Goal: Task Accomplishment & Management: Manage account settings

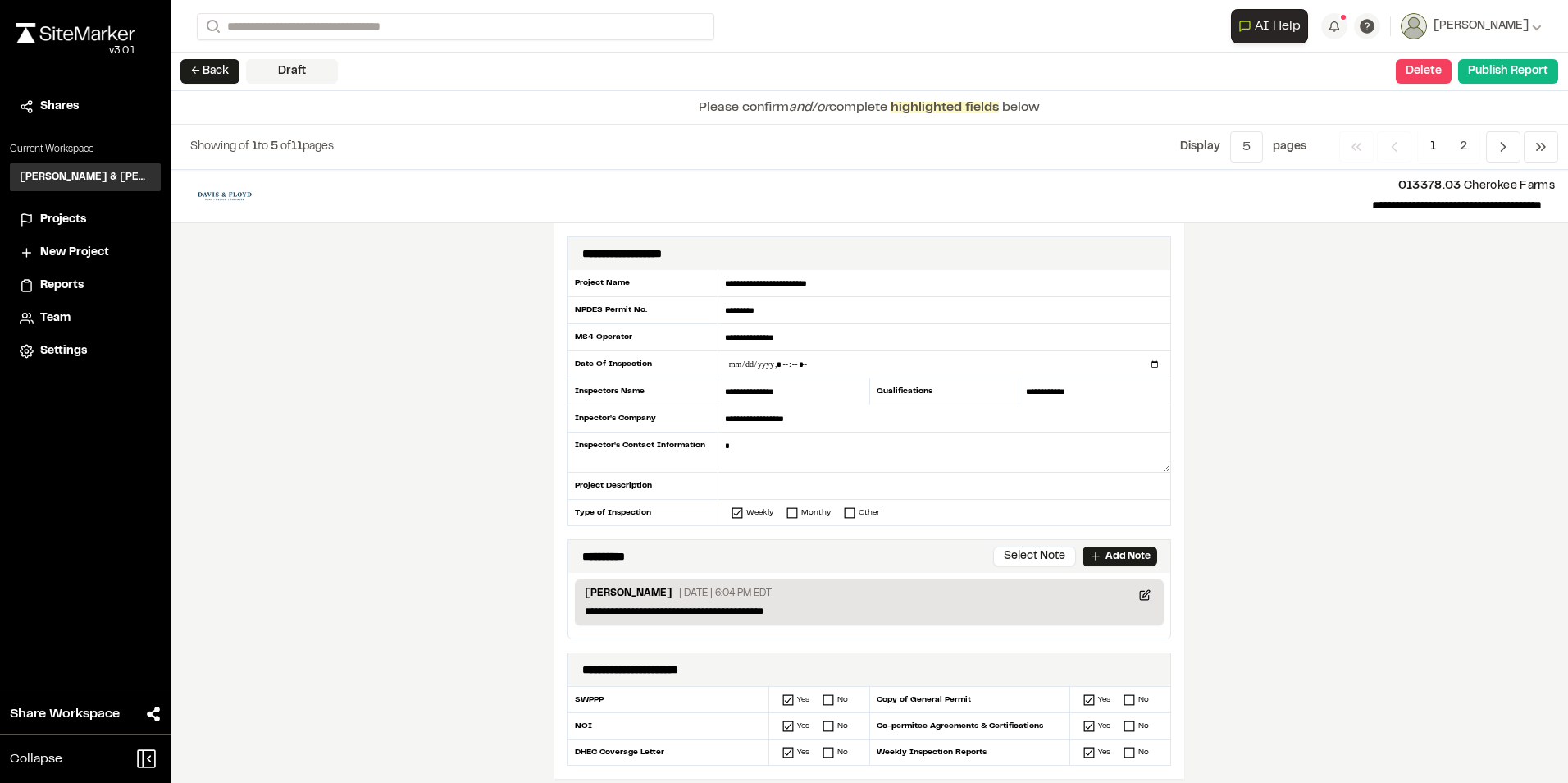
drag, startPoint x: 800, startPoint y: 361, endPoint x: 262, endPoint y: 255, distance: 548.3
click at [280, 287] on div "**********" at bounding box center [869, 476] width 1398 height 613
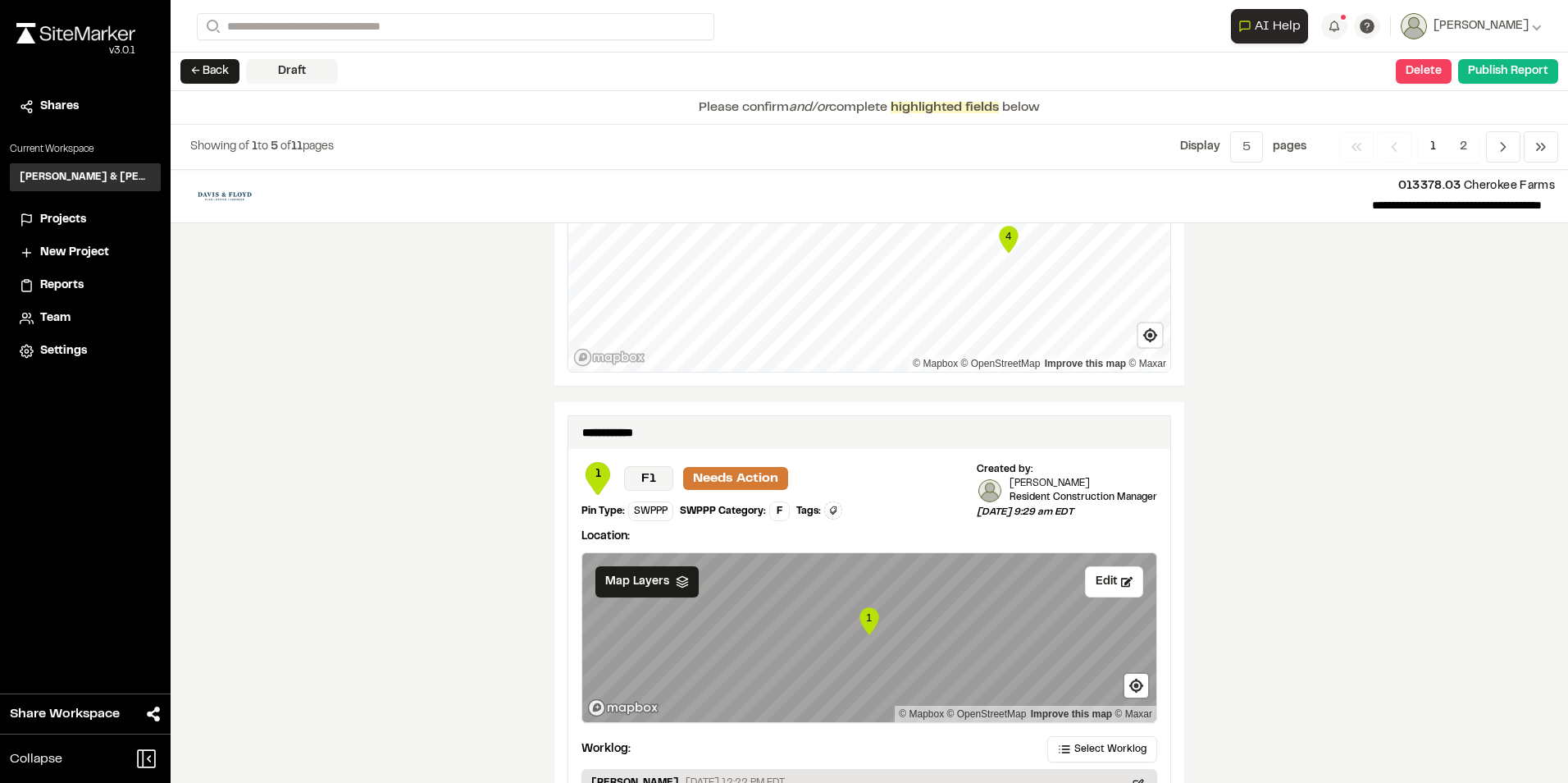
scroll to position [2349, 0]
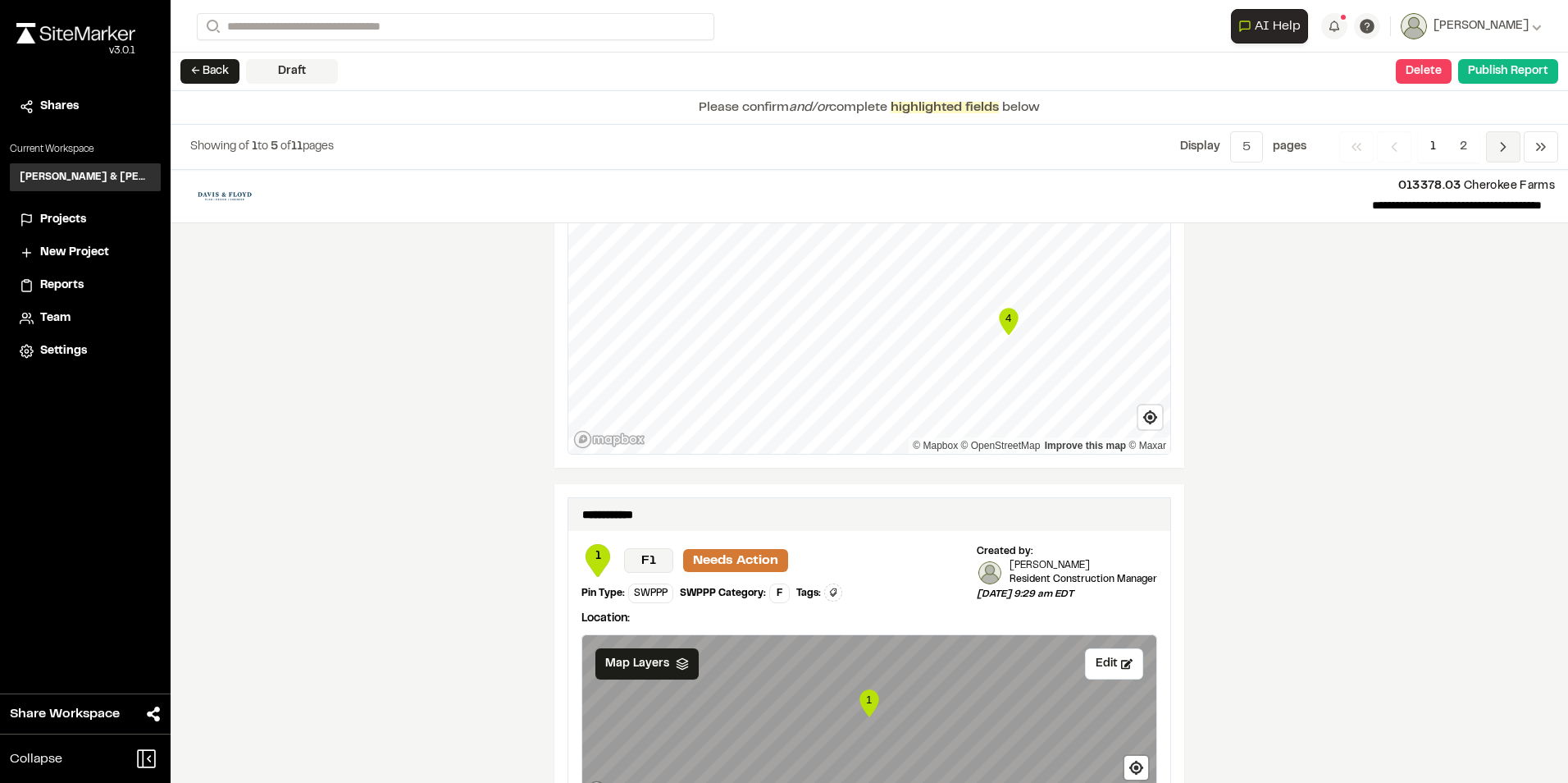
click at [1502, 146] on icon "Navigation" at bounding box center [1503, 147] width 17 height 17
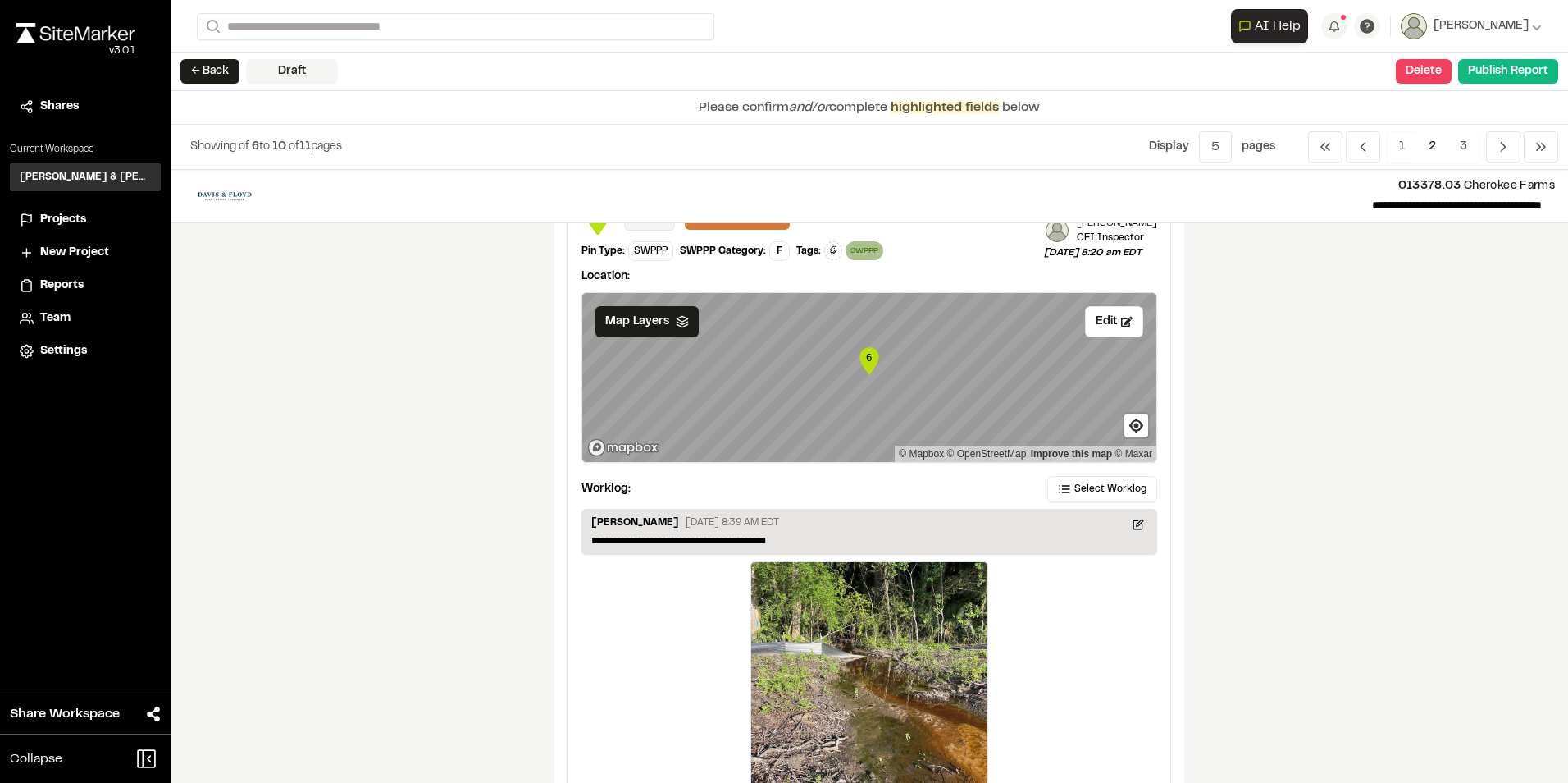
scroll to position [3033, 0]
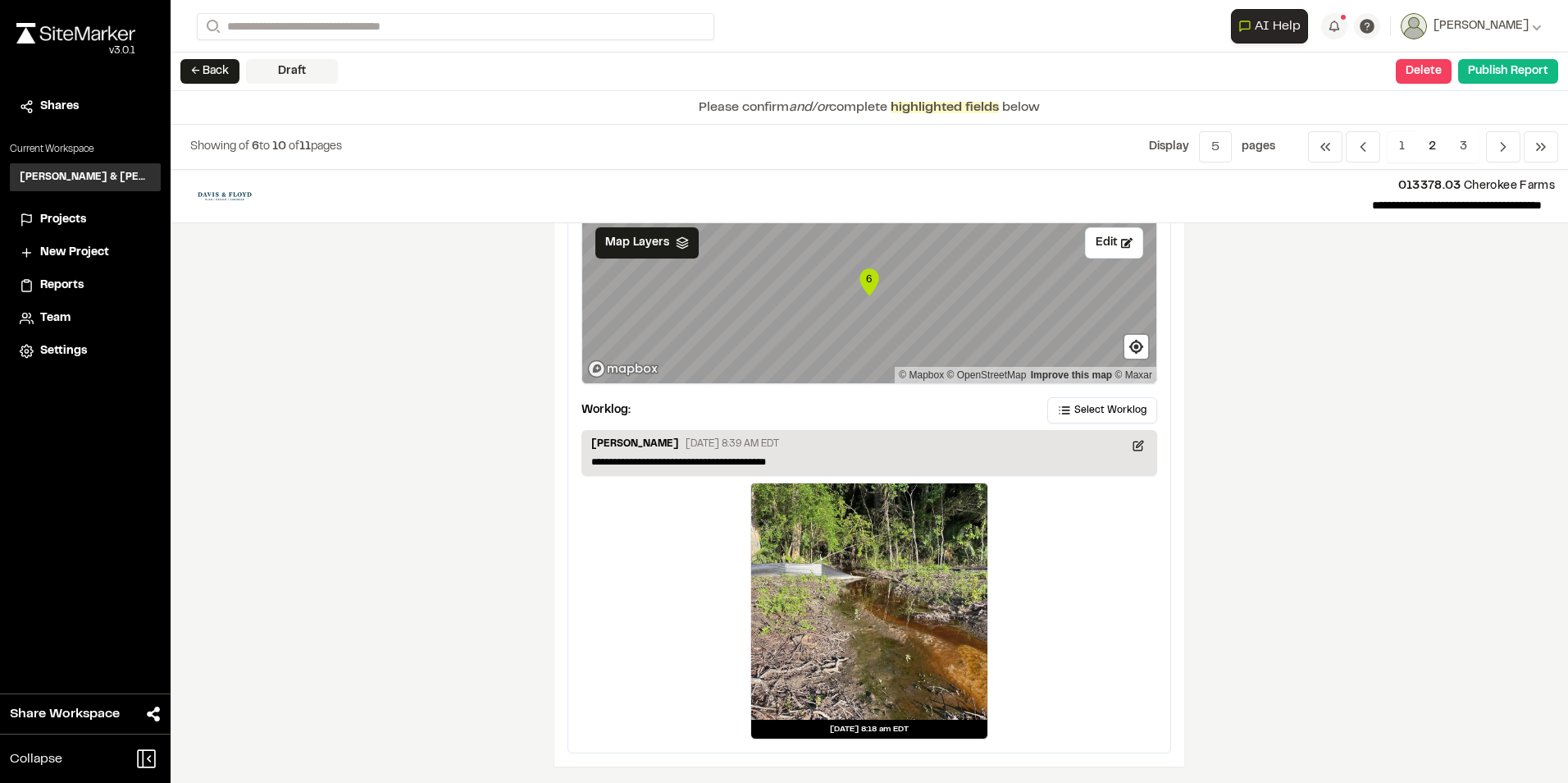
click at [852, 593] on div at bounding box center [870, 601] width 236 height 236
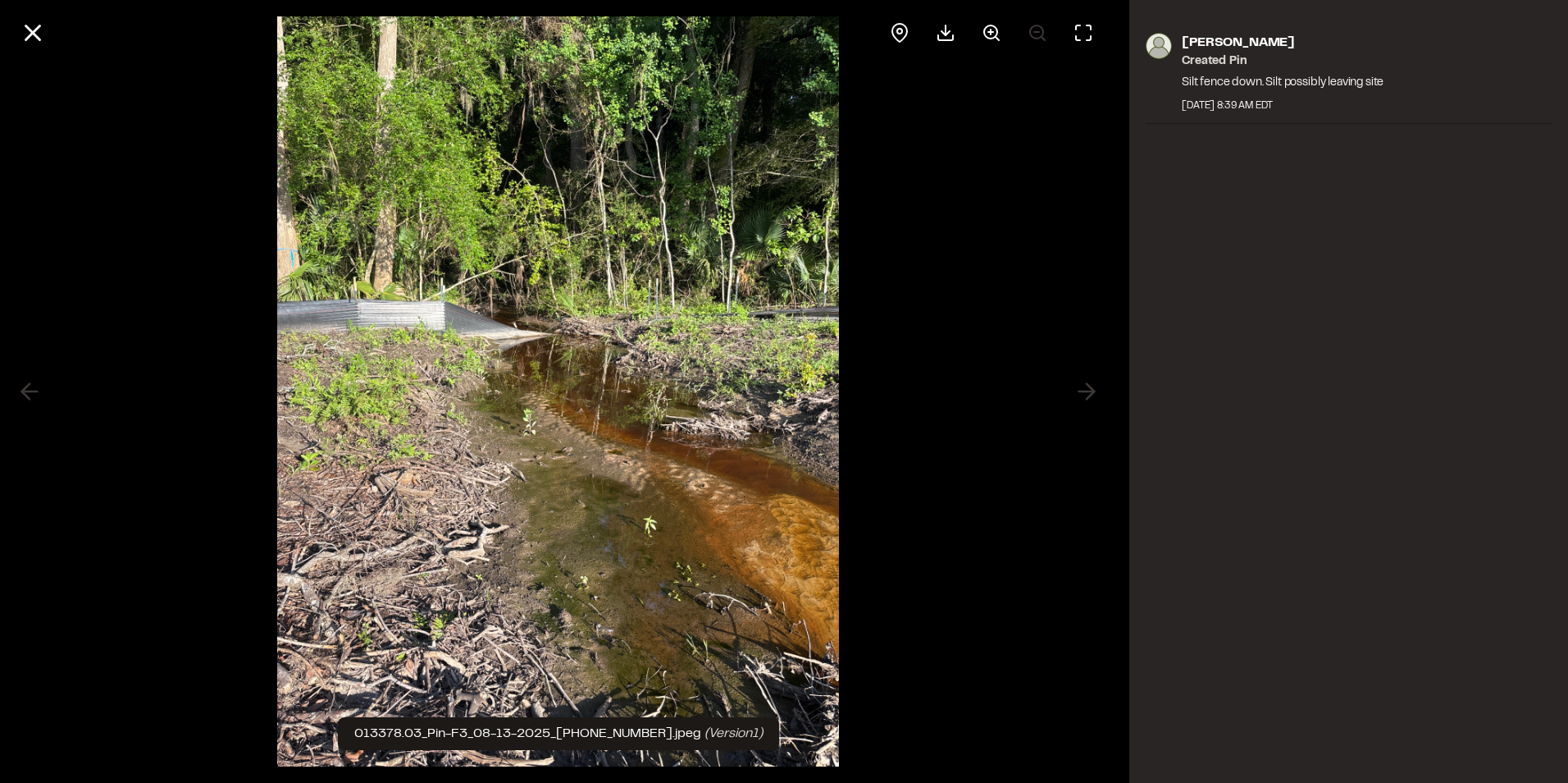
click at [21, 33] on icon at bounding box center [33, 33] width 28 height 28
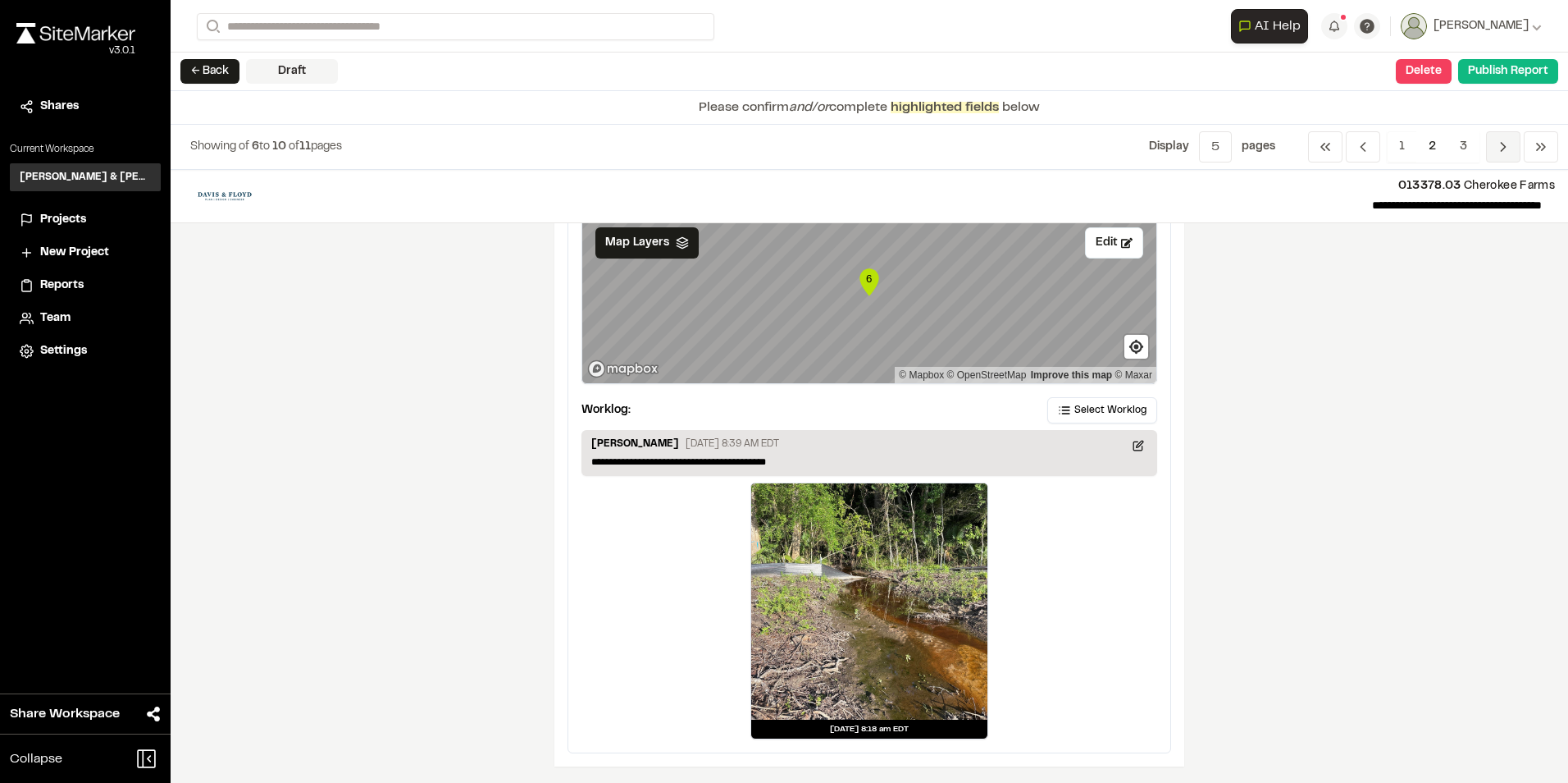
click at [1504, 144] on icon "Navigation" at bounding box center [1503, 147] width 17 height 17
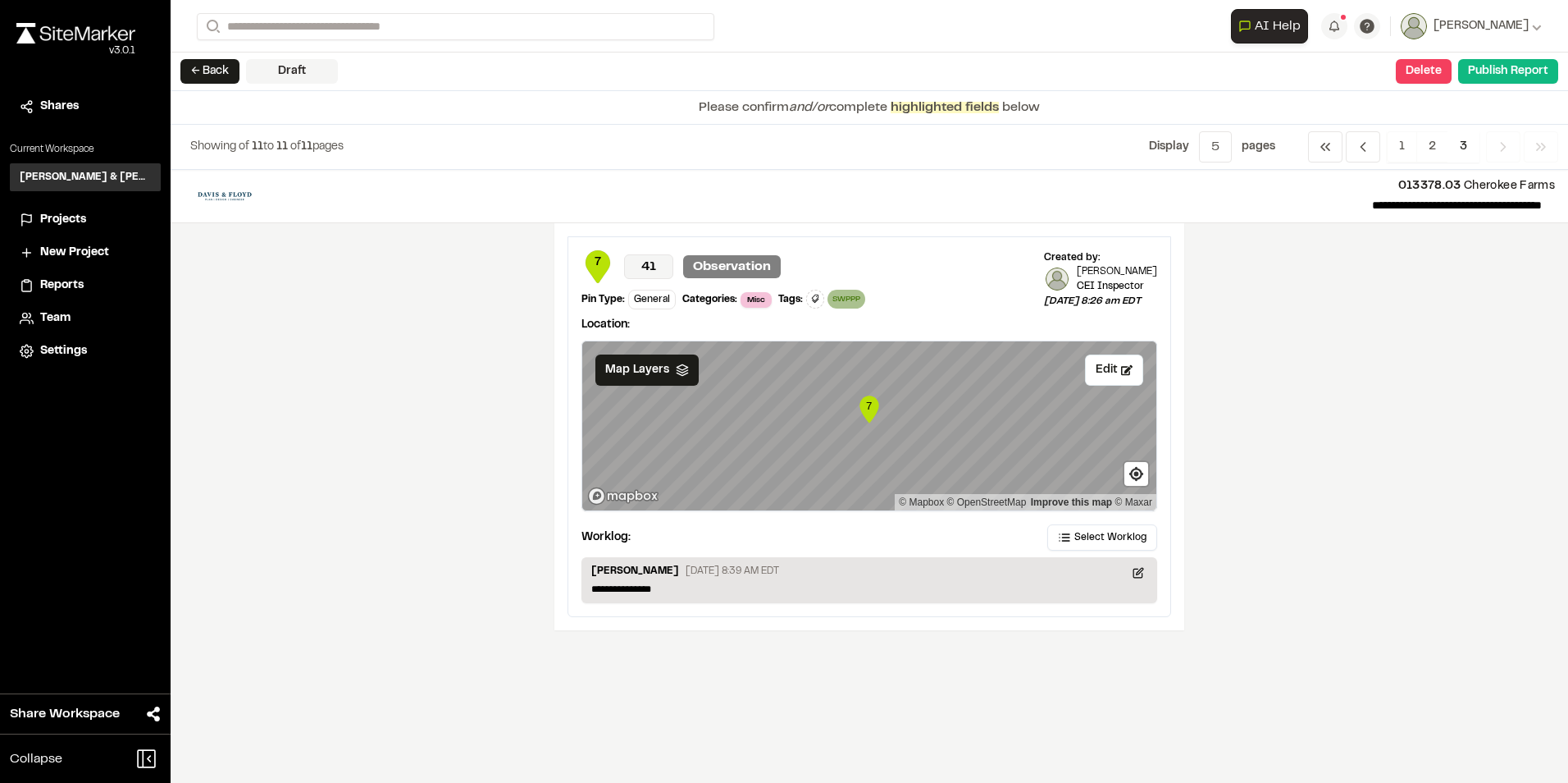
click at [1286, 434] on div "**********" at bounding box center [869, 476] width 1398 height 613
click at [1096, 534] on span "Select Worklog" at bounding box center [1110, 538] width 72 height 15
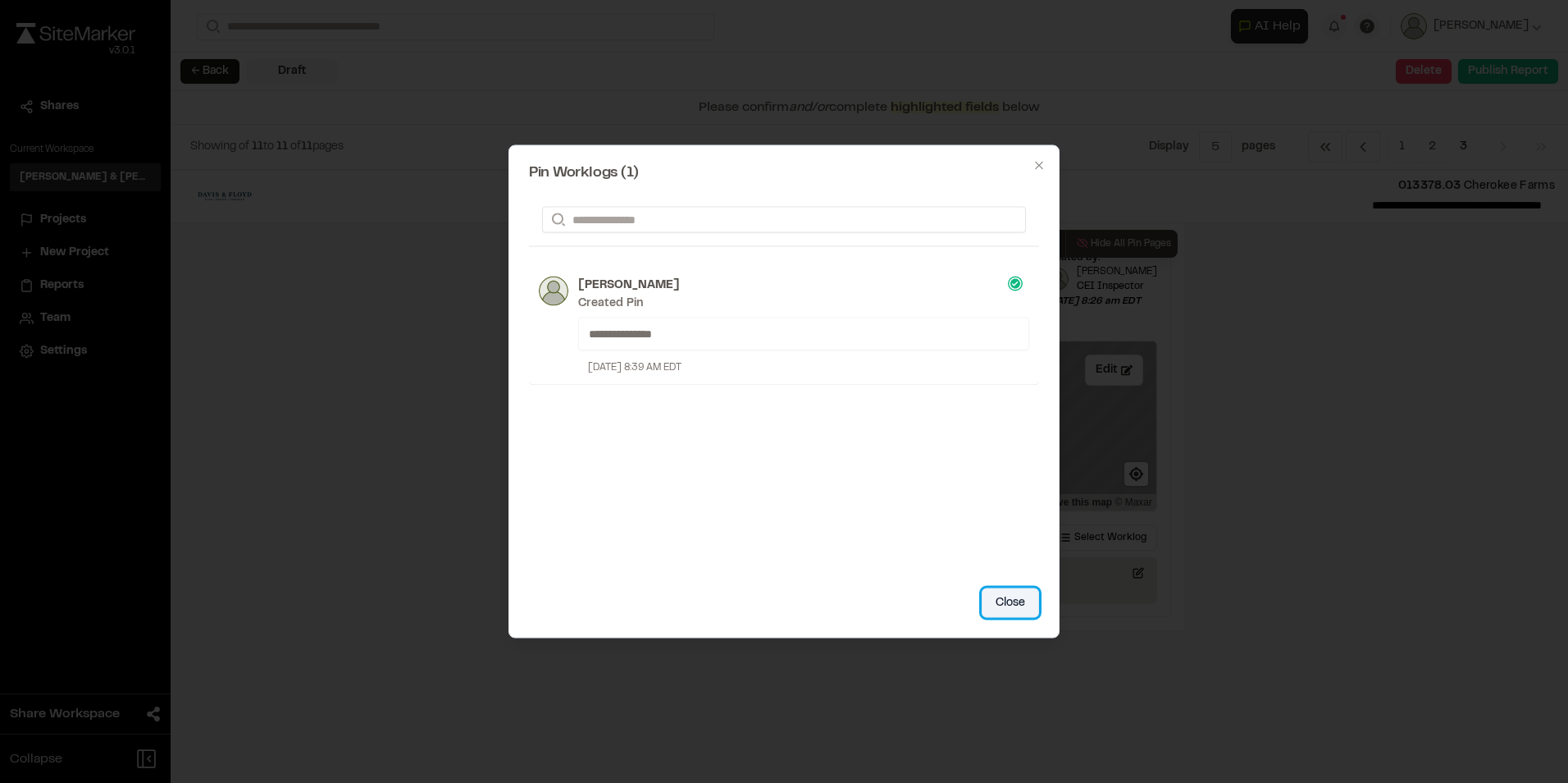
click at [1011, 606] on button "Close" at bounding box center [1010, 603] width 57 height 30
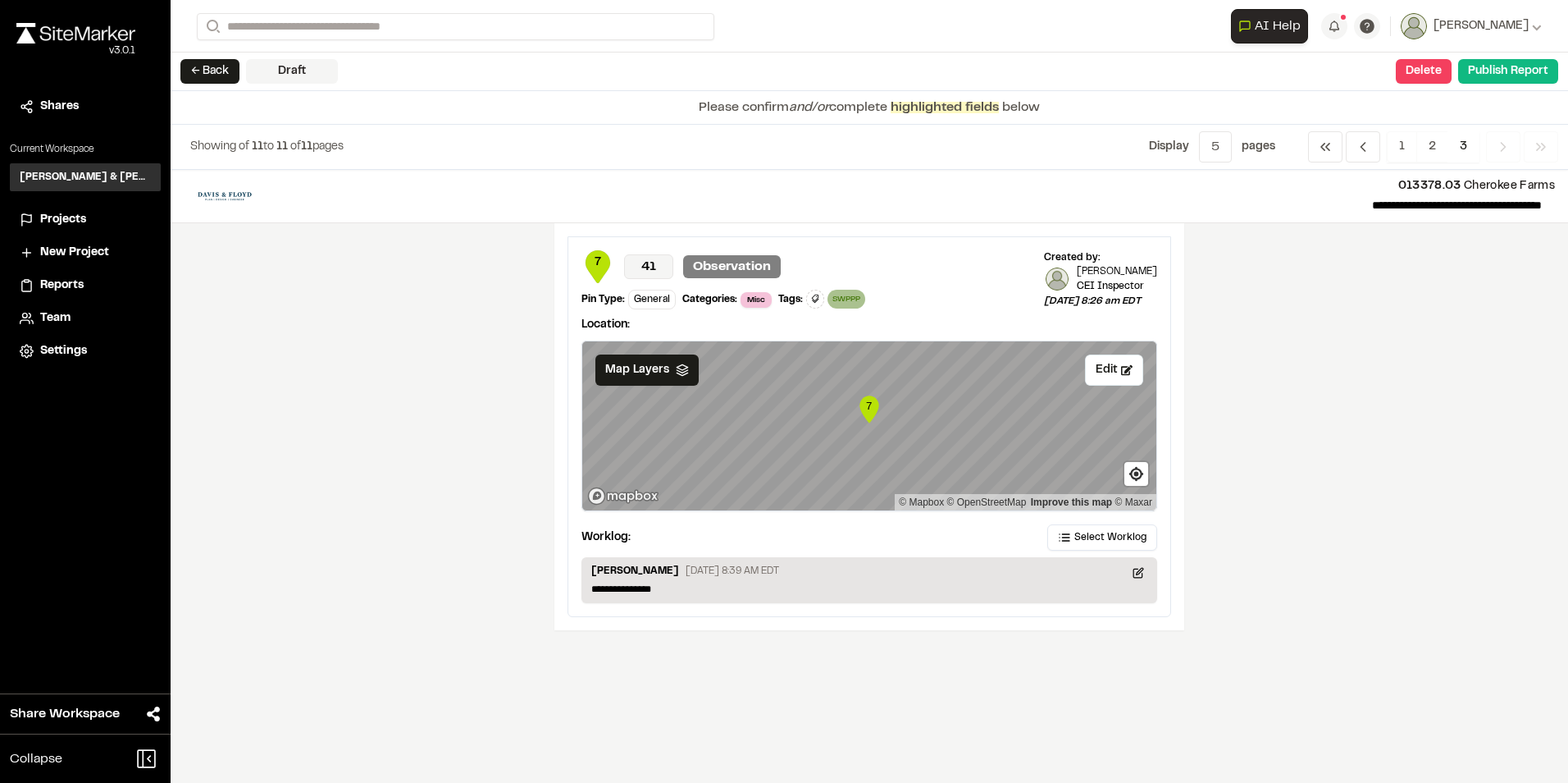
click at [1500, 146] on icon "Navigation" at bounding box center [1503, 147] width 17 height 17
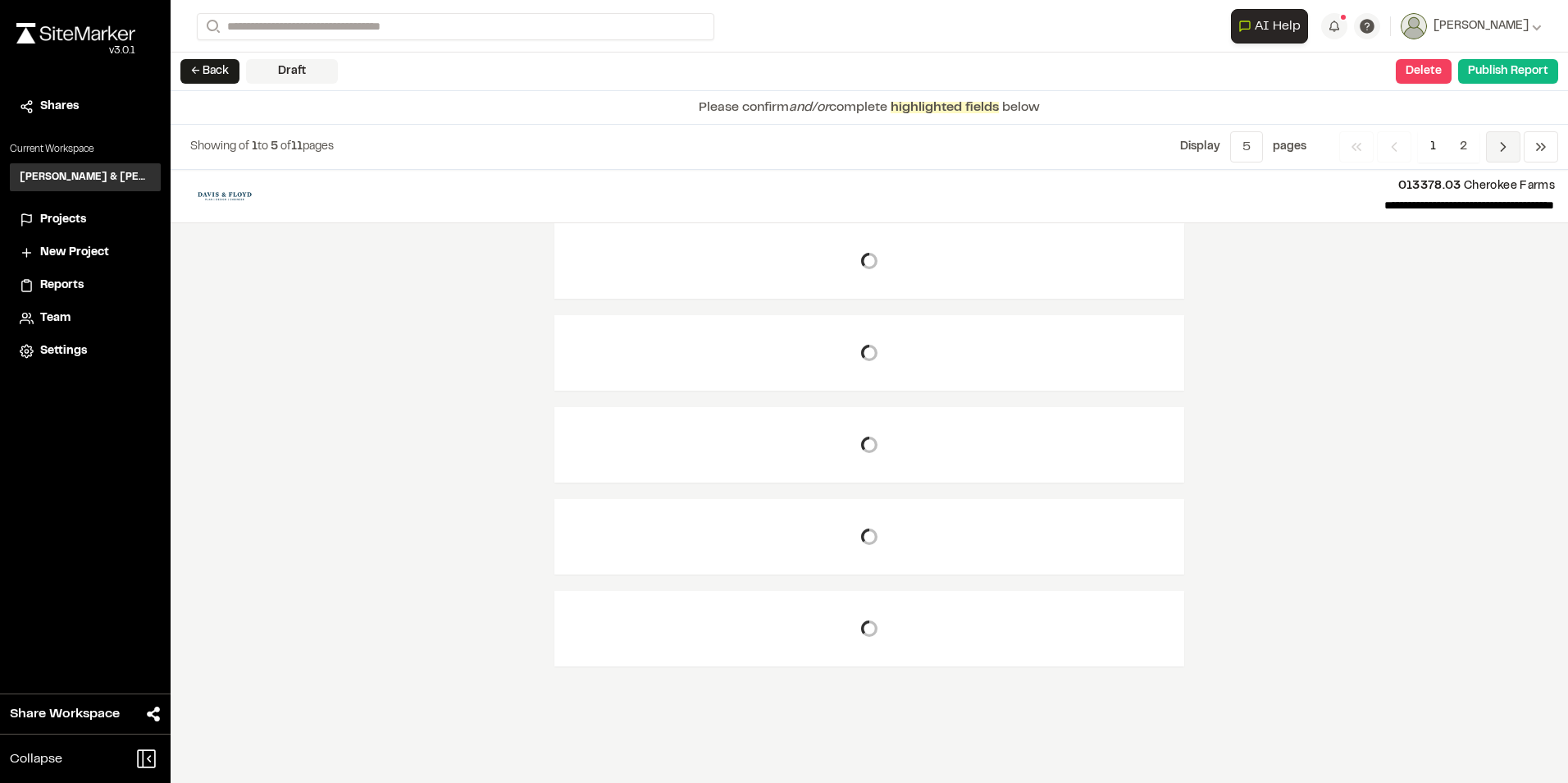
click at [1500, 146] on icon "Navigation" at bounding box center [1503, 147] width 17 height 17
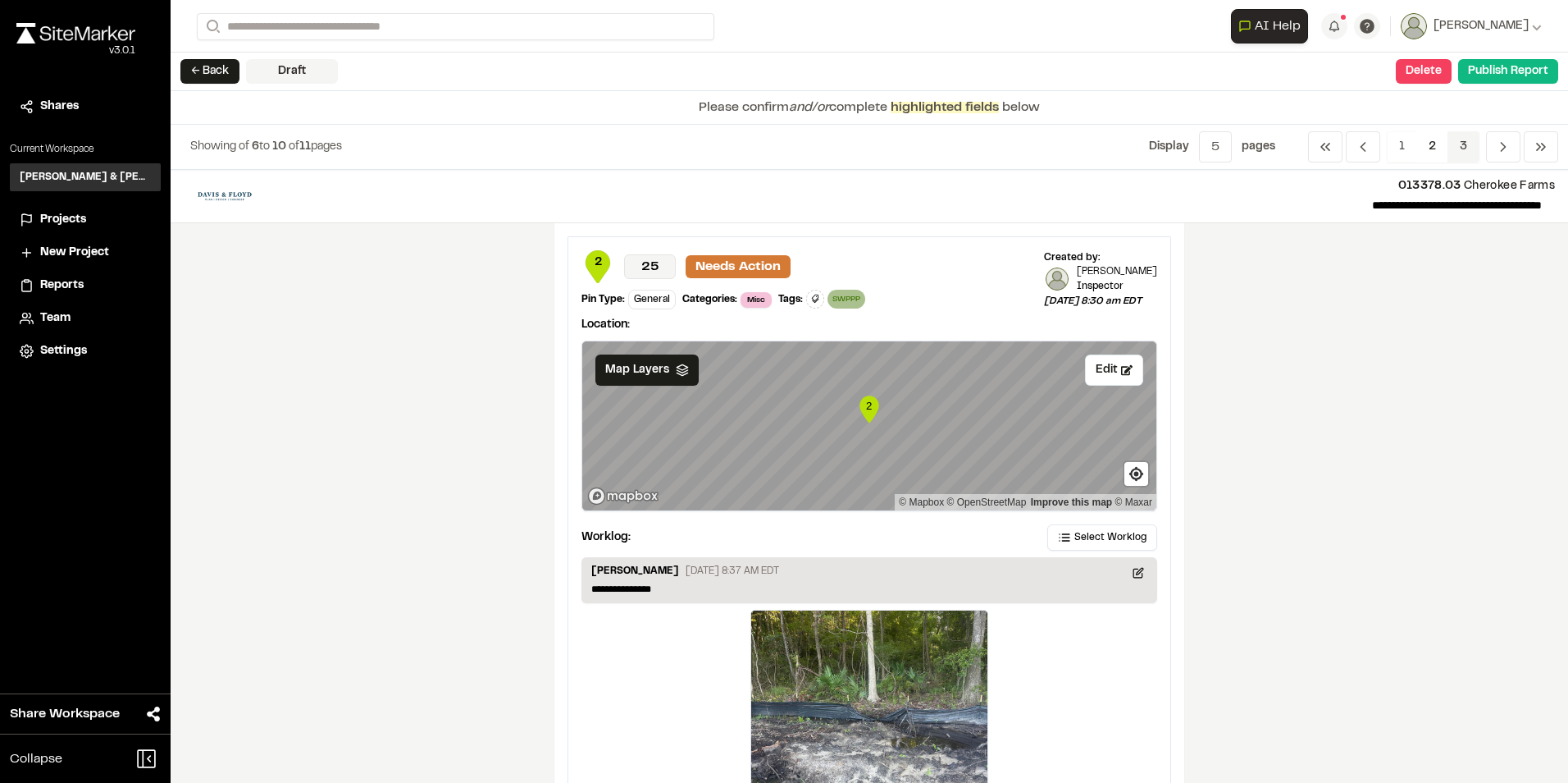
click at [1458, 140] on span "3" at bounding box center [1463, 146] width 32 height 31
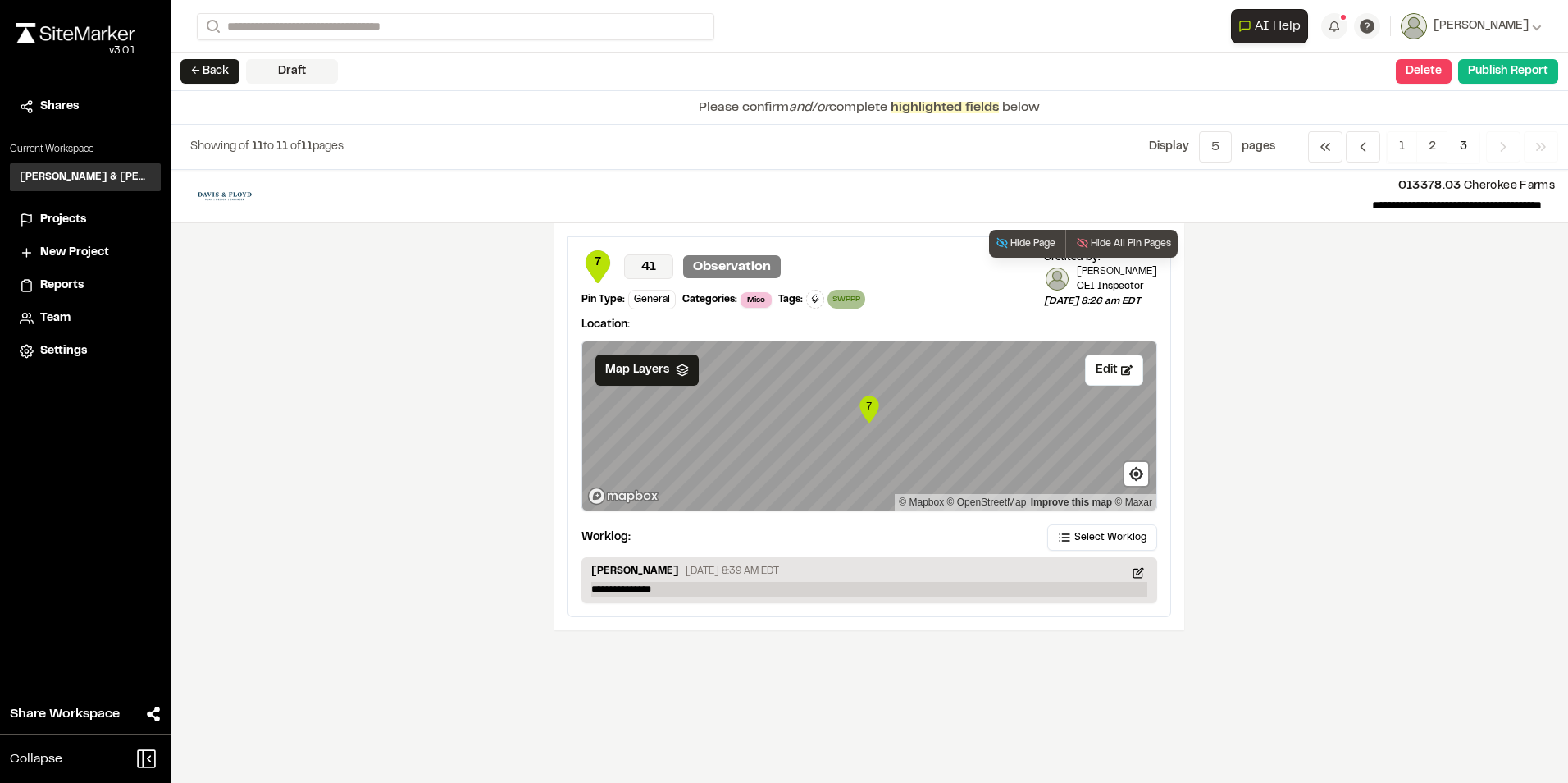
click at [667, 592] on p "**********" at bounding box center [870, 589] width 556 height 15
click at [680, 592] on p "**********" at bounding box center [870, 589] width 556 height 15
click at [705, 591] on p "**********" at bounding box center [870, 589] width 556 height 15
click at [723, 595] on p "**********" at bounding box center [870, 589] width 556 height 15
click at [723, 580] on div "Joe Gillenwater August 13, 2025 8:39 AM EDT" at bounding box center [870, 572] width 556 height 18
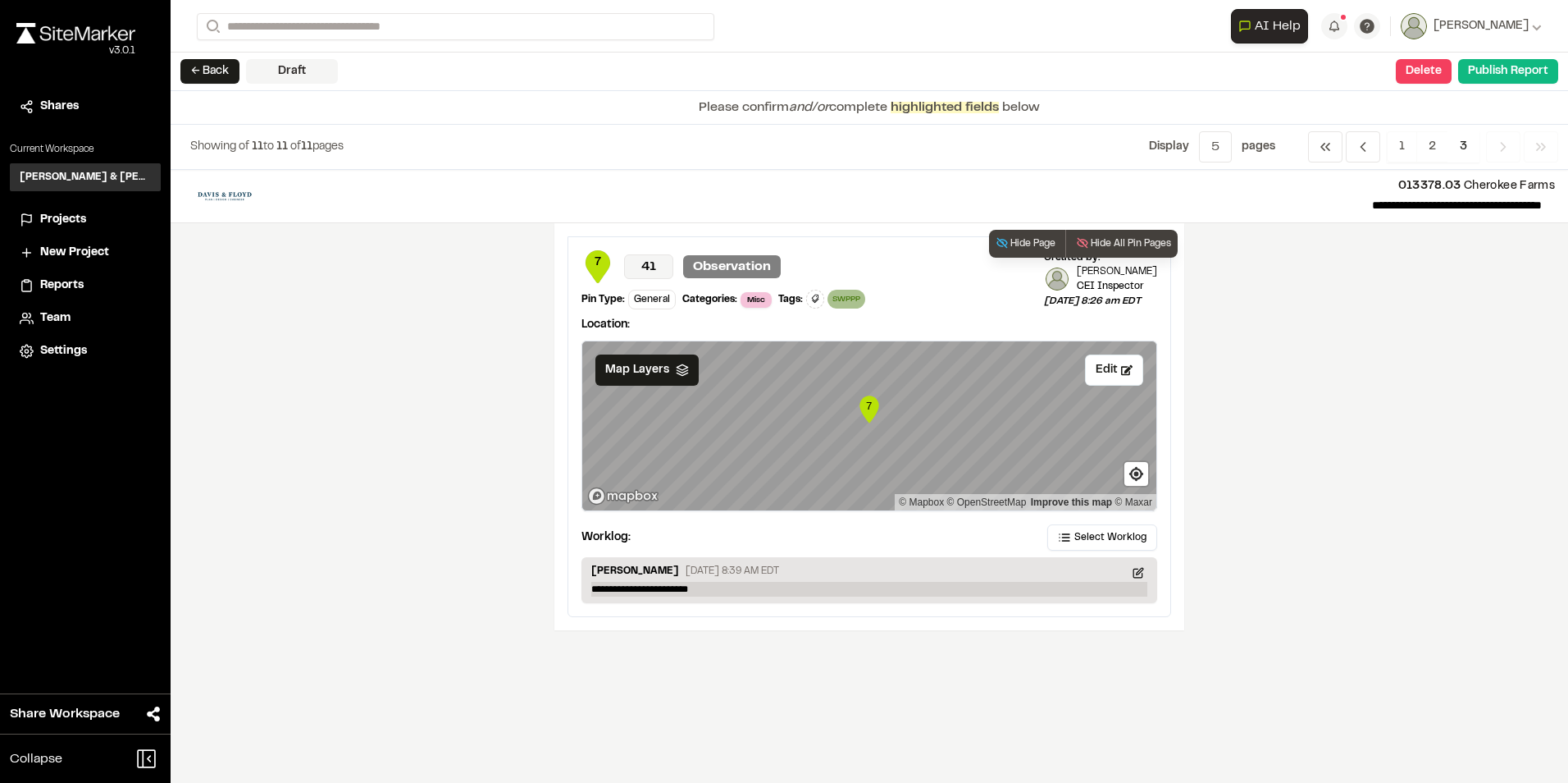
click at [714, 583] on p "**********" at bounding box center [870, 589] width 556 height 15
click at [715, 583] on p "**********" at bounding box center [870, 589] width 556 height 15
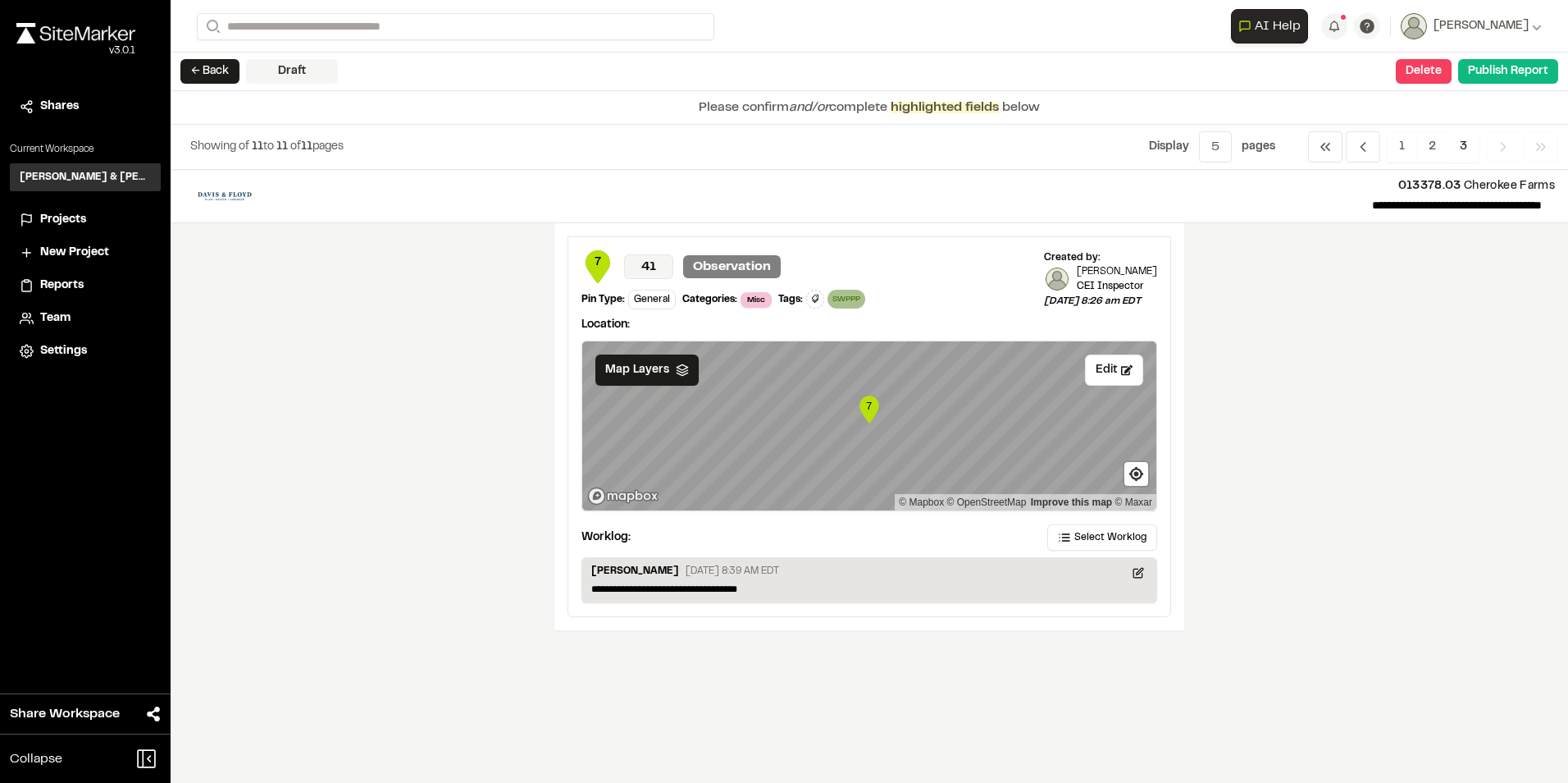
click at [1460, 139] on span "3" at bounding box center [1463, 146] width 32 height 31
click at [1349, 455] on div "**********" at bounding box center [869, 476] width 1398 height 613
click at [1404, 145] on span "1" at bounding box center [1402, 146] width 30 height 31
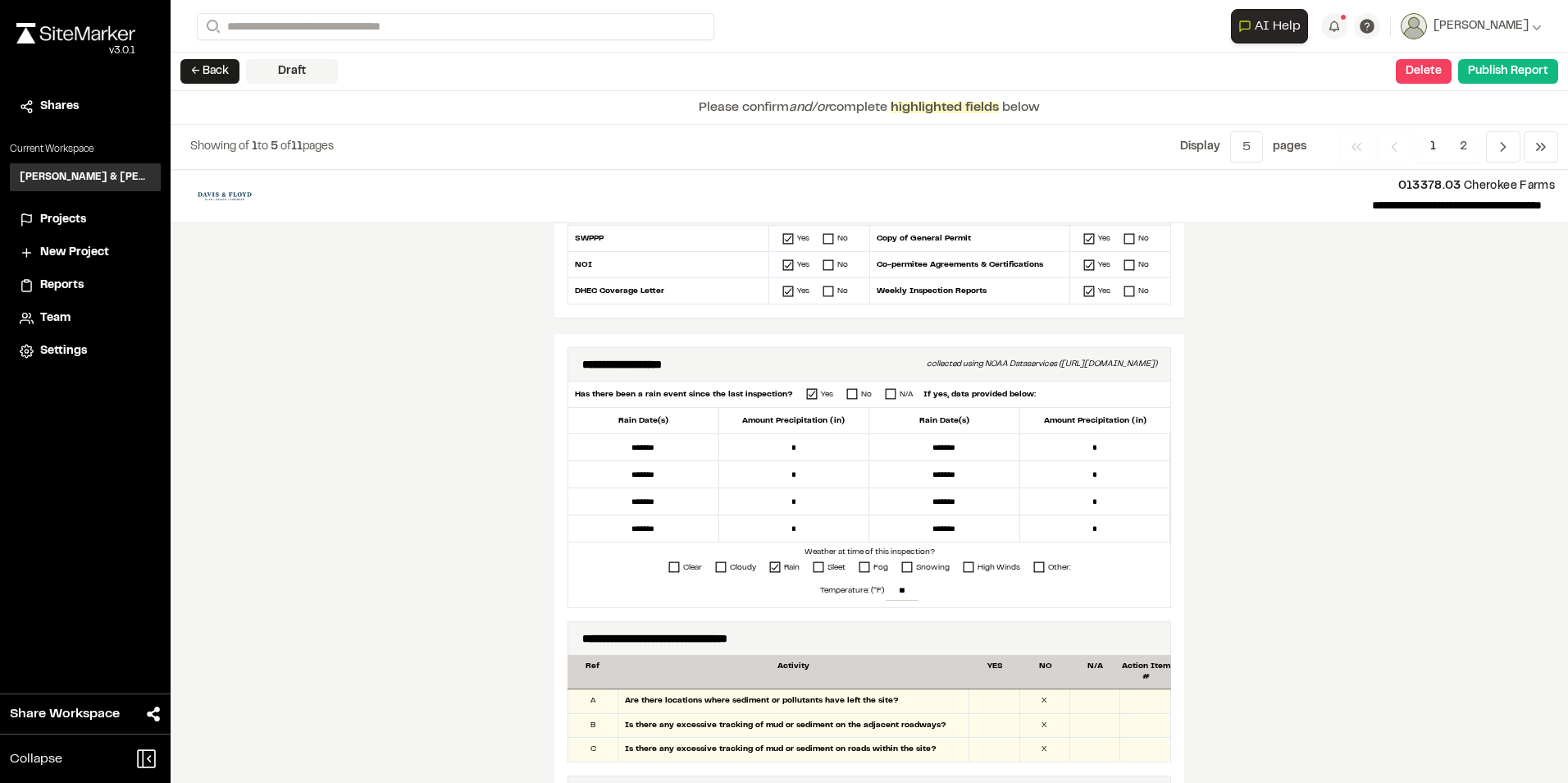
scroll to position [328, 0]
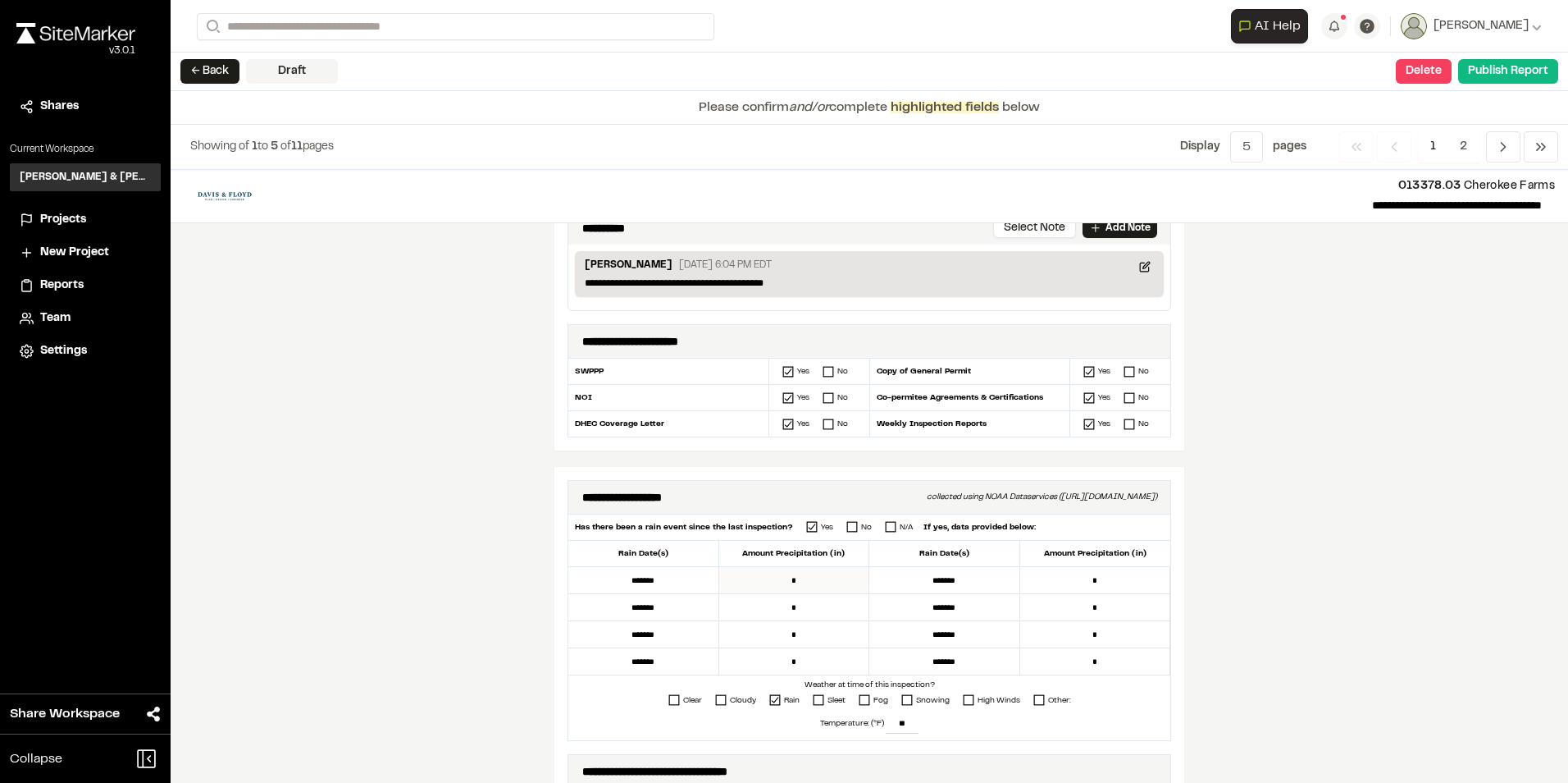
click at [761, 581] on input "*" at bounding box center [794, 580] width 151 height 27
click at [811, 586] on input "*" at bounding box center [794, 580] width 151 height 27
click at [825, 606] on input "*" at bounding box center [794, 607] width 151 height 27
click at [818, 622] on input "*" at bounding box center [794, 634] width 151 height 27
click at [798, 654] on input "*" at bounding box center [794, 661] width 151 height 27
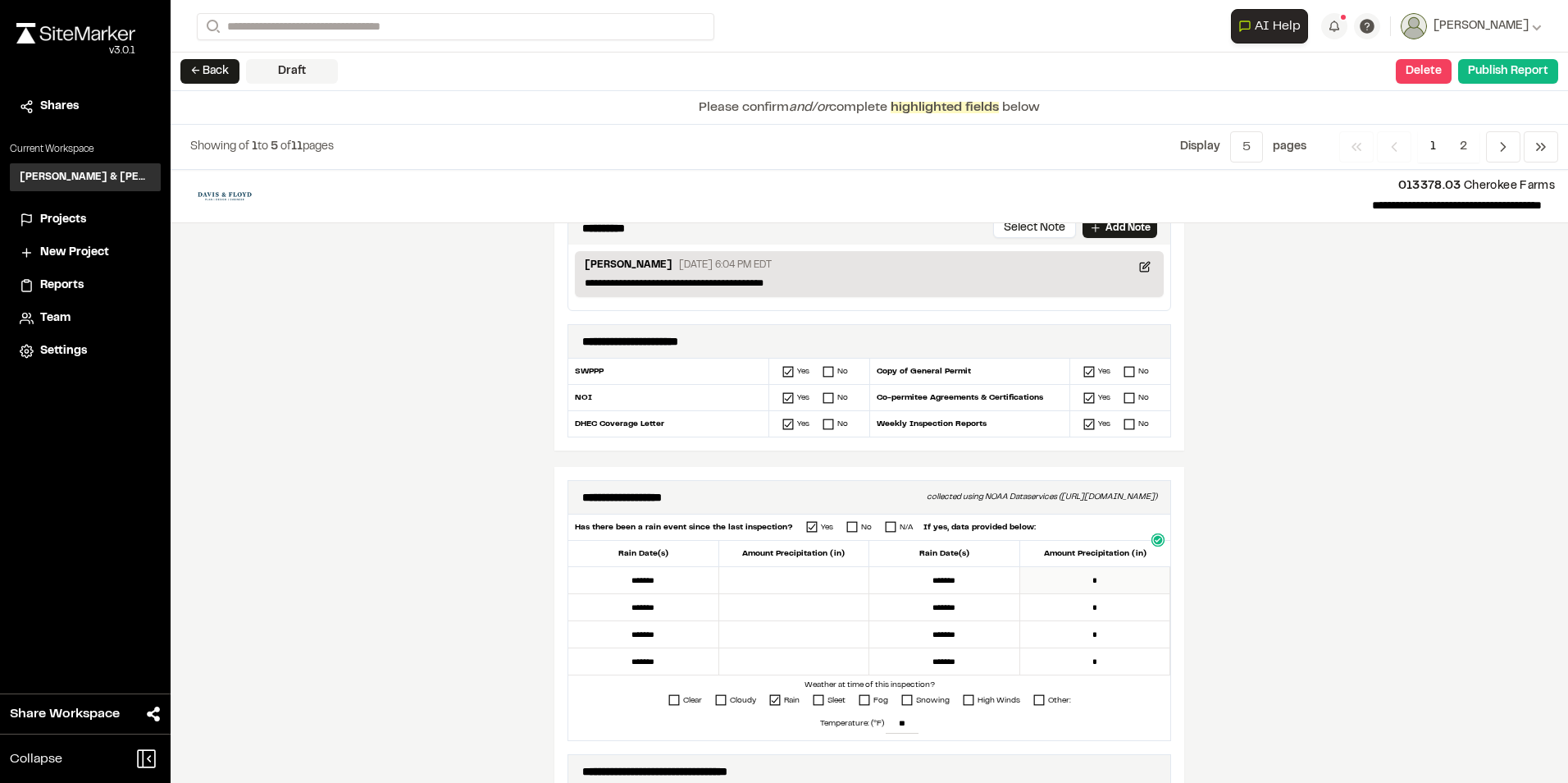
click at [1114, 582] on input "*" at bounding box center [1095, 580] width 151 height 27
click at [1112, 606] on input "*" at bounding box center [1095, 607] width 151 height 27
click at [1110, 634] on input "*" at bounding box center [1095, 634] width 151 height 27
click at [1106, 653] on input "*" at bounding box center [1095, 661] width 151 height 27
click at [805, 584] on input "text" at bounding box center [794, 580] width 151 height 27
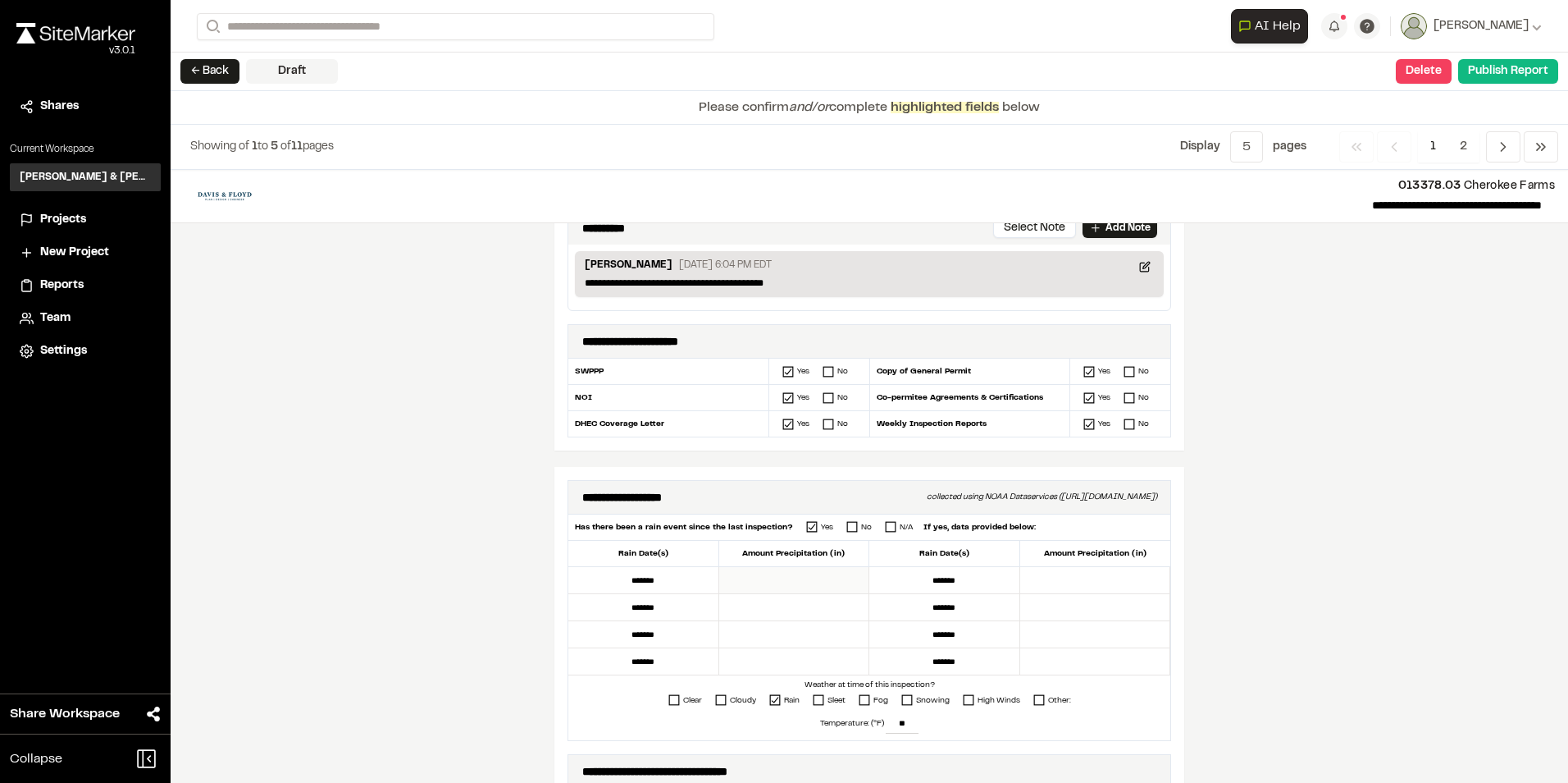
click at [816, 574] on input "text" at bounding box center [794, 580] width 151 height 27
click at [813, 586] on input "text" at bounding box center [794, 580] width 151 height 27
type input "*****"
click at [800, 610] on input "text" at bounding box center [794, 607] width 151 height 27
type input "*****"
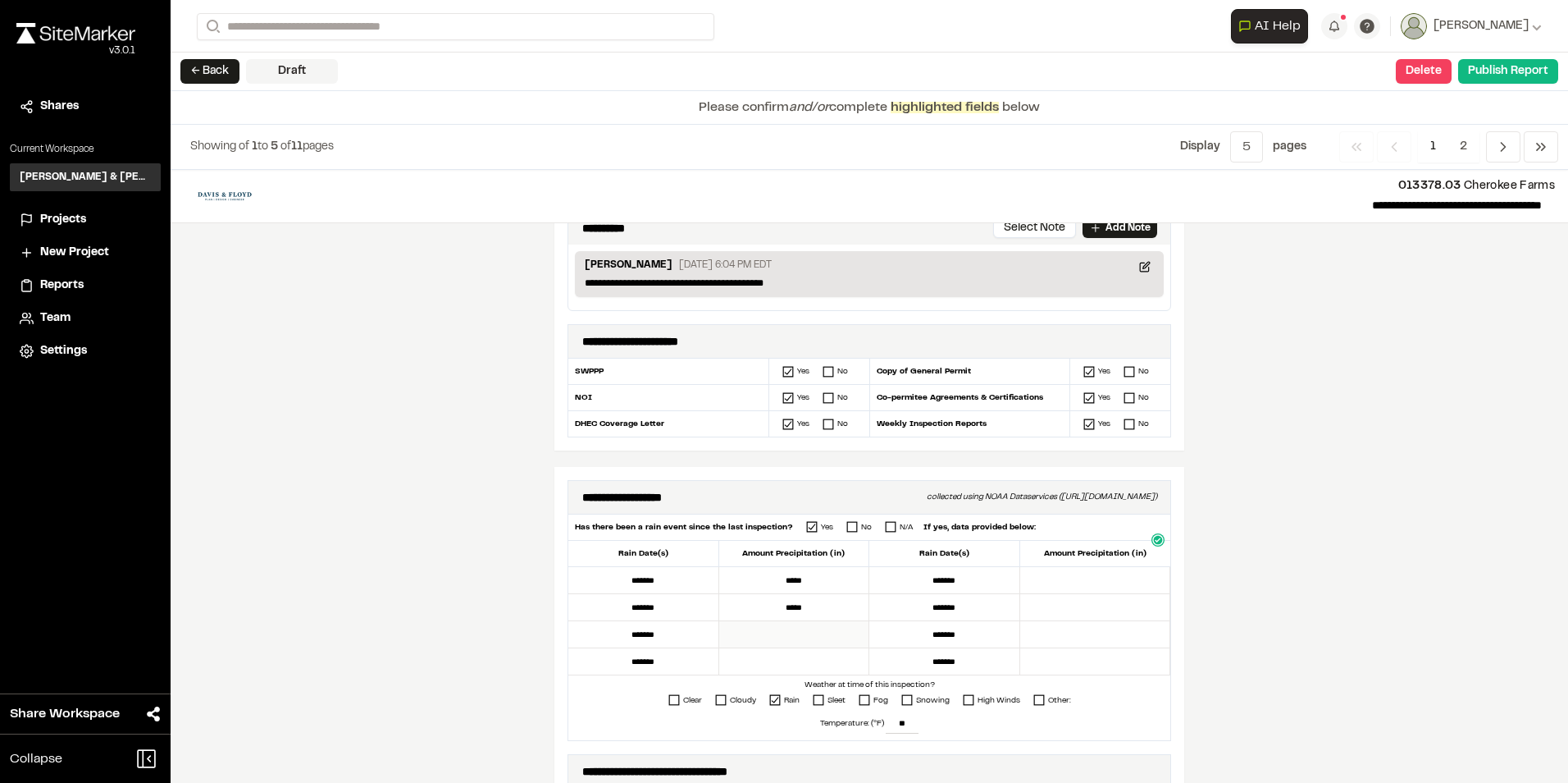
click at [811, 641] on input "text" at bounding box center [794, 634] width 151 height 27
type input "****"
click at [812, 672] on input "text" at bounding box center [794, 661] width 151 height 27
type input "*****"
click at [1068, 580] on input "text" at bounding box center [1095, 580] width 151 height 27
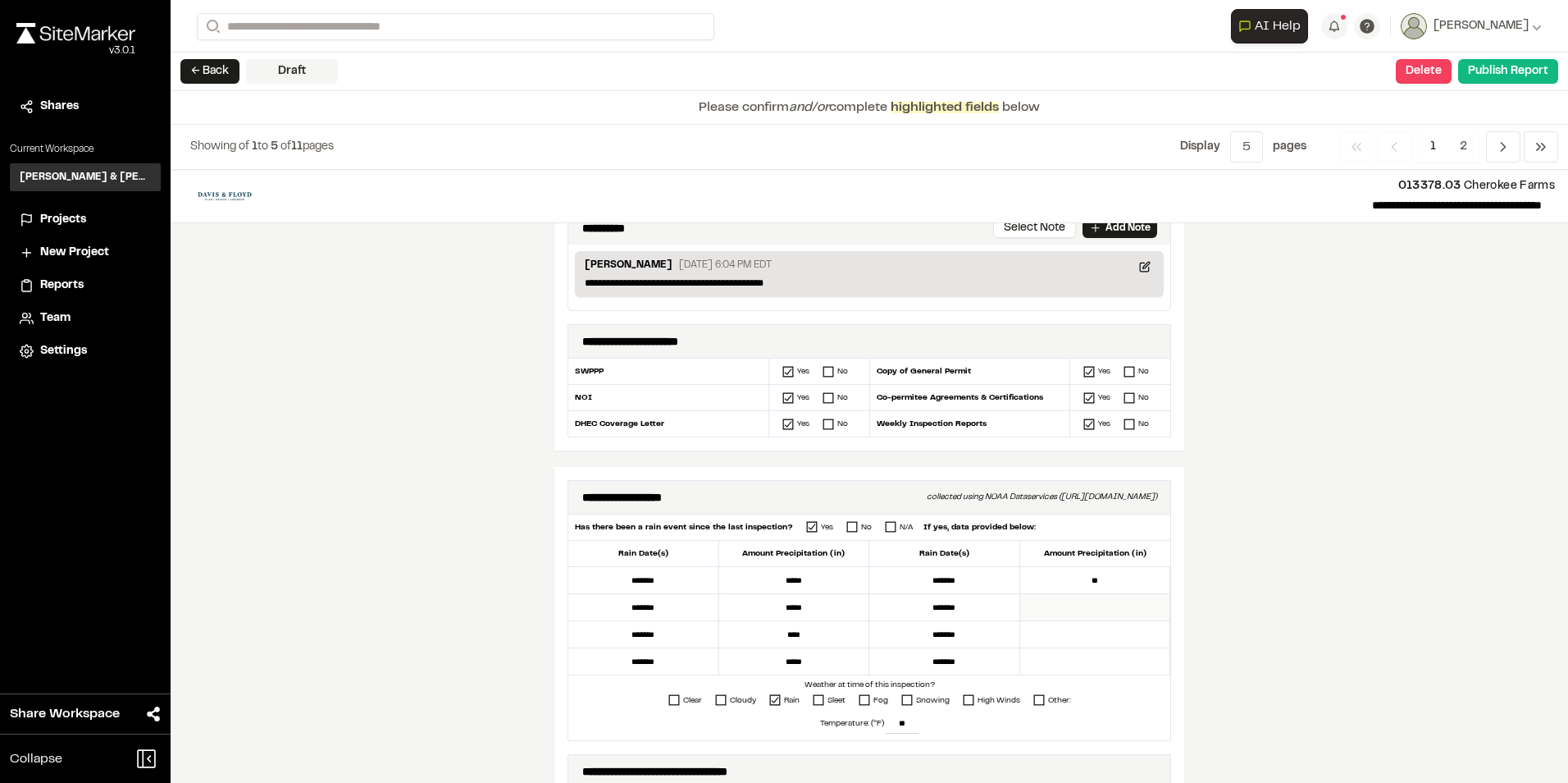
type input "*"
click at [1117, 598] on input "text" at bounding box center [1095, 607] width 151 height 27
click at [1127, 590] on input "****" at bounding box center [1095, 580] width 151 height 27
type input "*"
click at [1093, 585] on input "text" at bounding box center [1095, 580] width 151 height 27
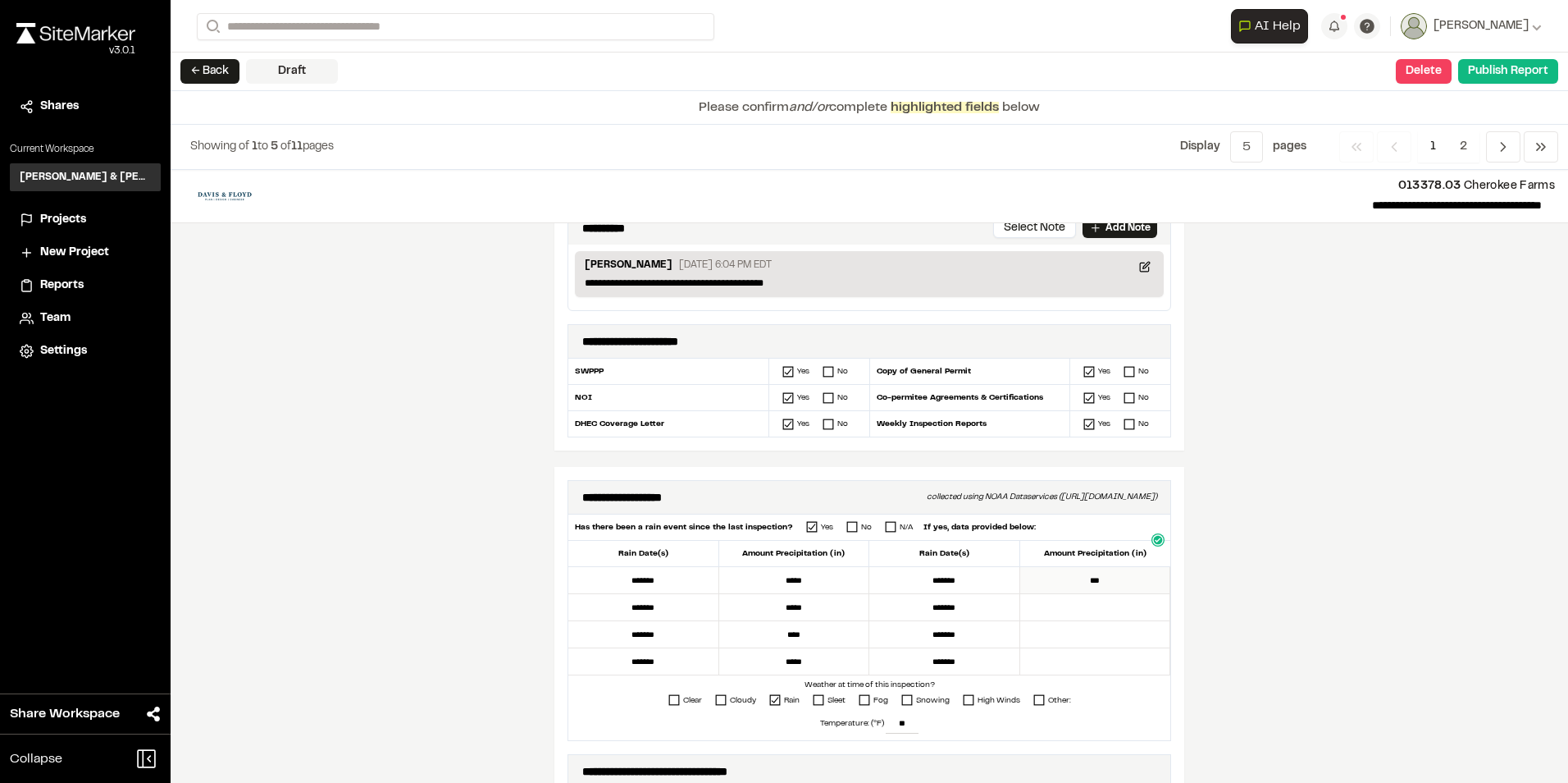
type input "****"
click at [1116, 610] on input "text" at bounding box center [1095, 607] width 151 height 27
type input "****"
click at [1103, 634] on input "text" at bounding box center [1095, 634] width 151 height 27
type input "*****"
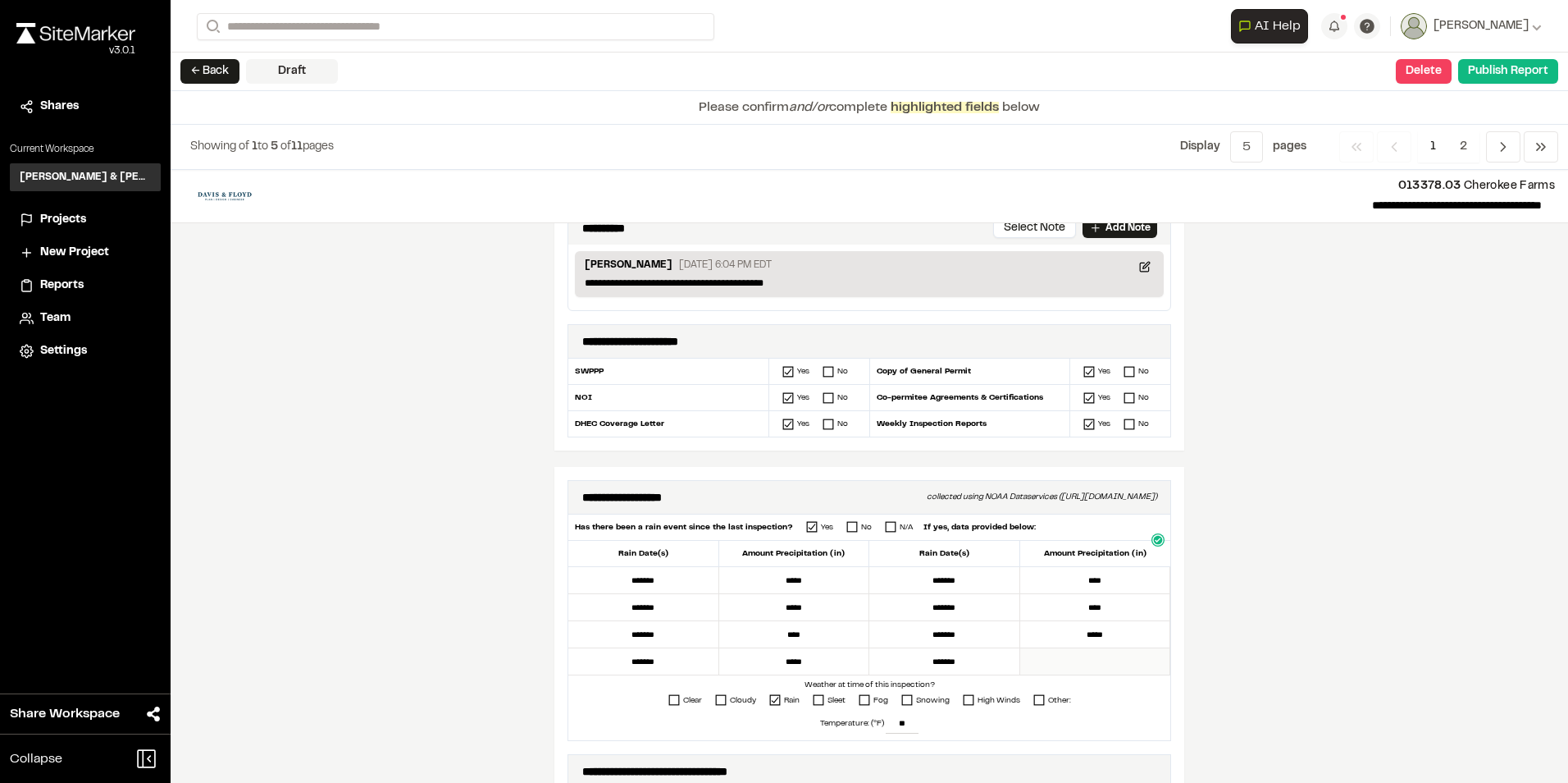
click at [1083, 666] on input "text" at bounding box center [1095, 661] width 151 height 27
type input "*****"
click at [1320, 657] on div "**********" at bounding box center [869, 476] width 1398 height 613
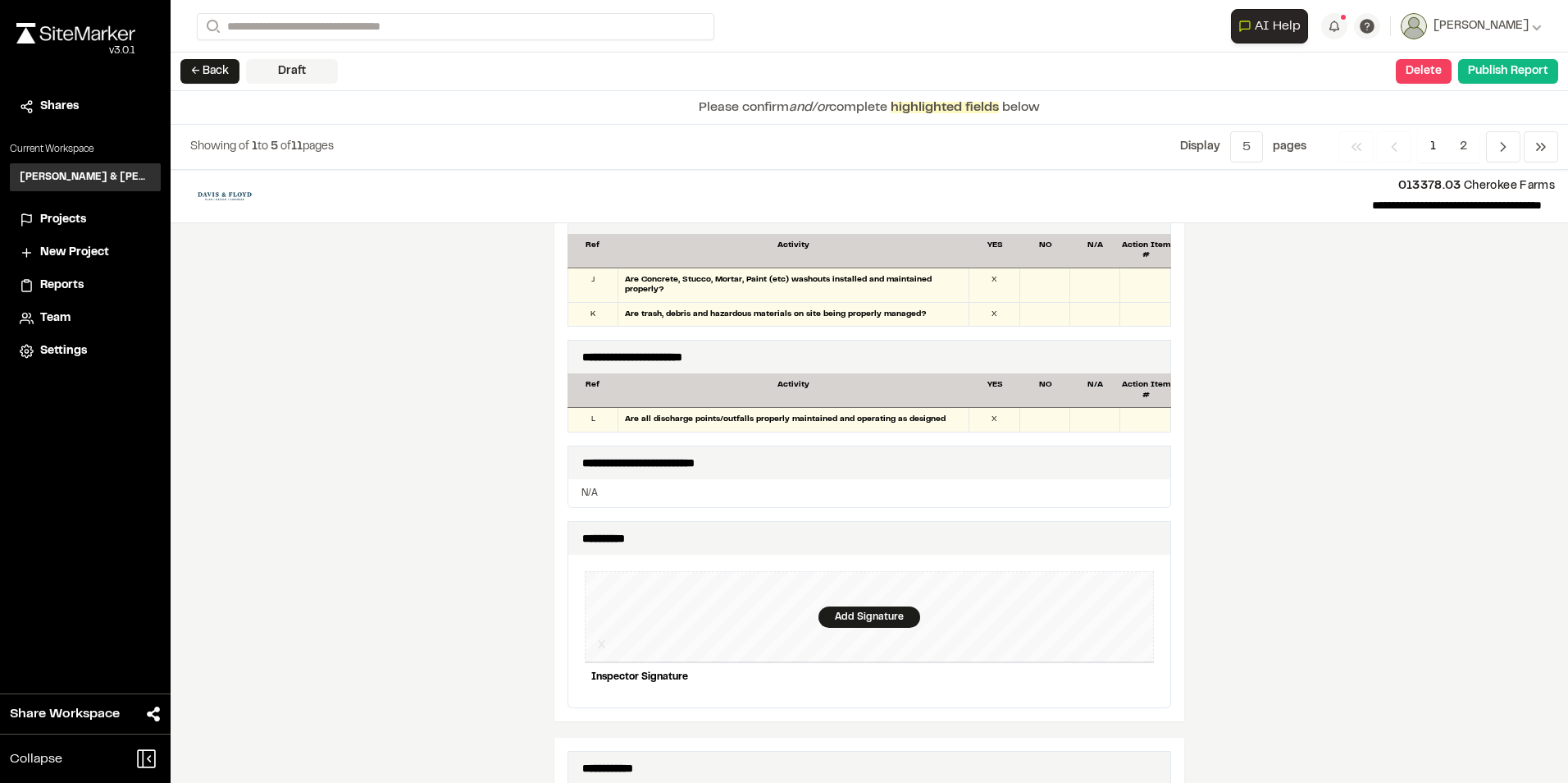
scroll to position [1395, 0]
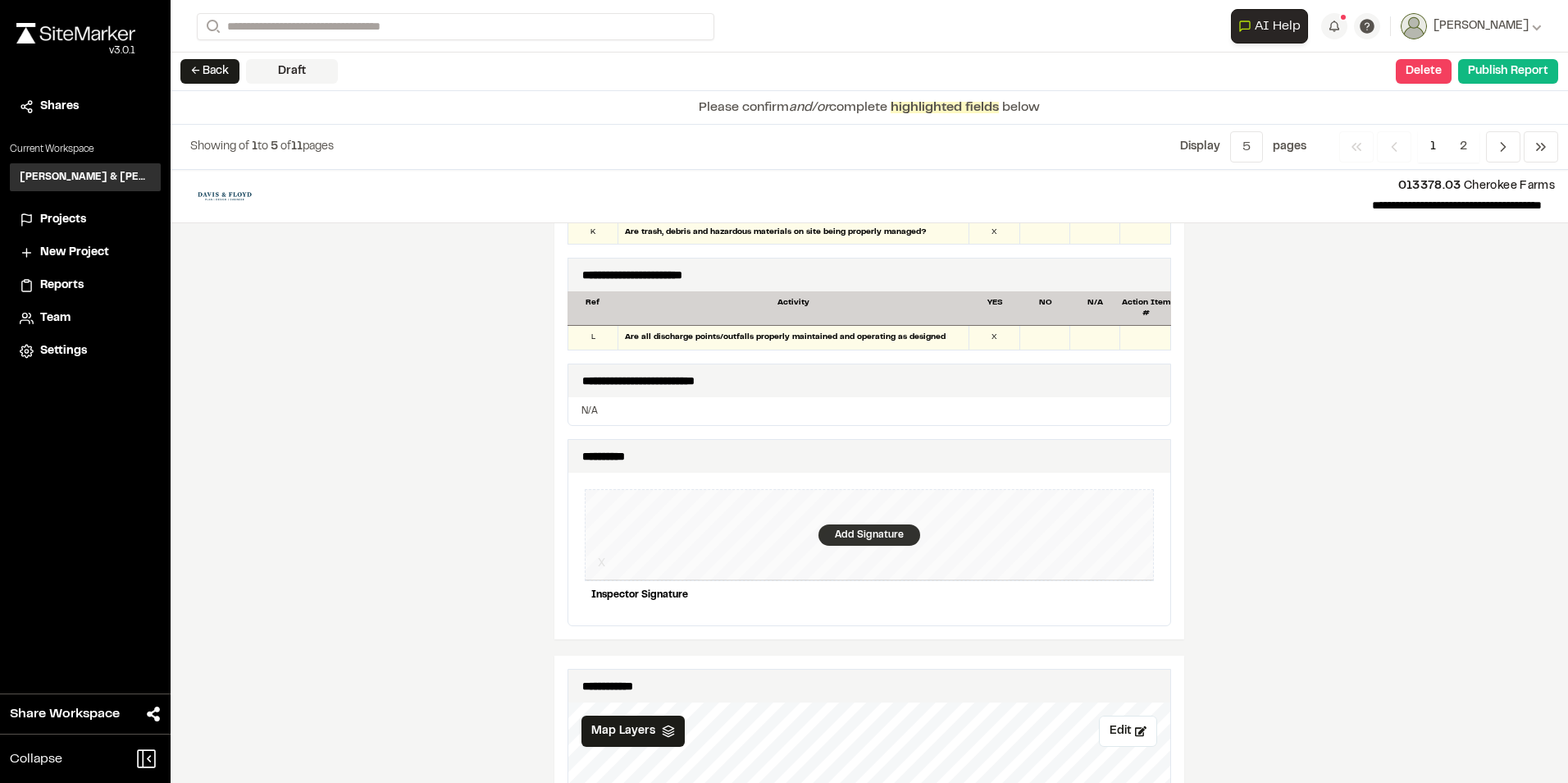
click at [838, 524] on div "Add Signature" at bounding box center [869, 535] width 102 height 22
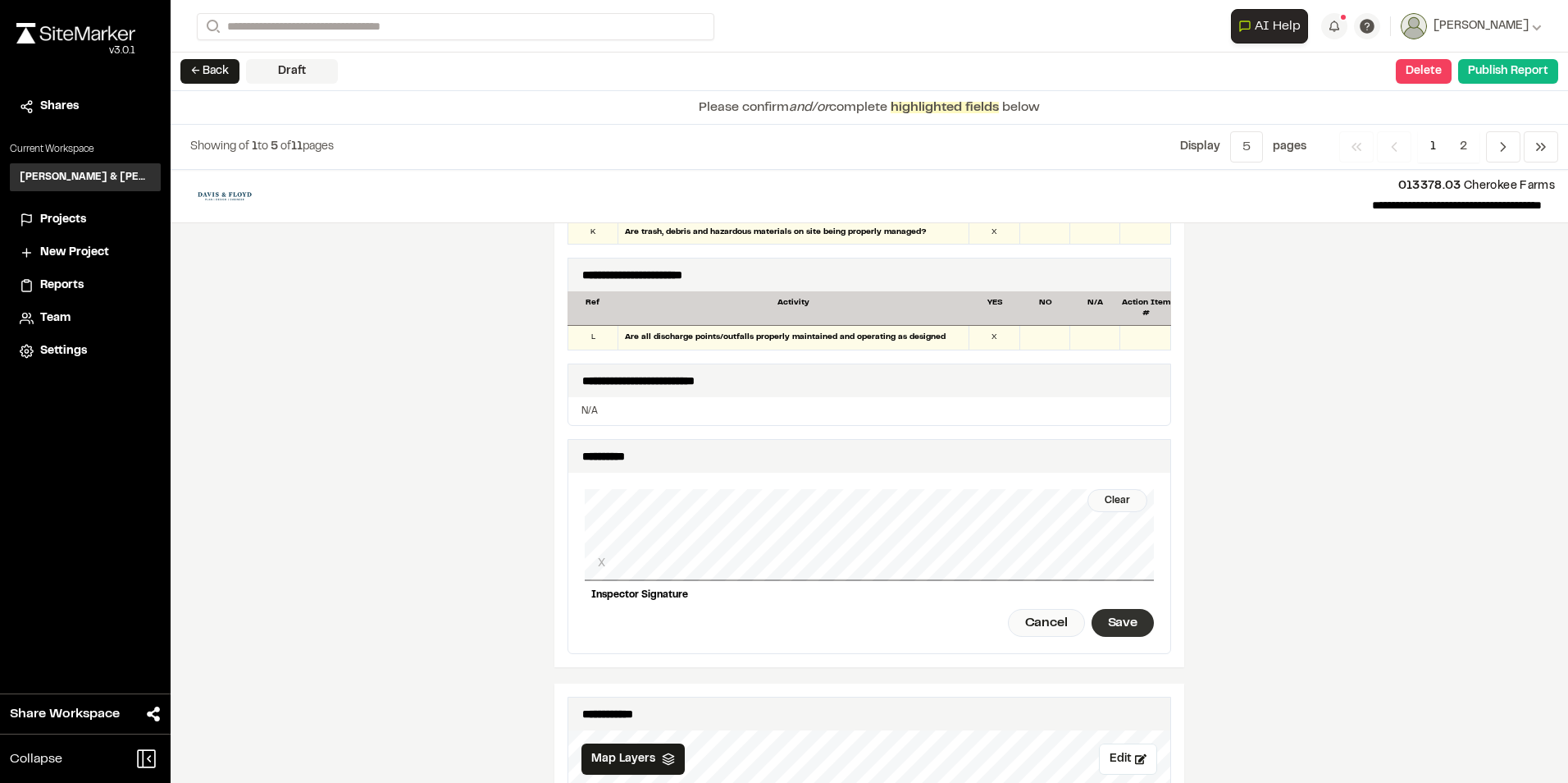
click at [1104, 611] on div "Save" at bounding box center [1122, 623] width 63 height 28
click at [1011, 613] on div "Done" at bounding box center [1031, 623] width 66 height 28
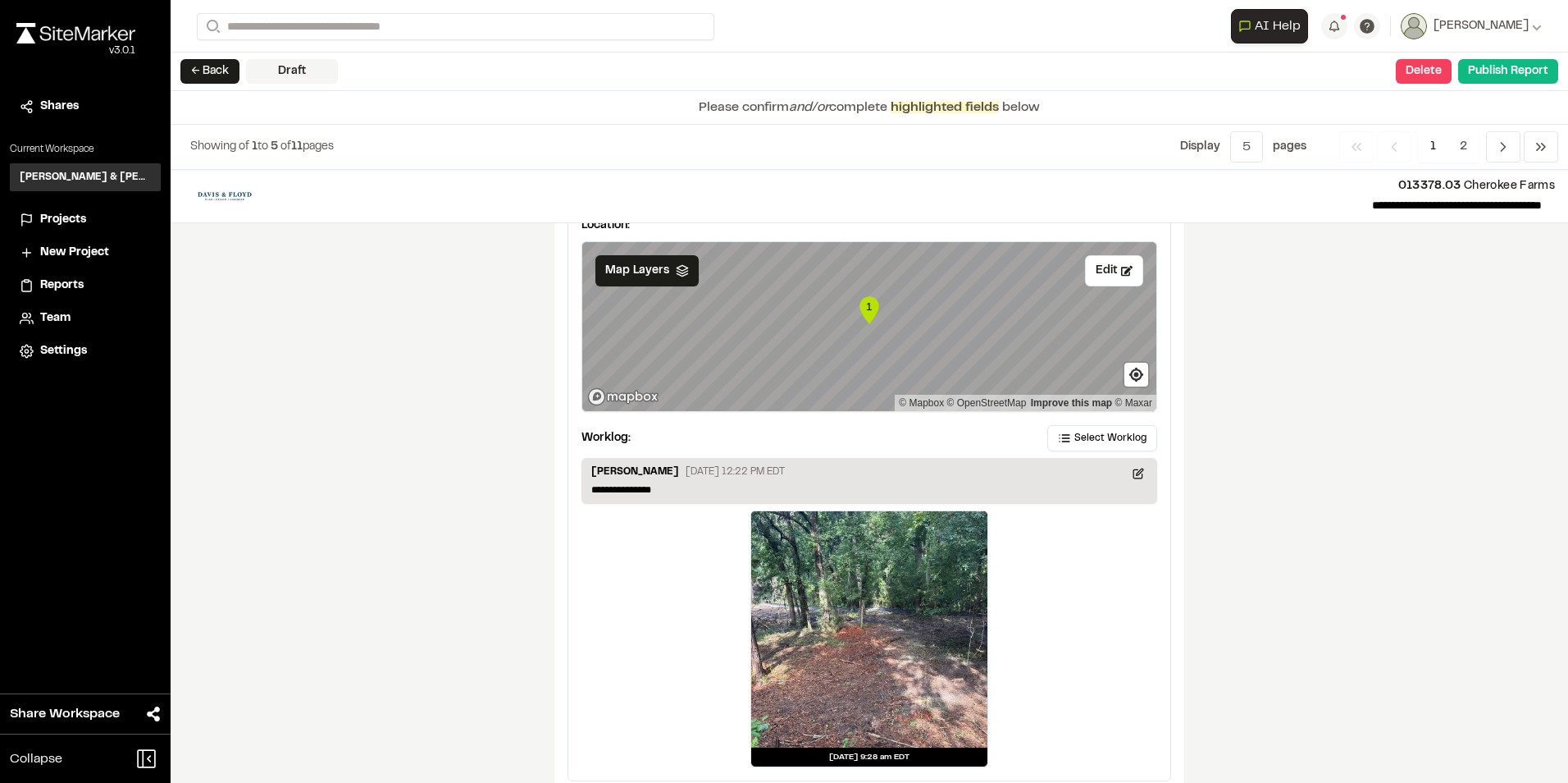
scroll to position [2759, 0]
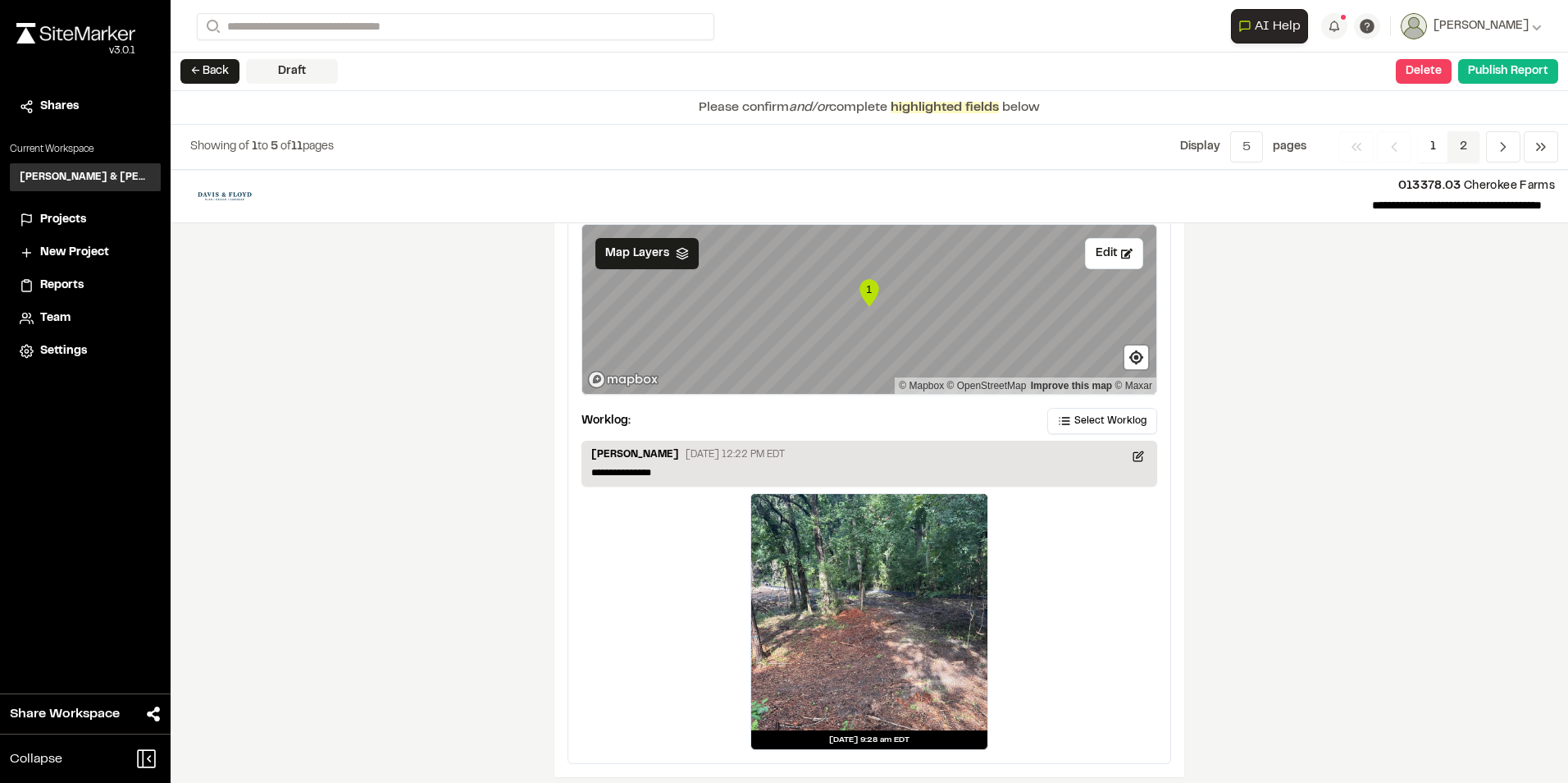
click at [1475, 145] on span "2" at bounding box center [1463, 146] width 32 height 31
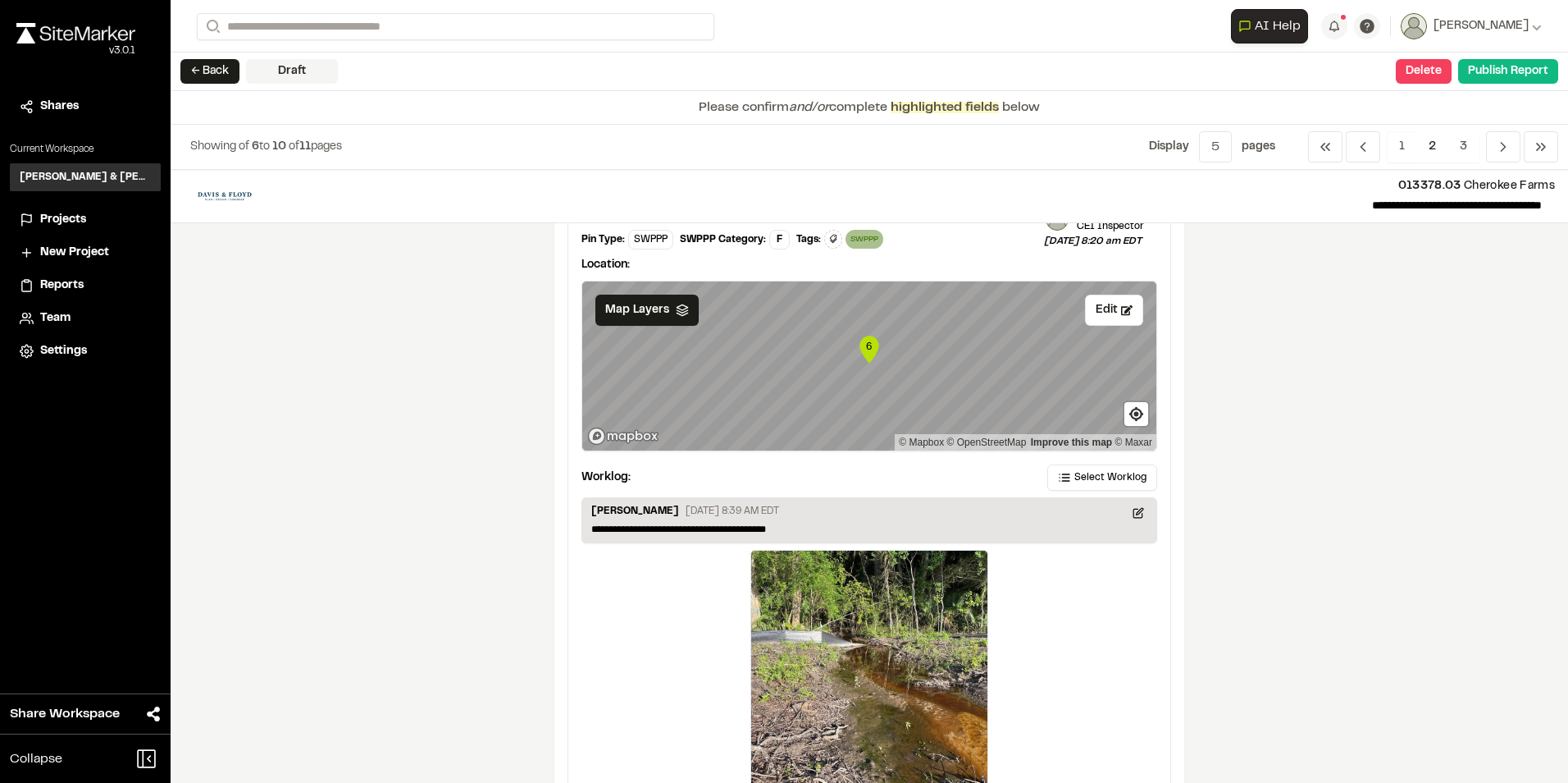
scroll to position [3033, 0]
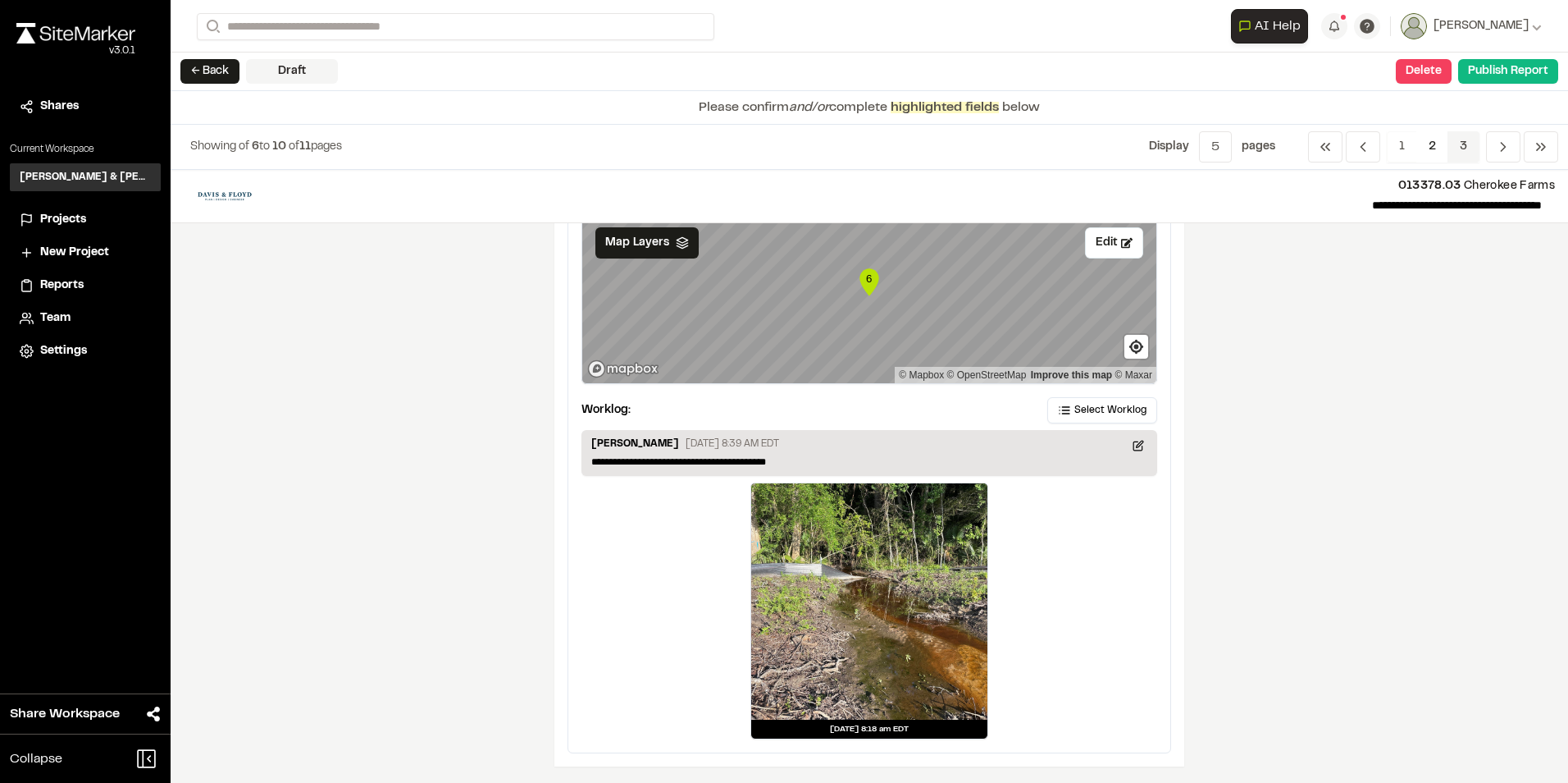
click at [1465, 142] on span "3" at bounding box center [1463, 146] width 32 height 31
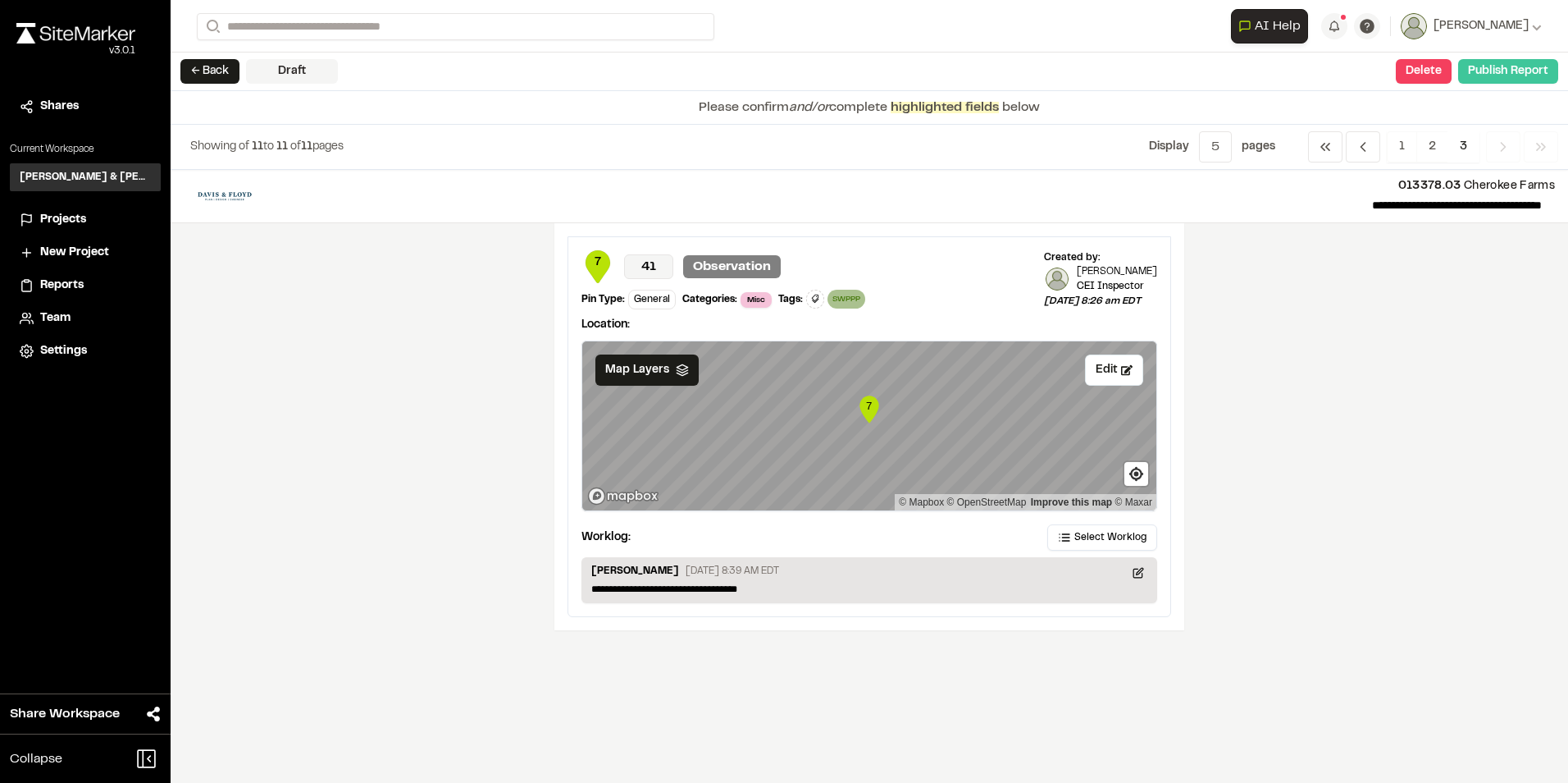
click at [1508, 76] on button "Publish Report" at bounding box center [1508, 71] width 100 height 24
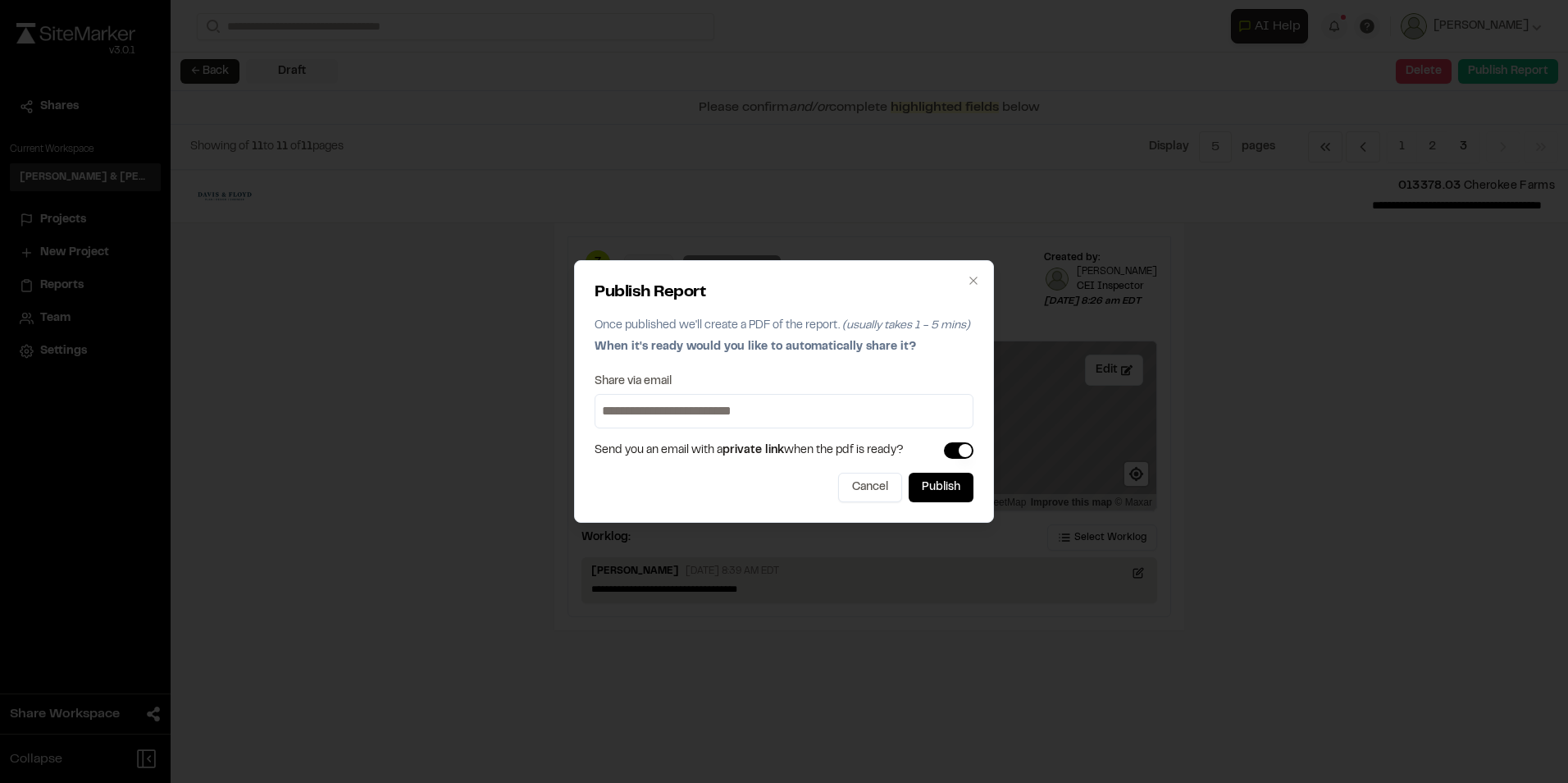
click at [691, 412] on input at bounding box center [784, 411] width 371 height 26
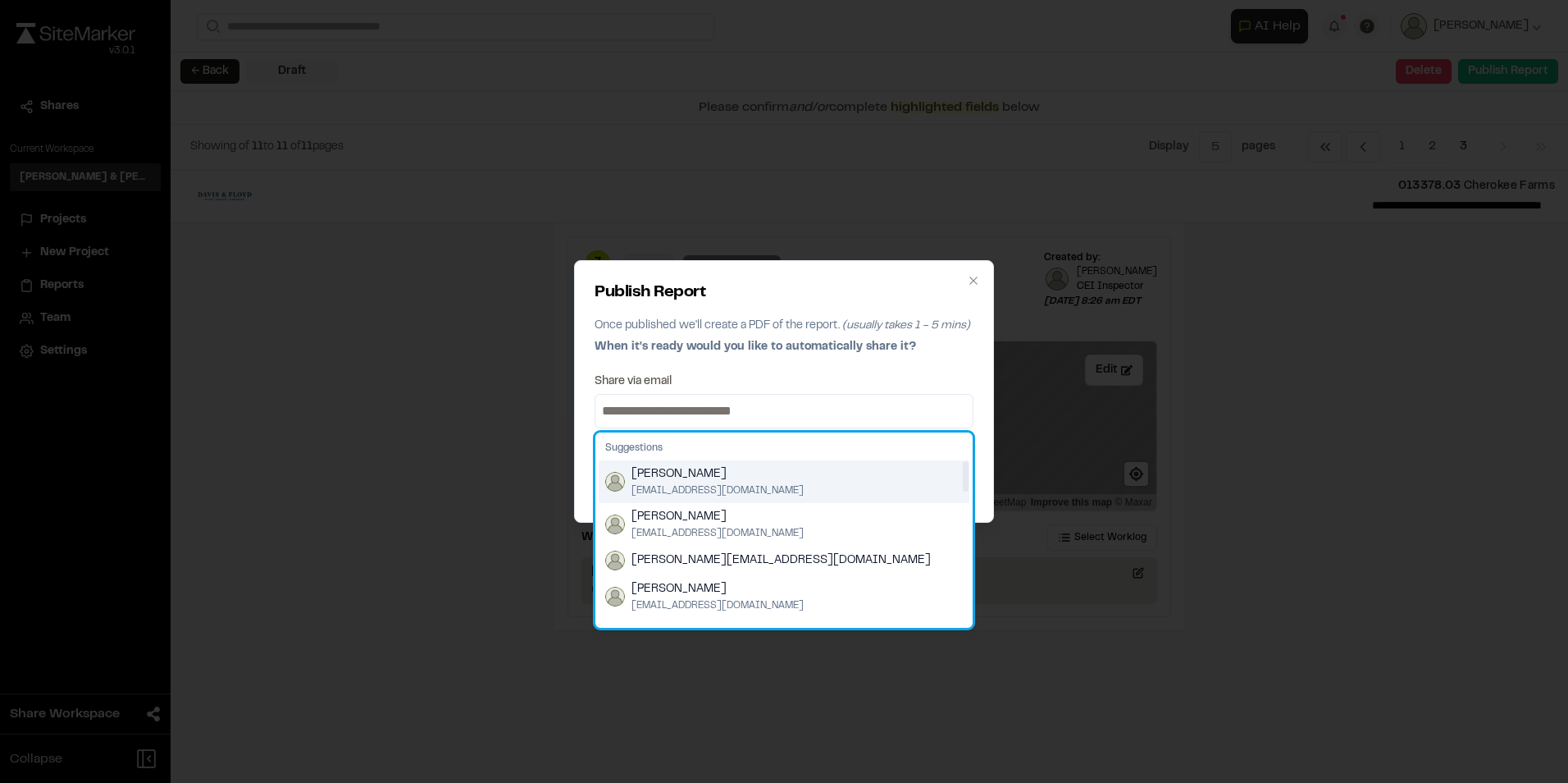
click at [656, 471] on span "[PERSON_NAME]" at bounding box center [718, 474] width 172 height 18
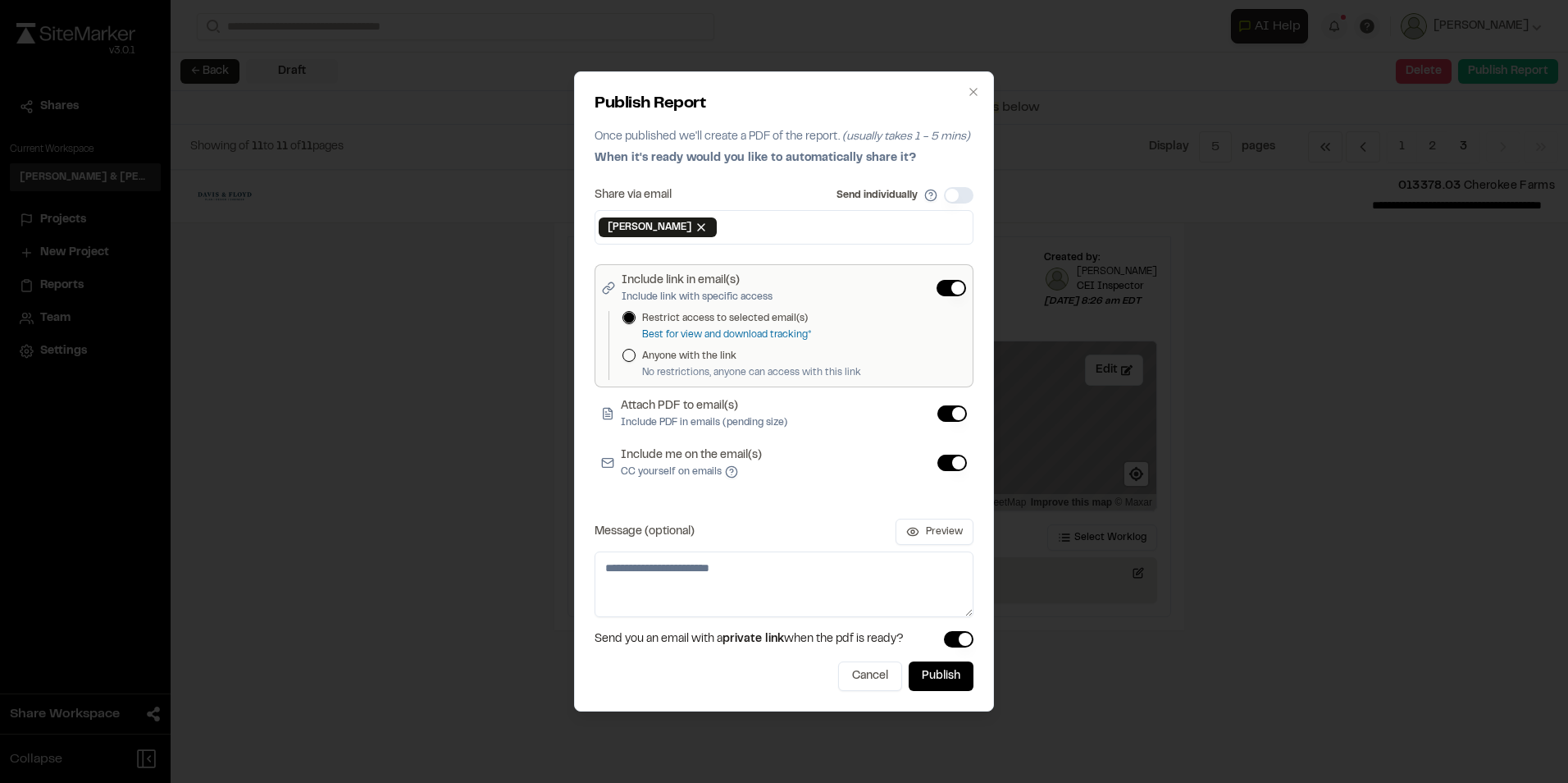
click at [956, 640] on button "button" at bounding box center [959, 640] width 30 height 17
click at [958, 412] on button "Attach PDF to email(s) Include PDF in emails (pending size)" at bounding box center [952, 414] width 30 height 17
click at [954, 461] on button "Include me on the email(s) CC yourself on emails" at bounding box center [952, 463] width 30 height 17
click at [959, 467] on button "Include me on the email(s) CC yourself on emails" at bounding box center [952, 463] width 30 height 17
click at [933, 683] on button "Publish" at bounding box center [941, 676] width 65 height 30
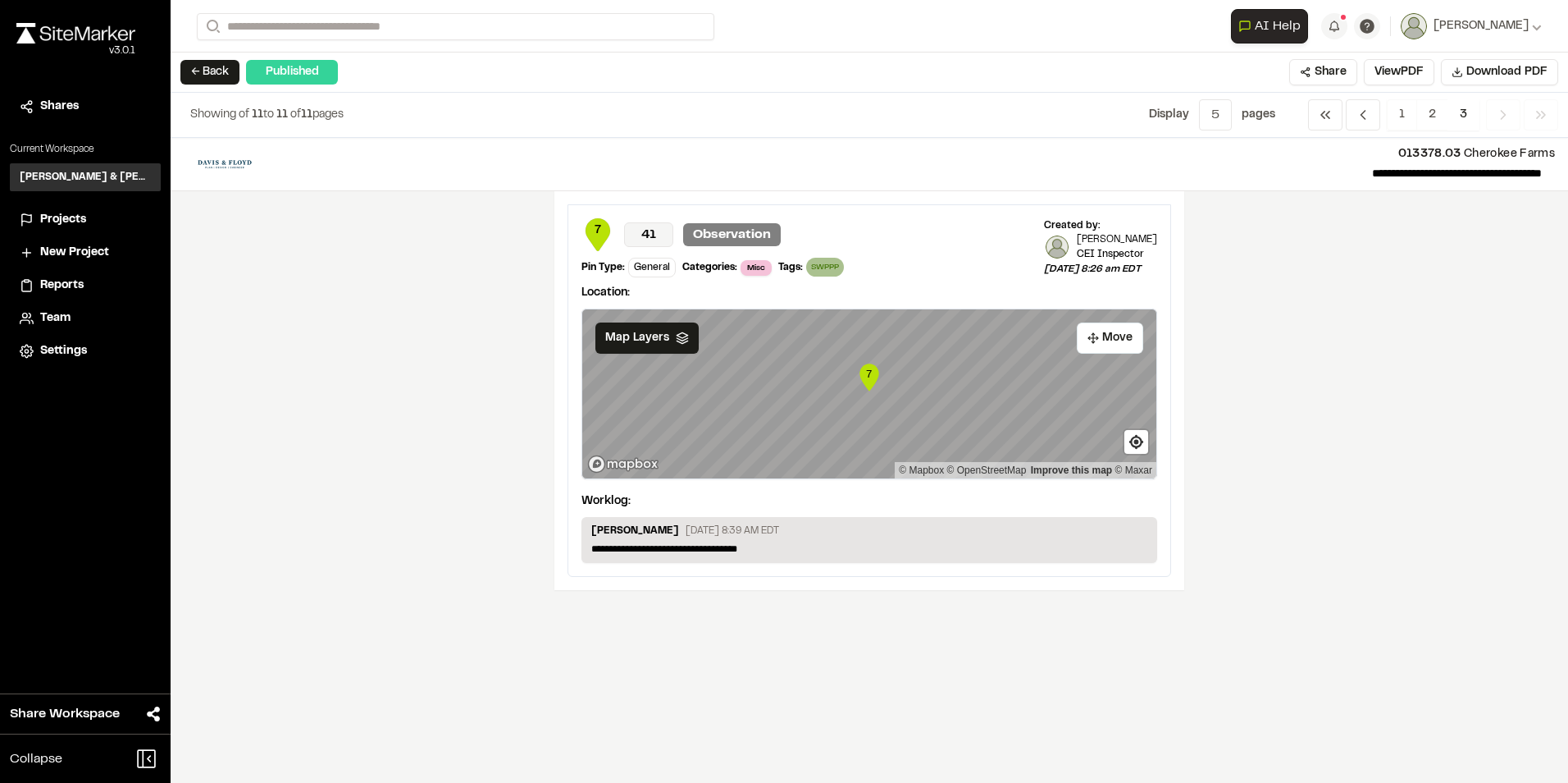
click at [61, 286] on span "Reports" at bounding box center [62, 285] width 43 height 18
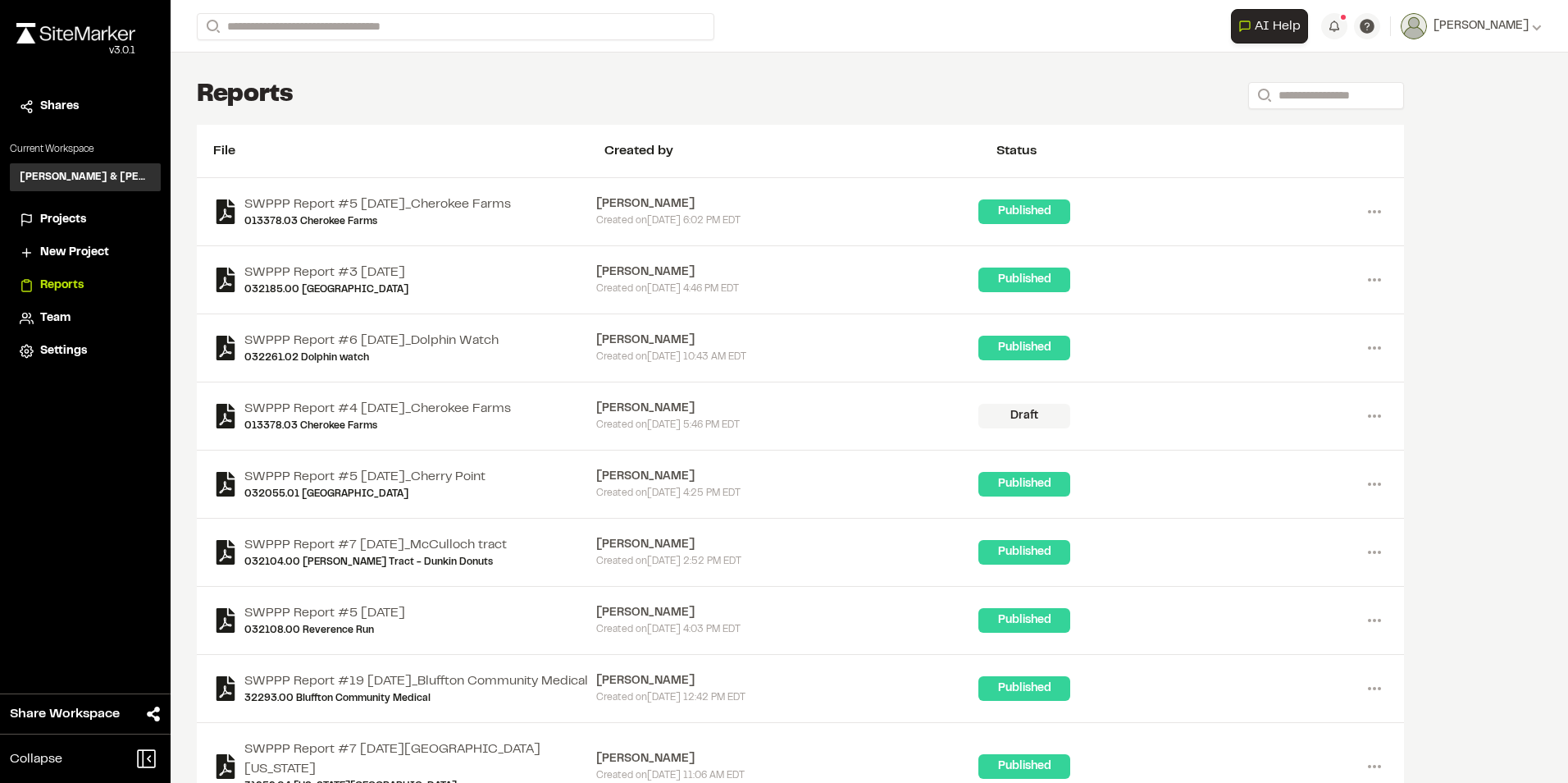
click at [56, 220] on span "Projects" at bounding box center [63, 219] width 46 height 18
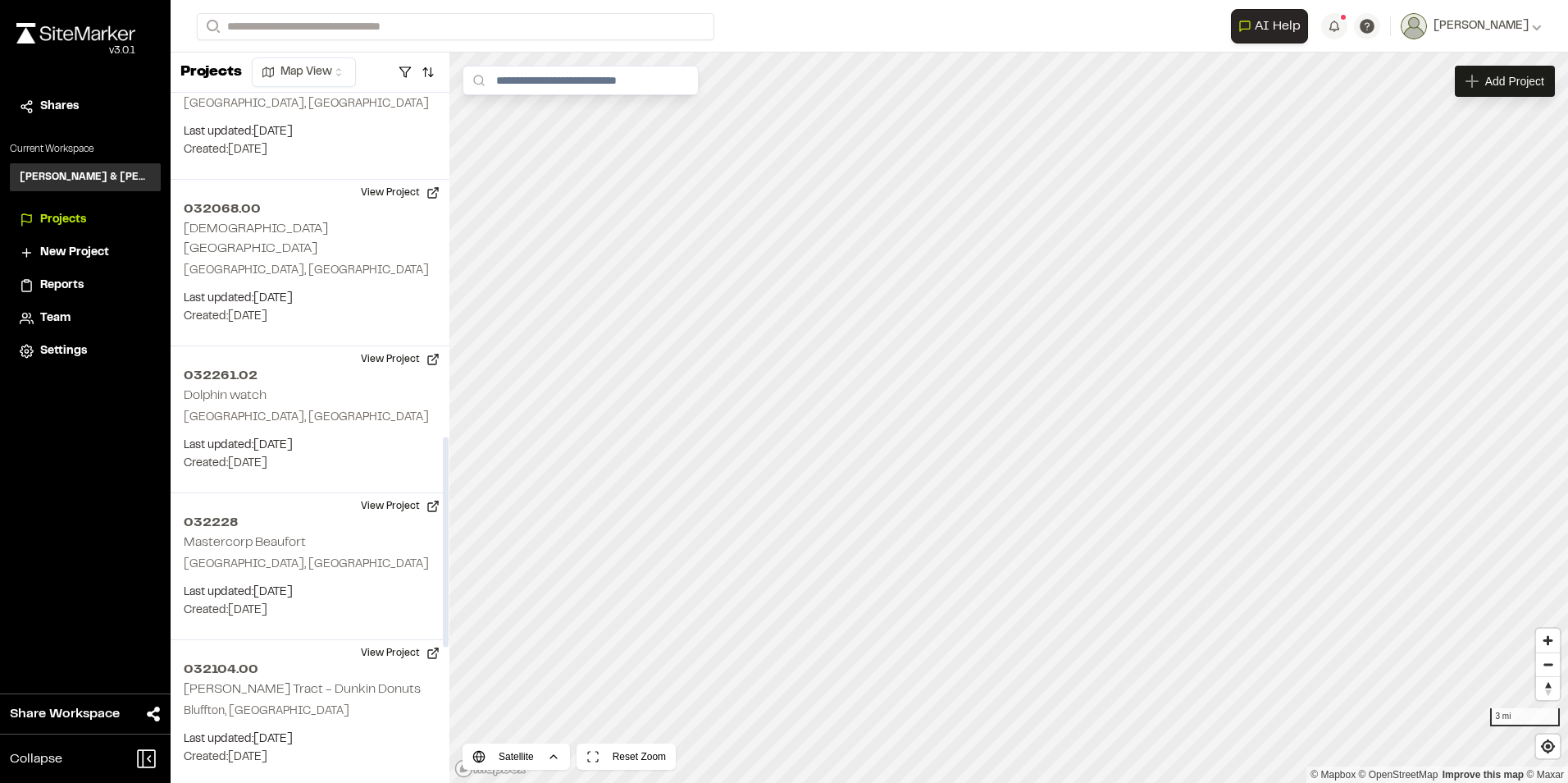
scroll to position [1149, 0]
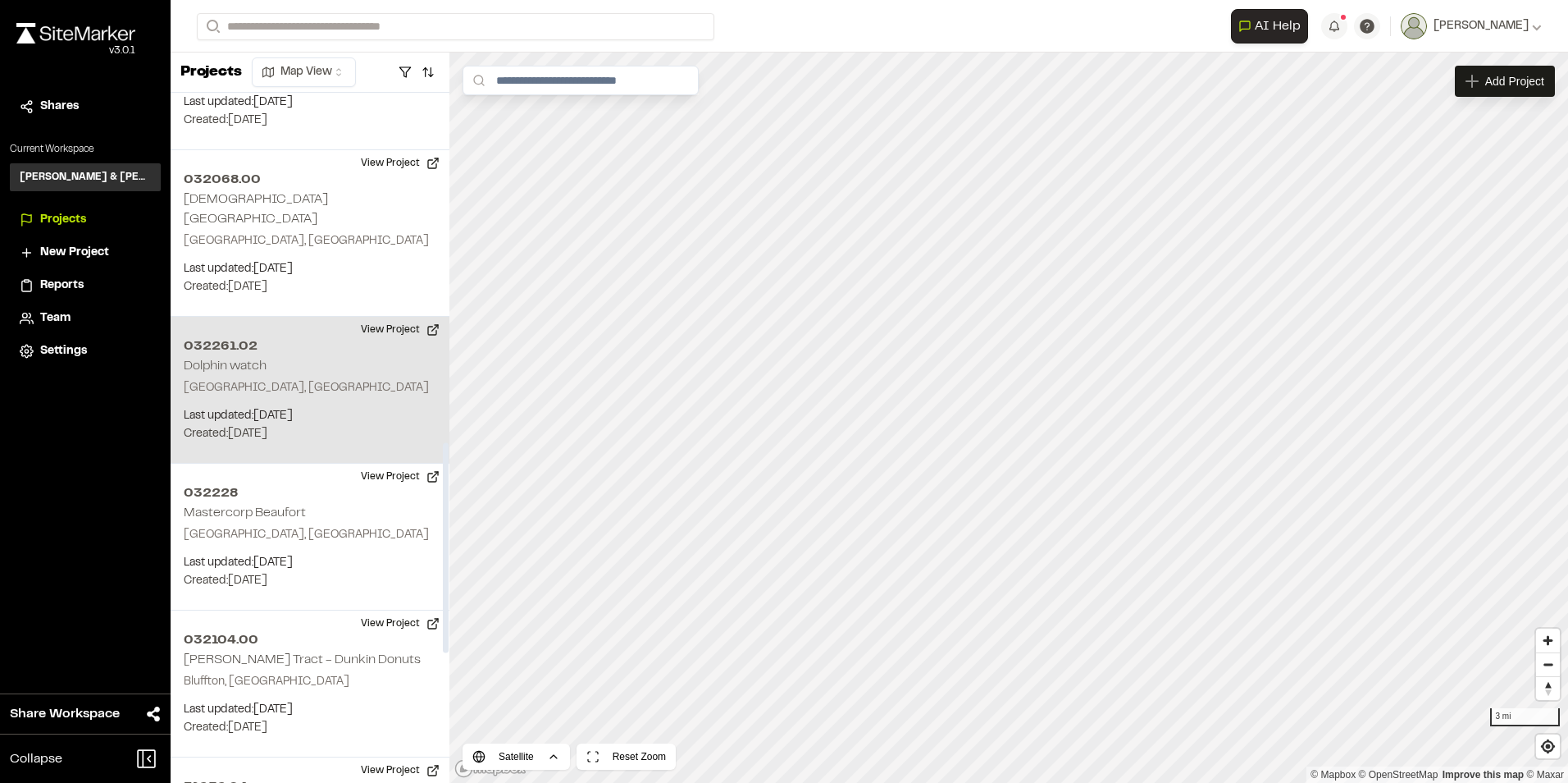
click at [248, 361] on h2 "Dolphin watch" at bounding box center [225, 366] width 82 height 11
click at [1010, 419] on div "032261.02 Dolphin watch" at bounding box center [1009, 418] width 24 height 24
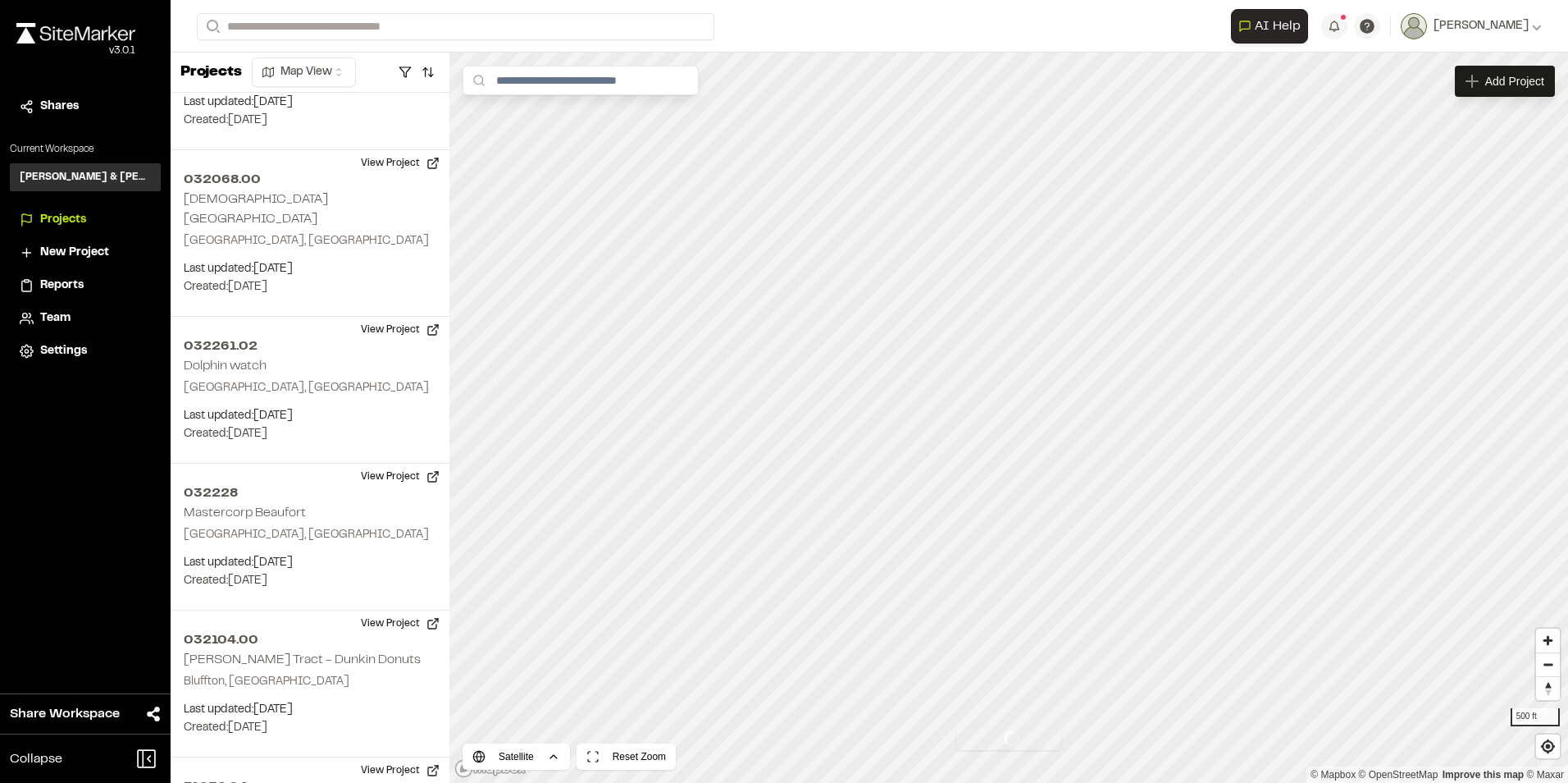
scroll to position [1353, 0]
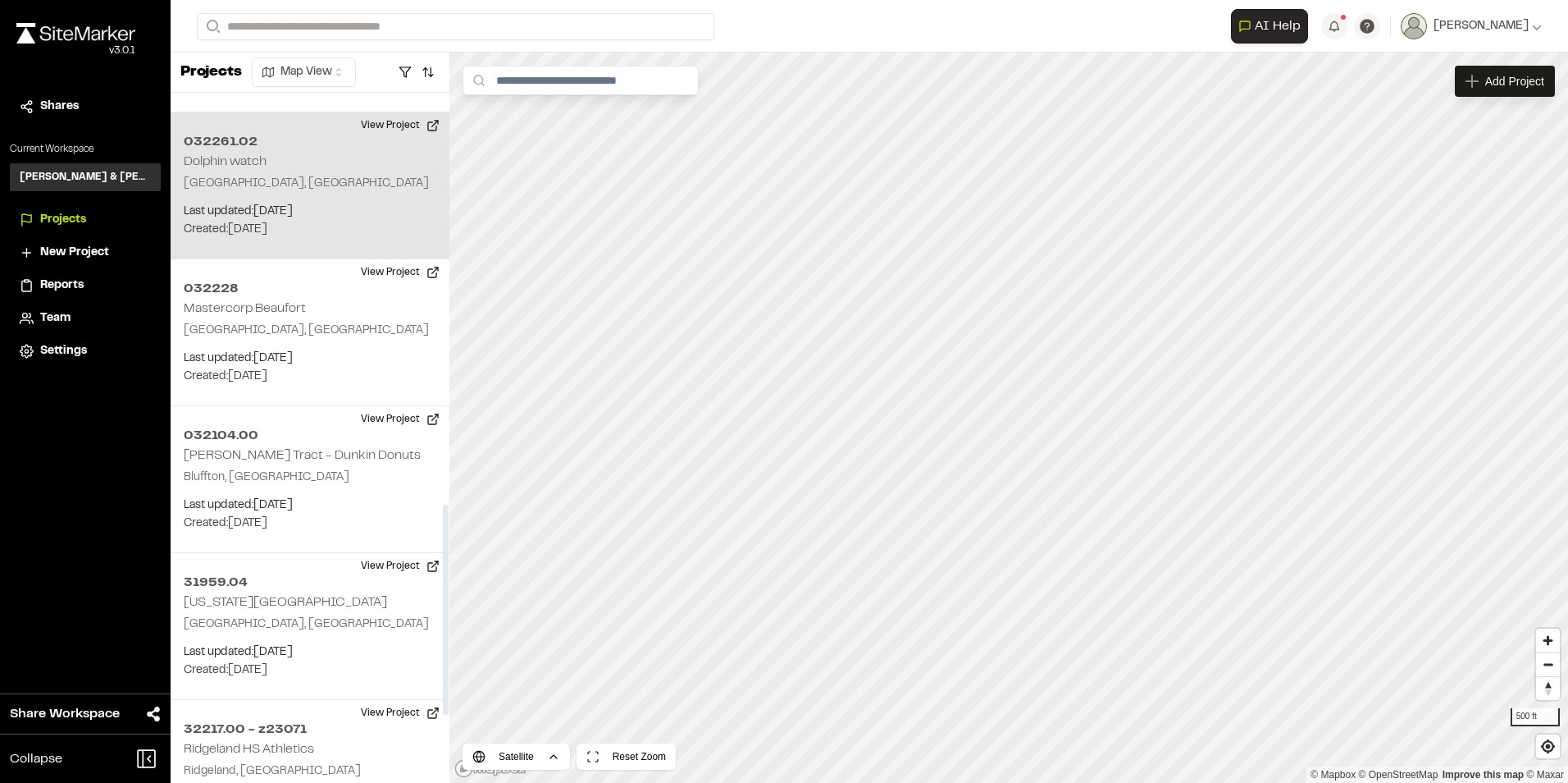
click at [374, 145] on div "032261.02 Dolphin watch Beaufort, SC Last updated: Aug 13, 2025 Budget: $ Creat…" at bounding box center [310, 185] width 279 height 147
click at [219, 155] on h2 "Dolphin watch" at bounding box center [225, 161] width 82 height 11
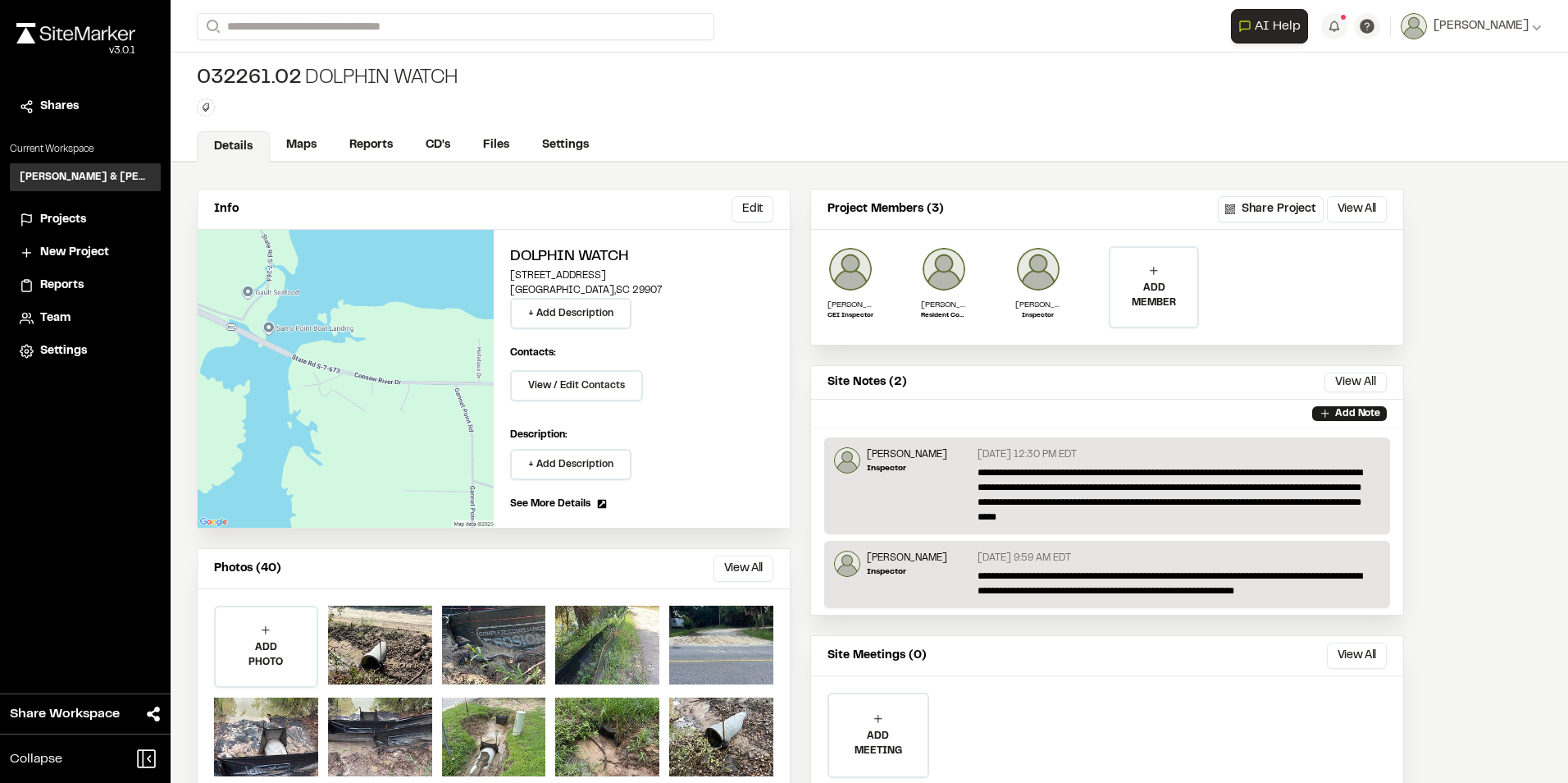
click at [63, 275] on li "Reports" at bounding box center [85, 285] width 151 height 31
click at [64, 288] on span "Reports" at bounding box center [62, 285] width 43 height 18
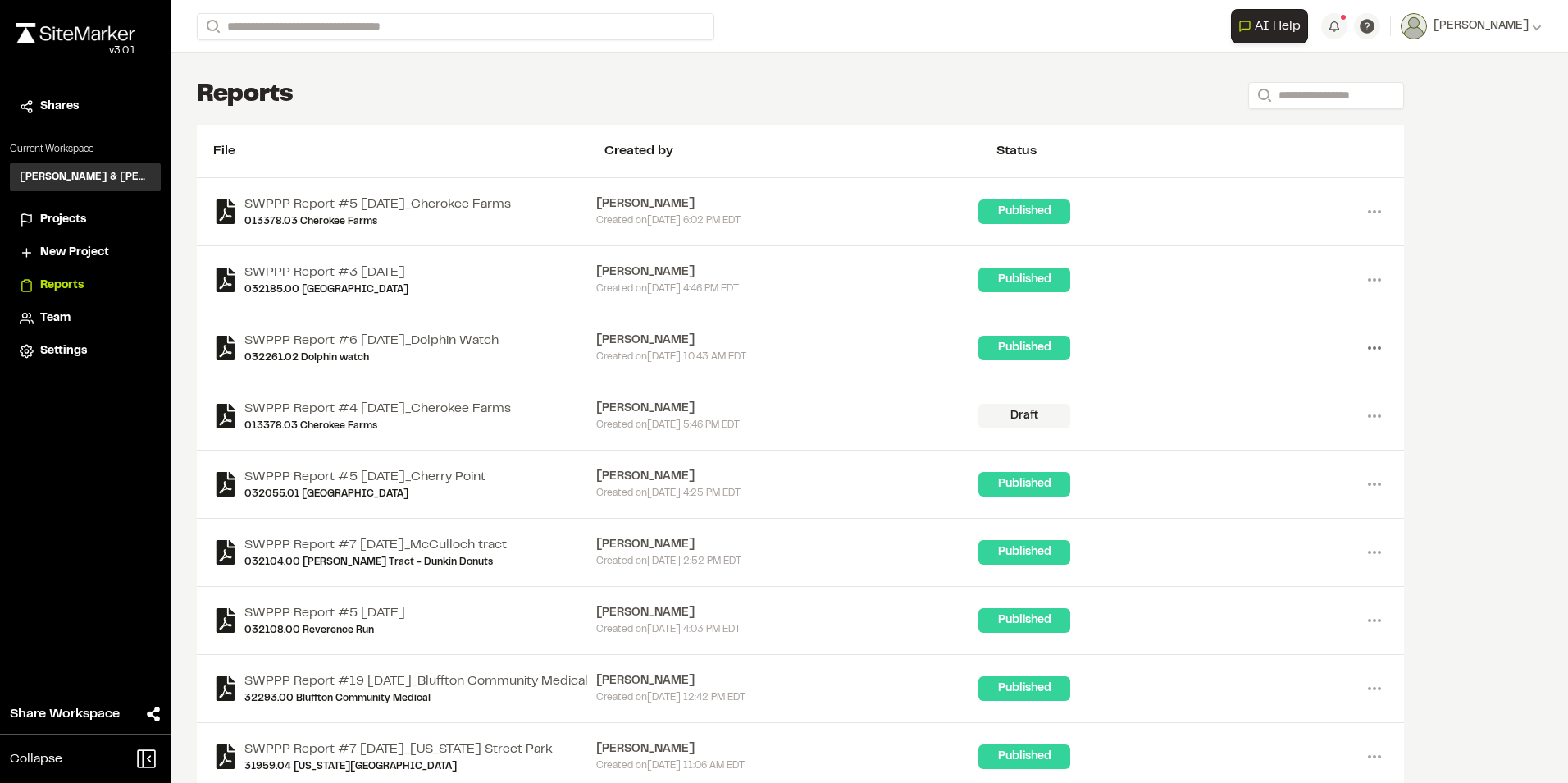
click at [1378, 350] on icon at bounding box center [1374, 347] width 26 height 26
click at [1273, 454] on link "Delete" at bounding box center [1315, 456] width 142 height 24
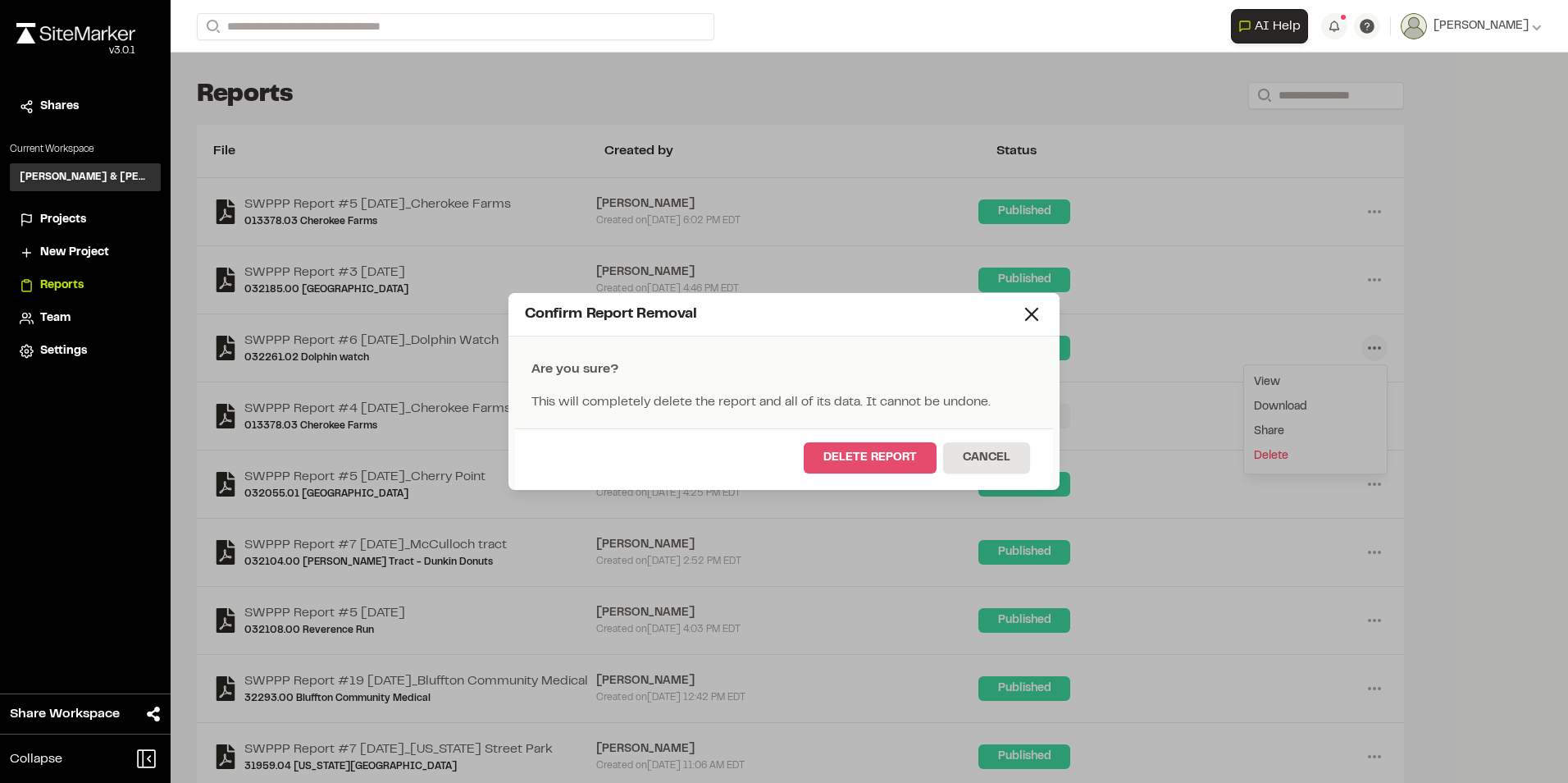
click at [867, 456] on button "Delete Report" at bounding box center [871, 457] width 133 height 31
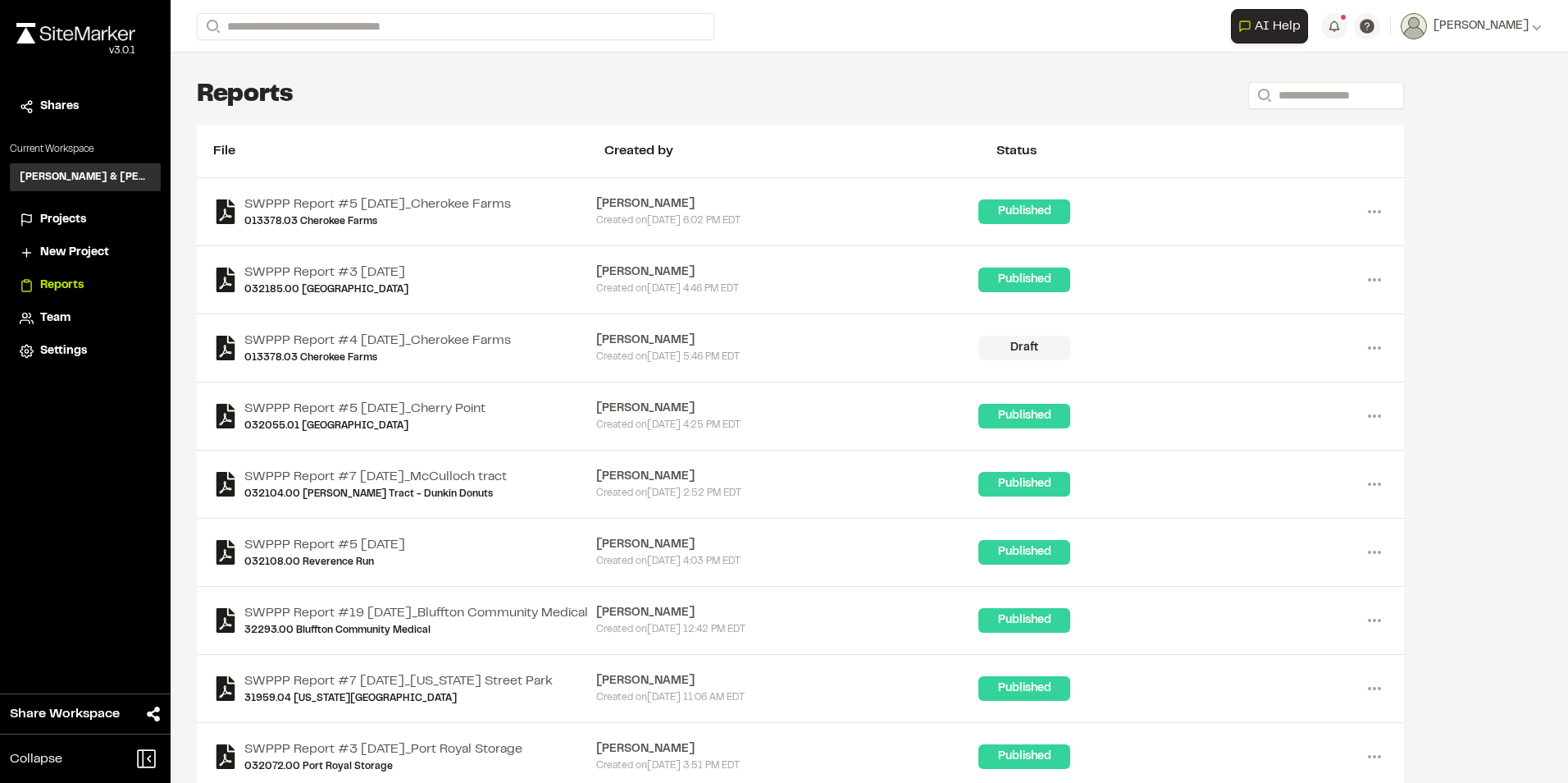
click at [69, 222] on span "Projects" at bounding box center [63, 219] width 46 height 18
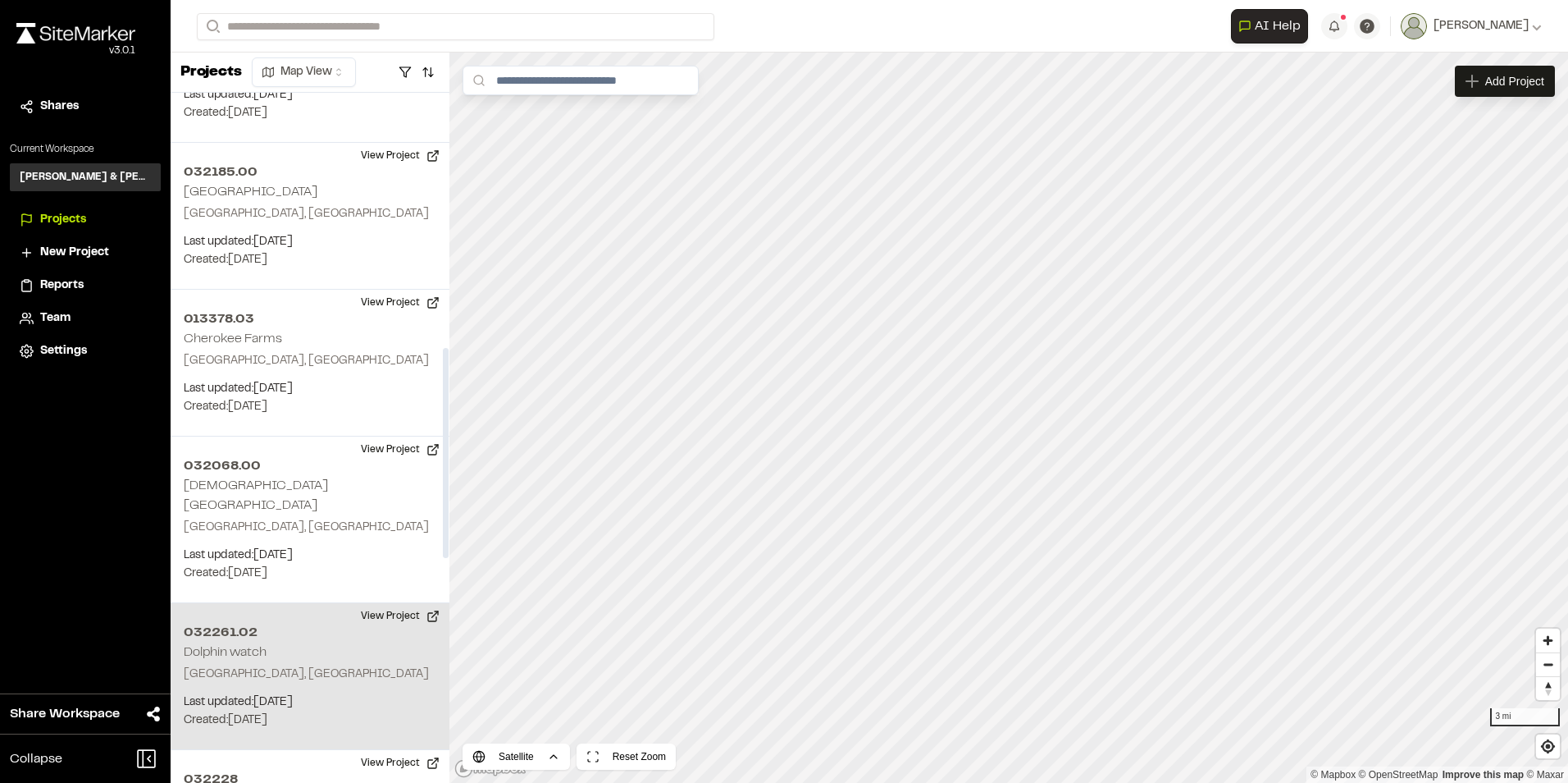
scroll to position [837, 0]
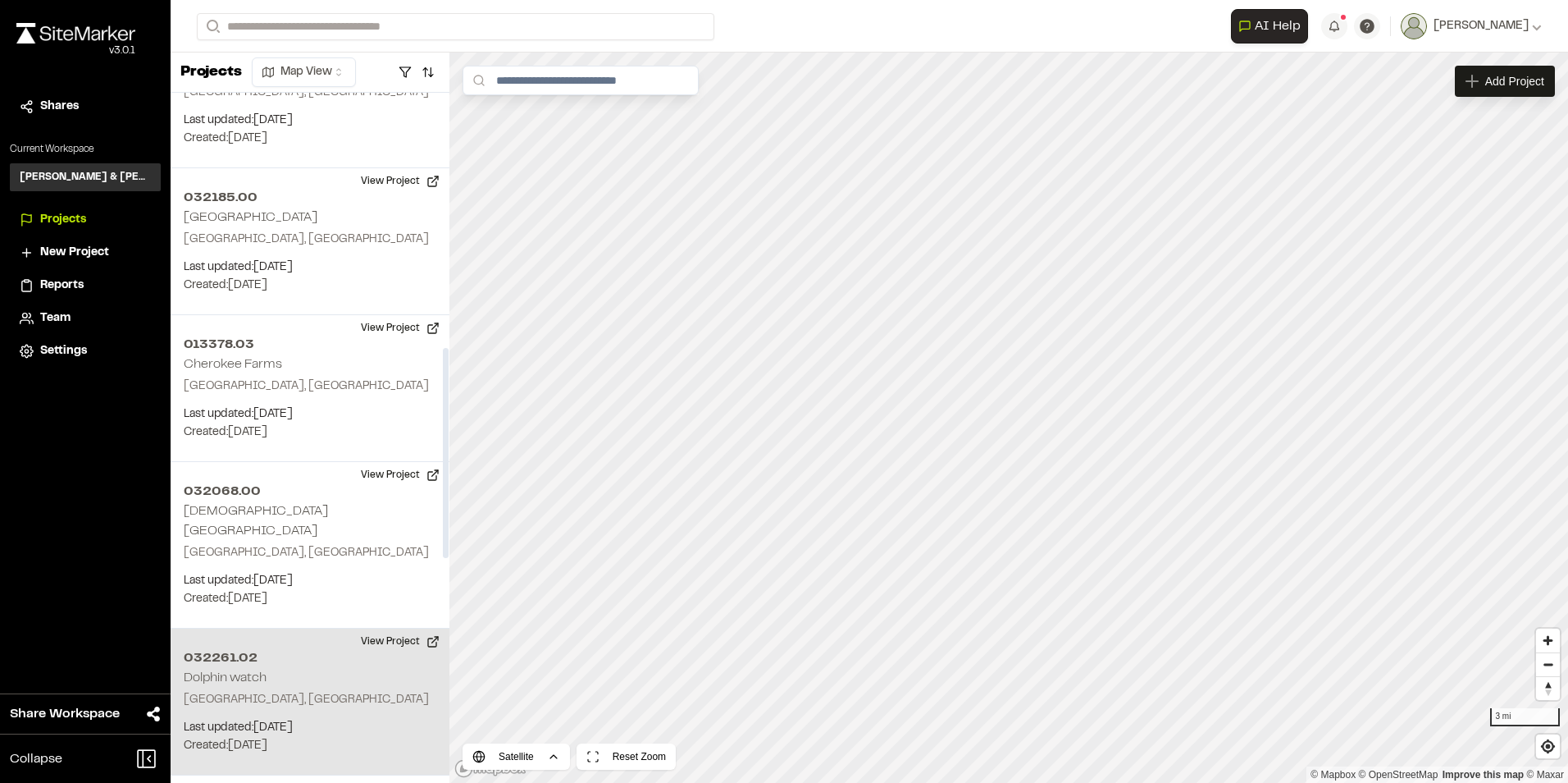
click at [255, 691] on p "[GEOGRAPHIC_DATA], [GEOGRAPHIC_DATA]" at bounding box center [310, 700] width 253 height 18
click at [1015, 427] on div "032261.02 Dolphin watch" at bounding box center [1009, 418] width 24 height 24
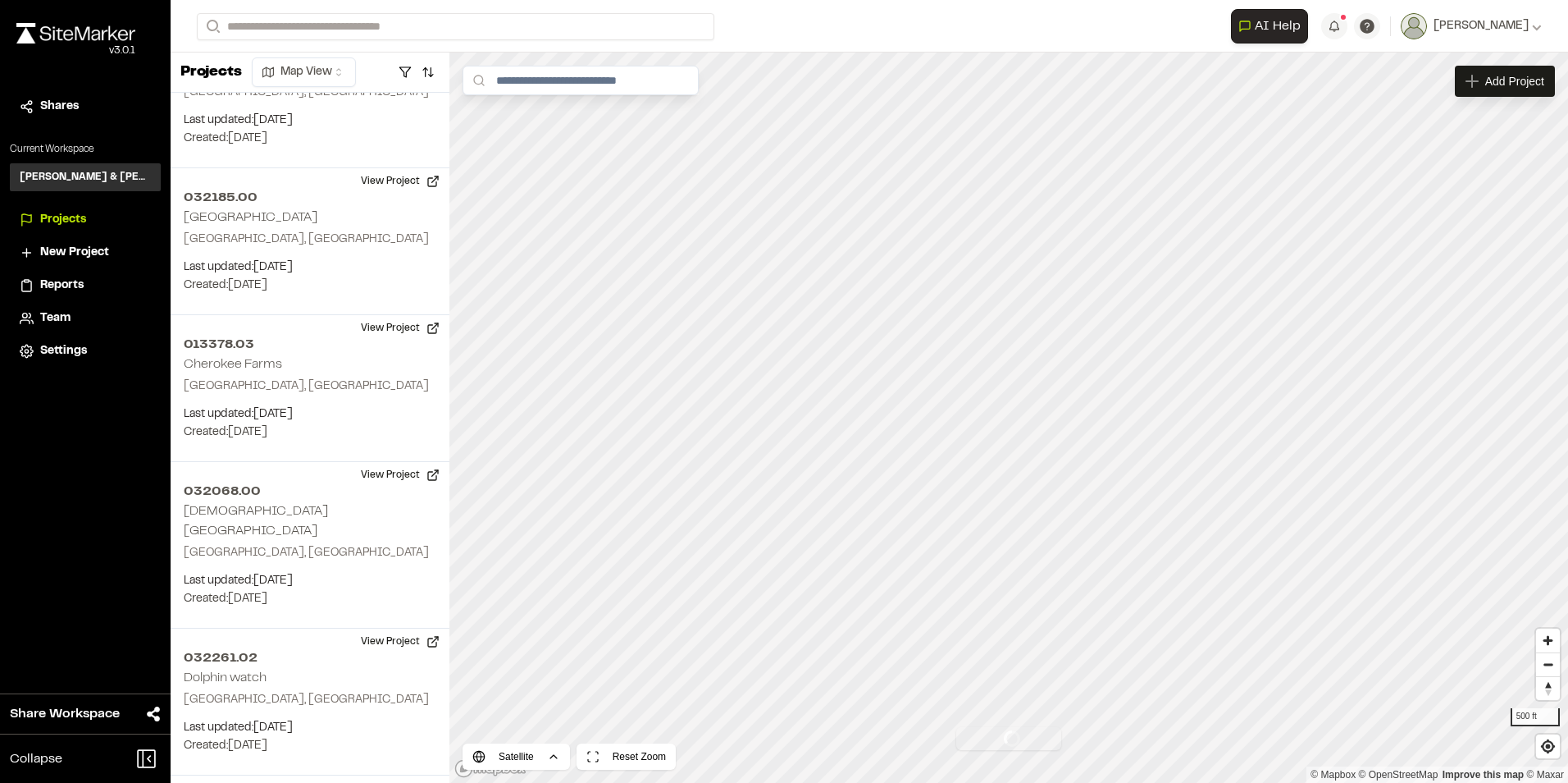
scroll to position [1353, 0]
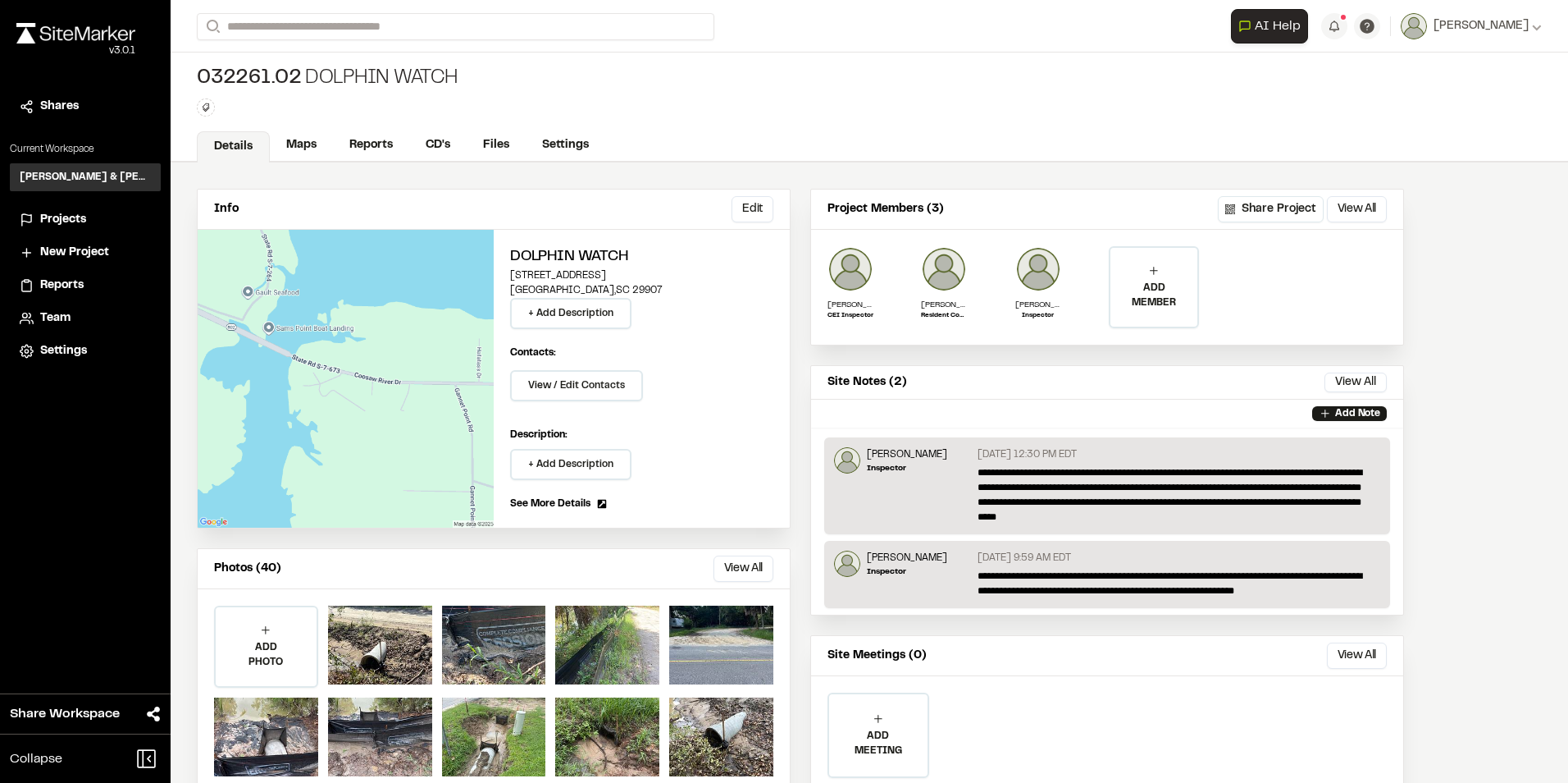
scroll to position [58, 0]
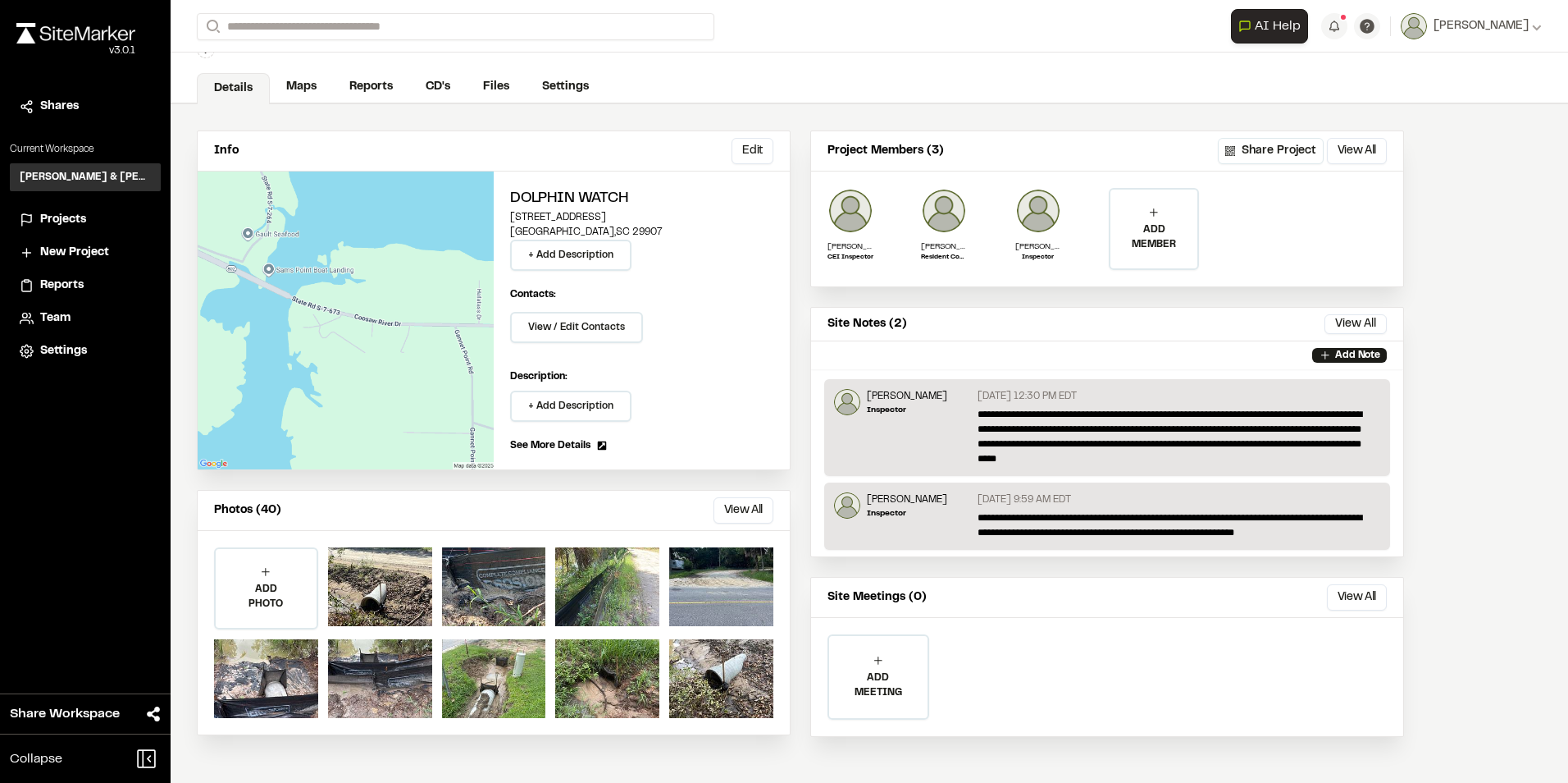
click at [65, 281] on span "Reports" at bounding box center [62, 285] width 43 height 18
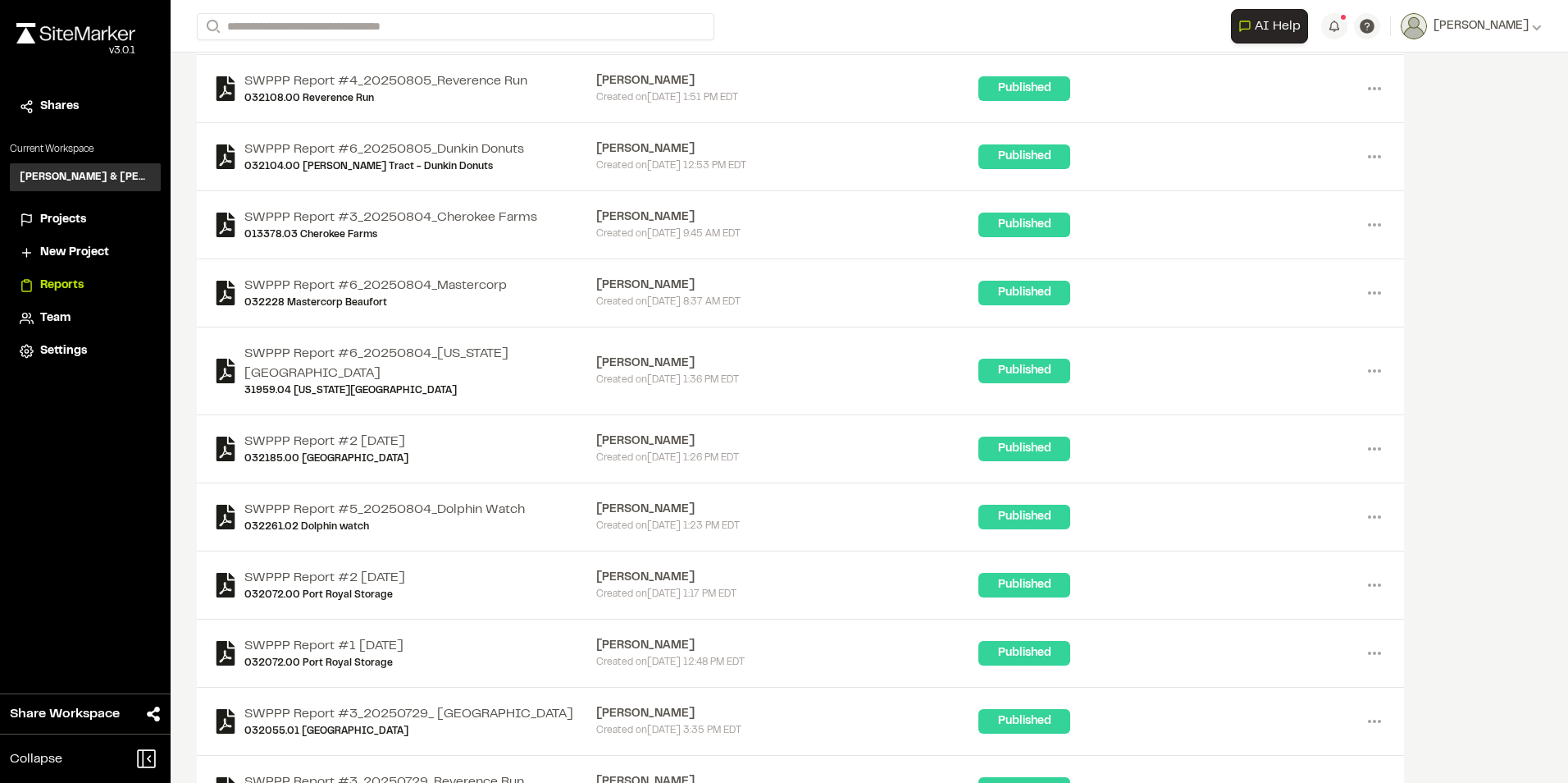
scroll to position [1067, 0]
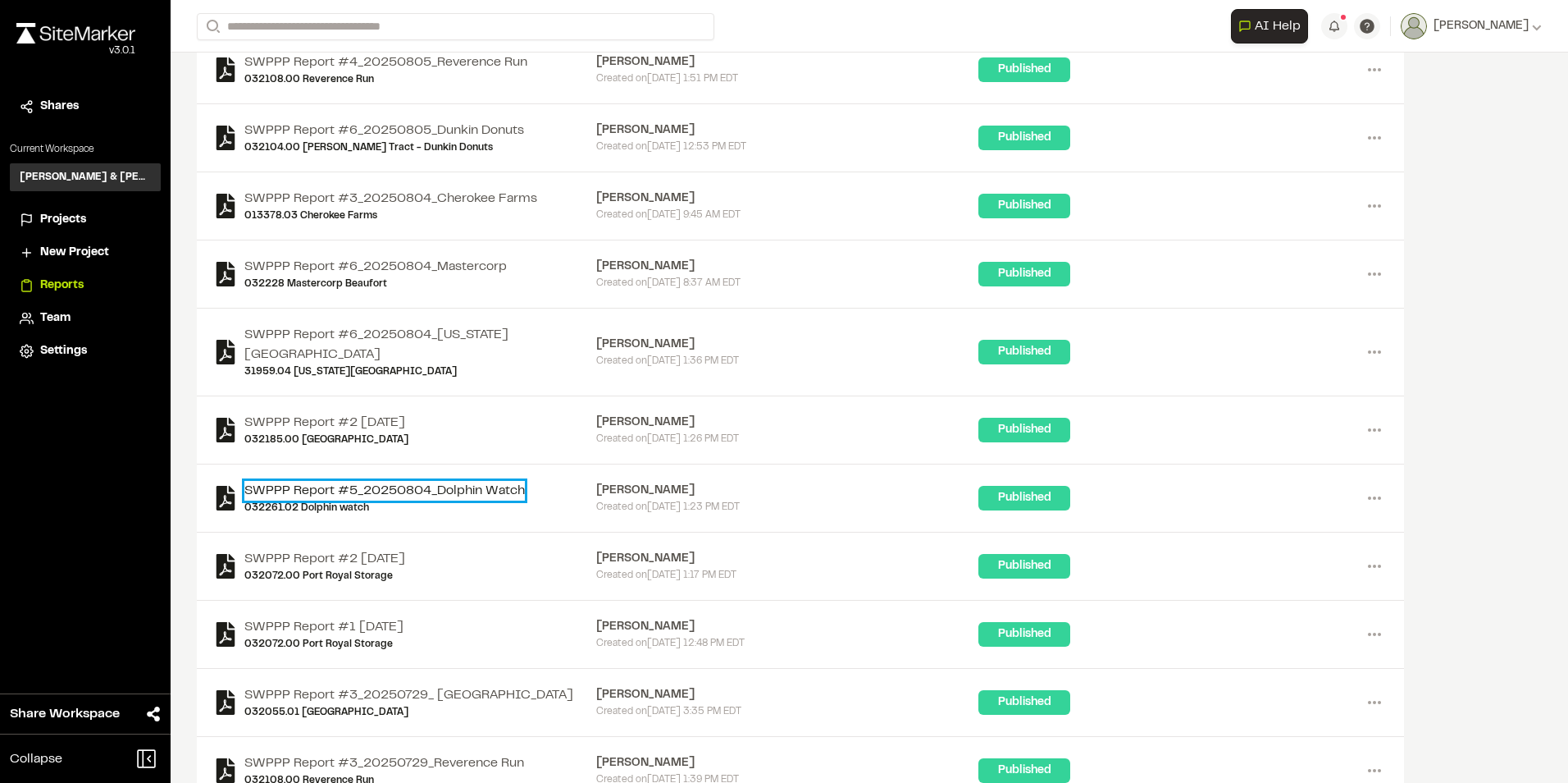
click at [445, 496] on link "SWPPP Report #5_20250804_Dolphin Watch" at bounding box center [385, 490] width 281 height 20
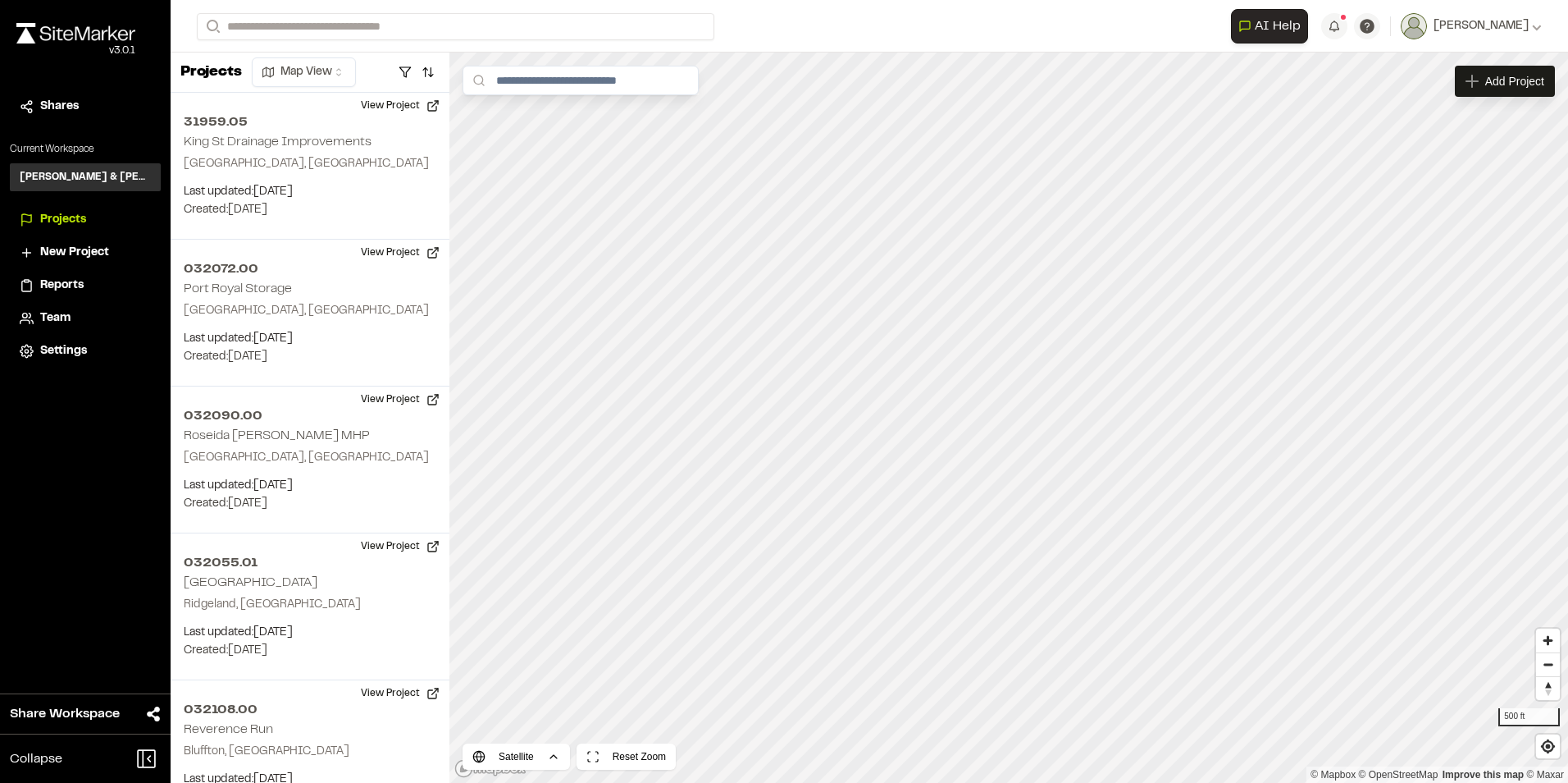
scroll to position [1059, 0]
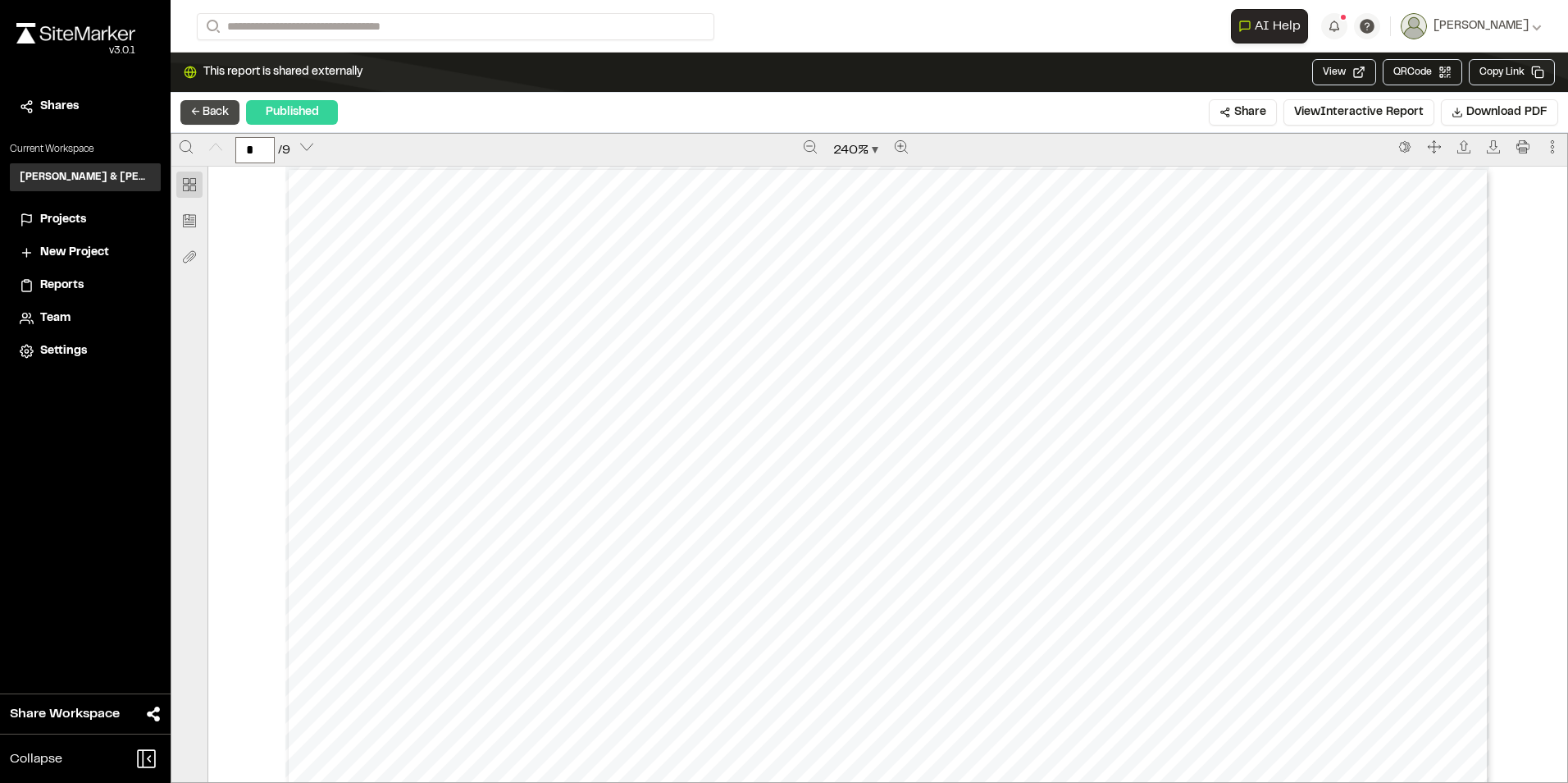
click at [209, 111] on button "← Back" at bounding box center [210, 112] width 59 height 24
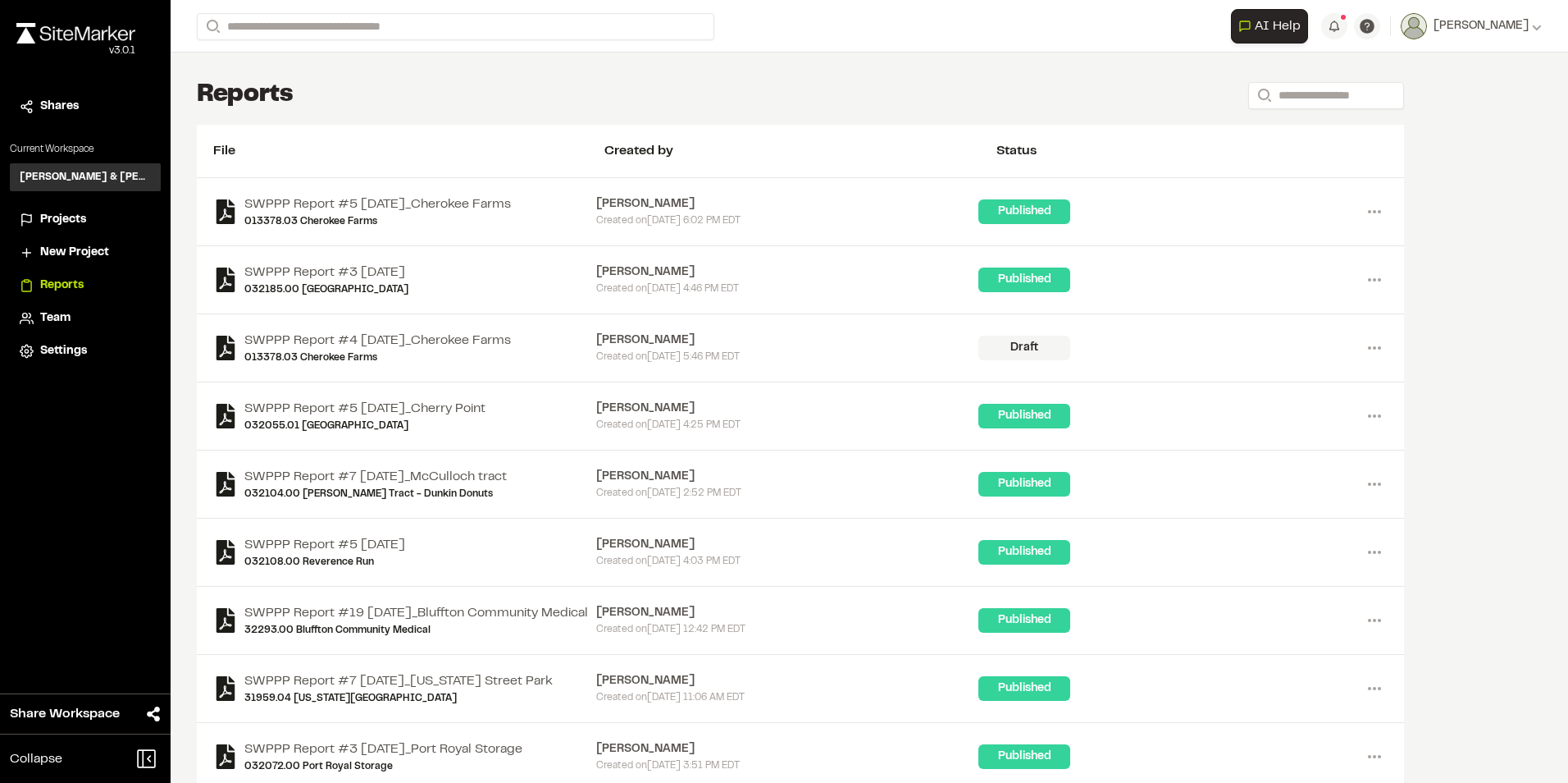
click at [66, 215] on span "Projects" at bounding box center [63, 219] width 46 height 18
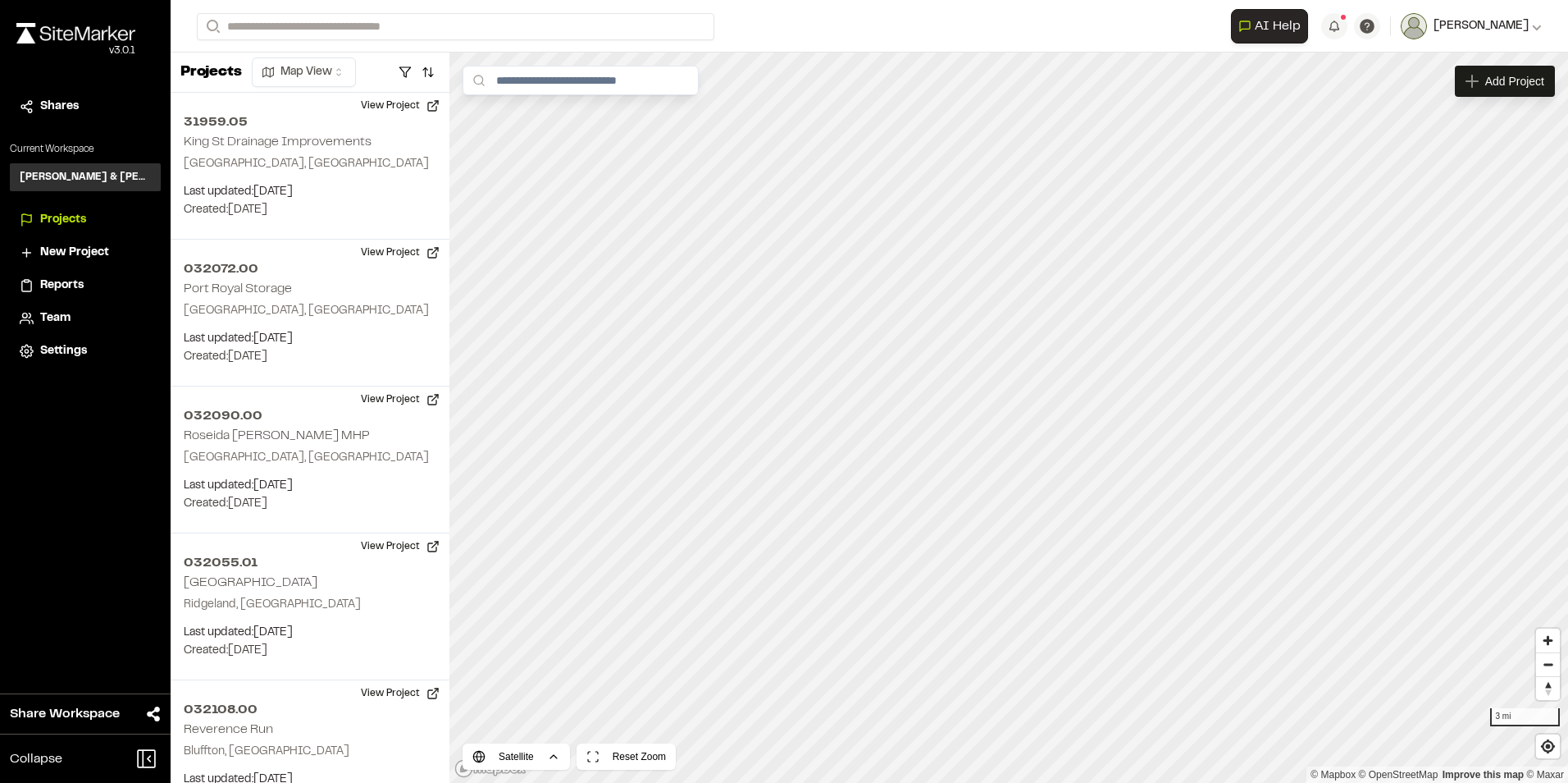
click at [1533, 25] on icon at bounding box center [1537, 26] width 10 height 10
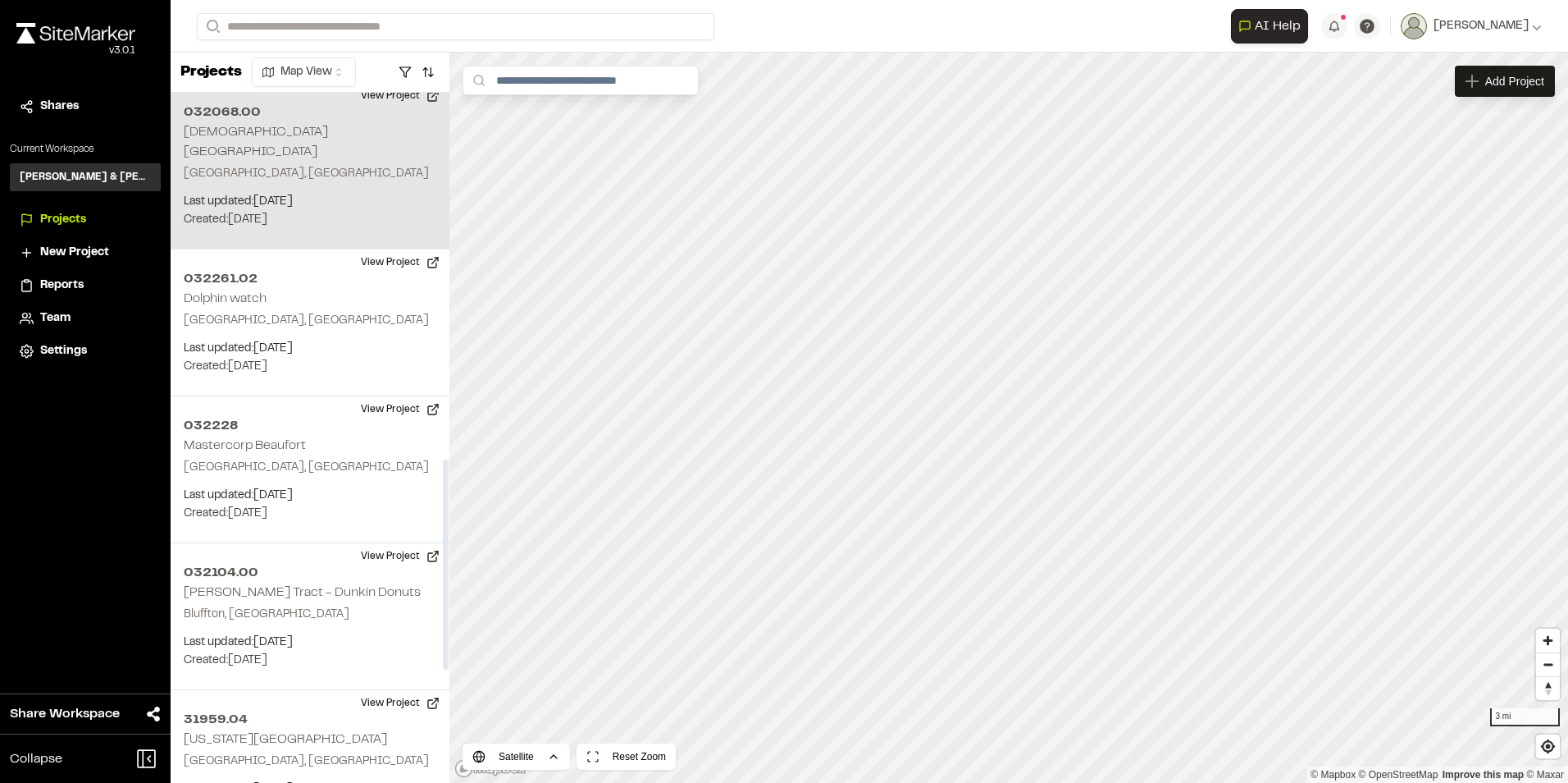
scroll to position [1231, 0]
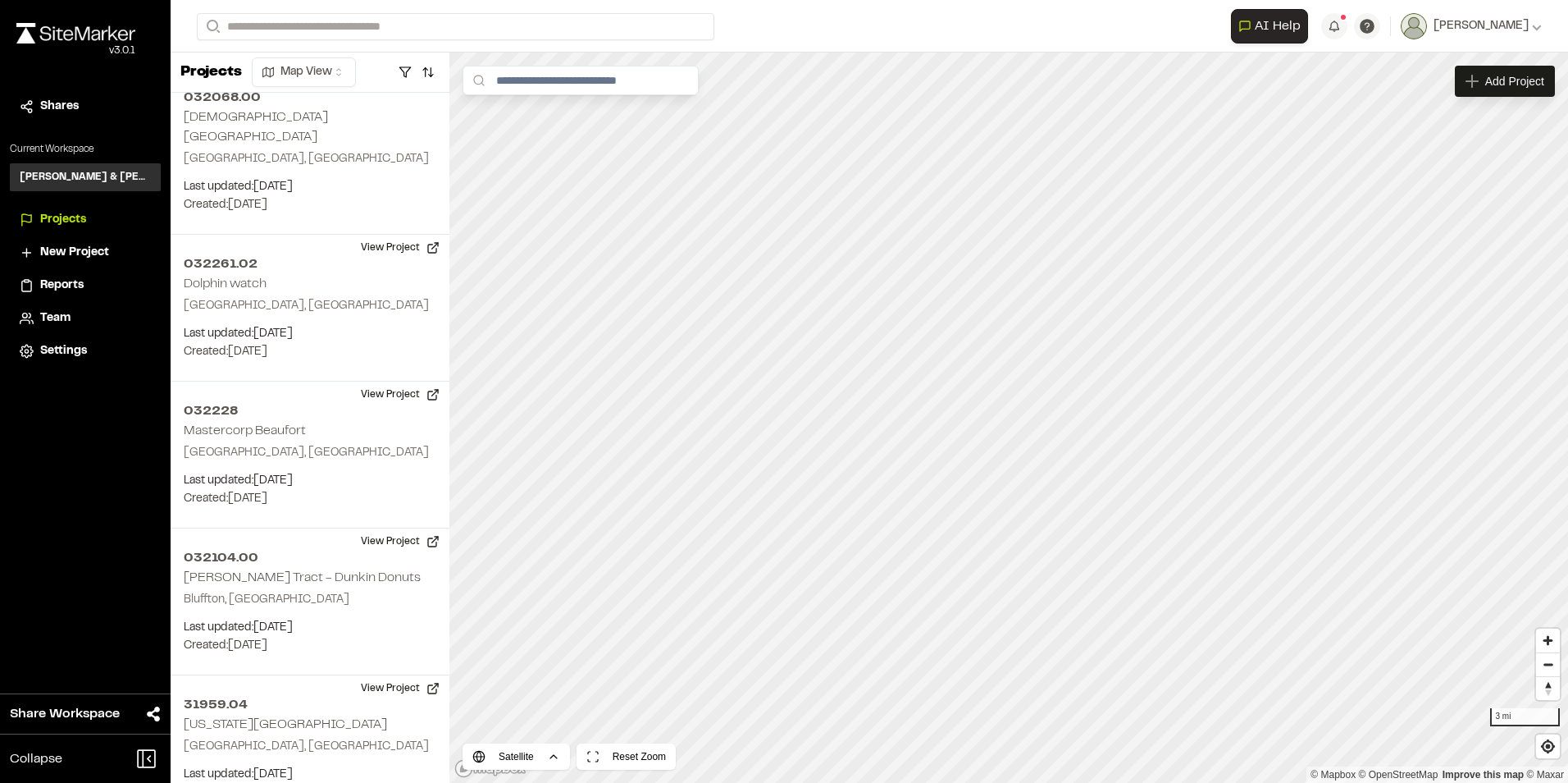
click at [73, 274] on li "Reports" at bounding box center [85, 285] width 151 height 31
click at [68, 282] on span "Reports" at bounding box center [62, 285] width 43 height 18
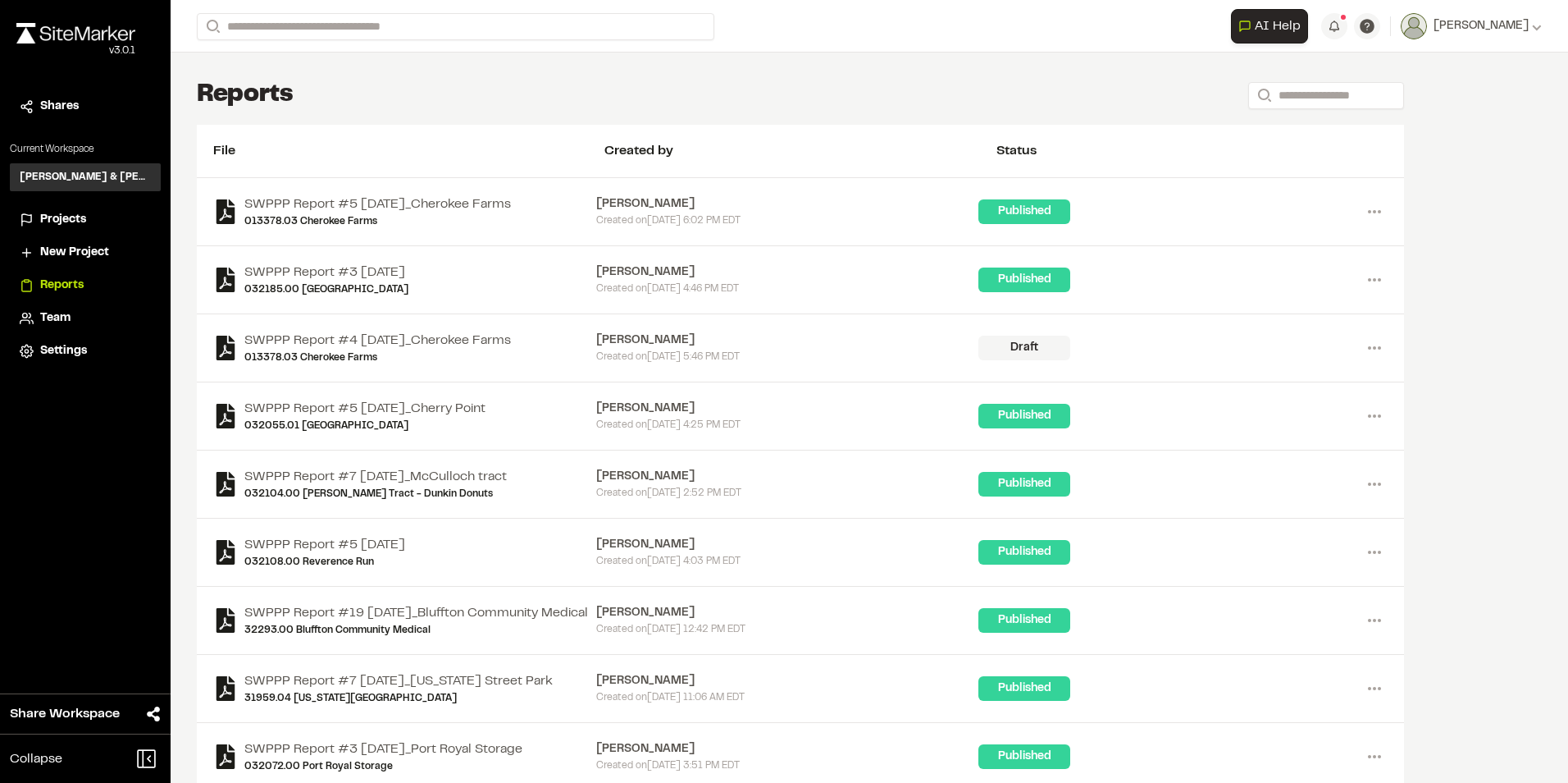
click at [60, 217] on span "Projects" at bounding box center [63, 219] width 46 height 18
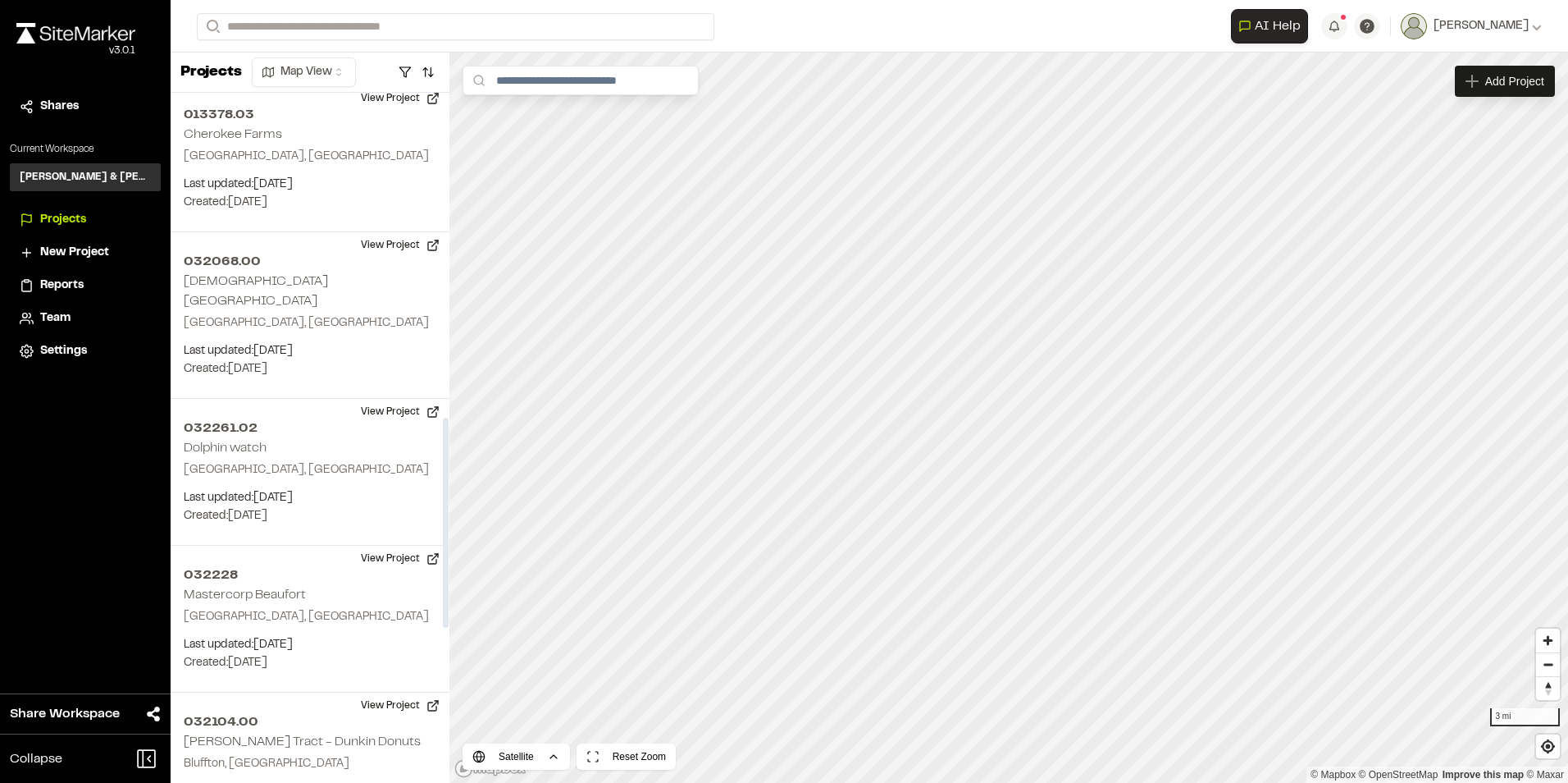
scroll to position [1149, 0]
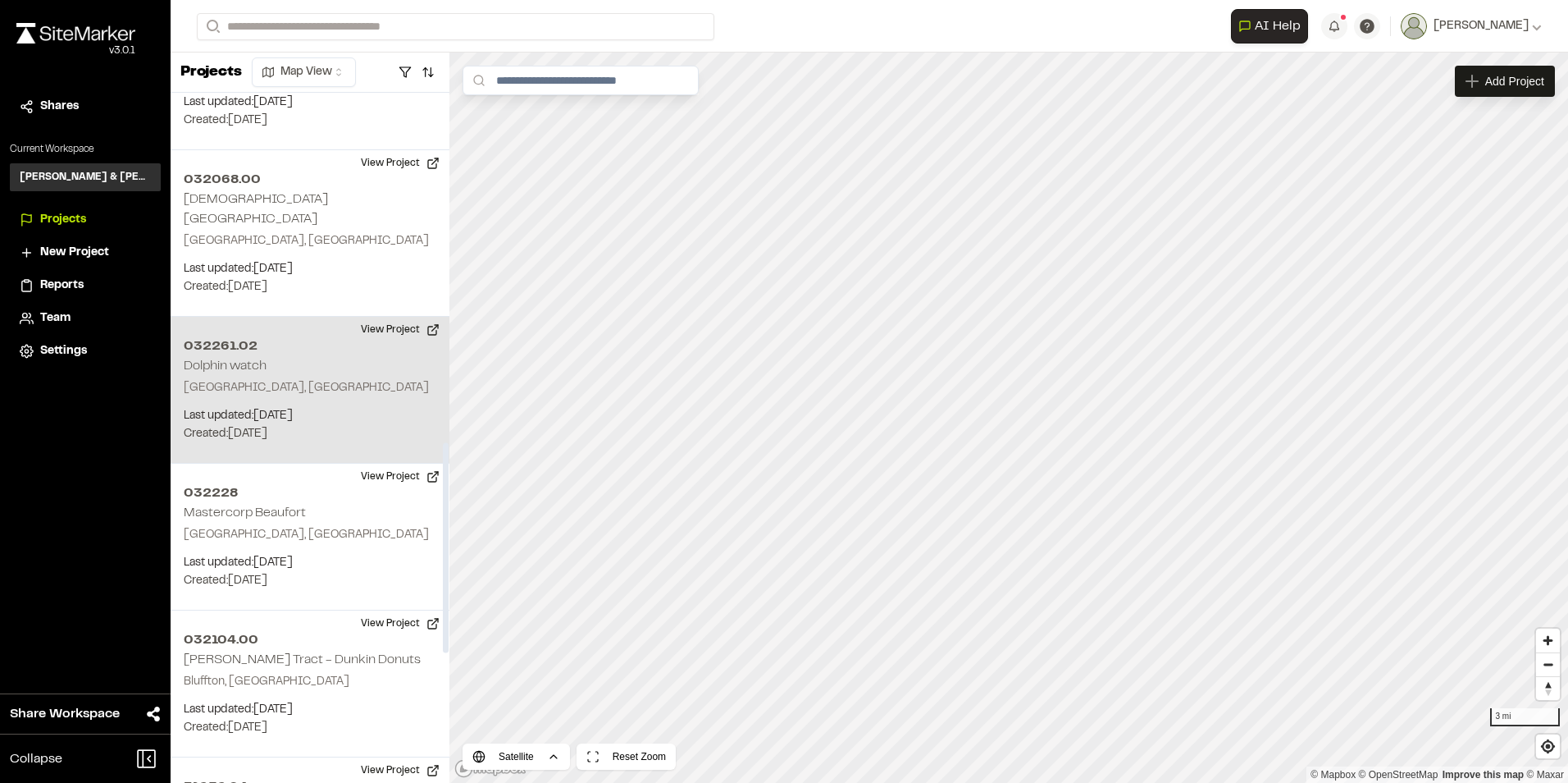
click at [268, 352] on div "032261.02 Dolphin watch Beaufort, SC Last updated: Aug 13, 2025 Budget: $ Creat…" at bounding box center [310, 390] width 279 height 147
click at [1008, 418] on div "032261.02 Dolphin watch" at bounding box center [1009, 418] width 24 height 24
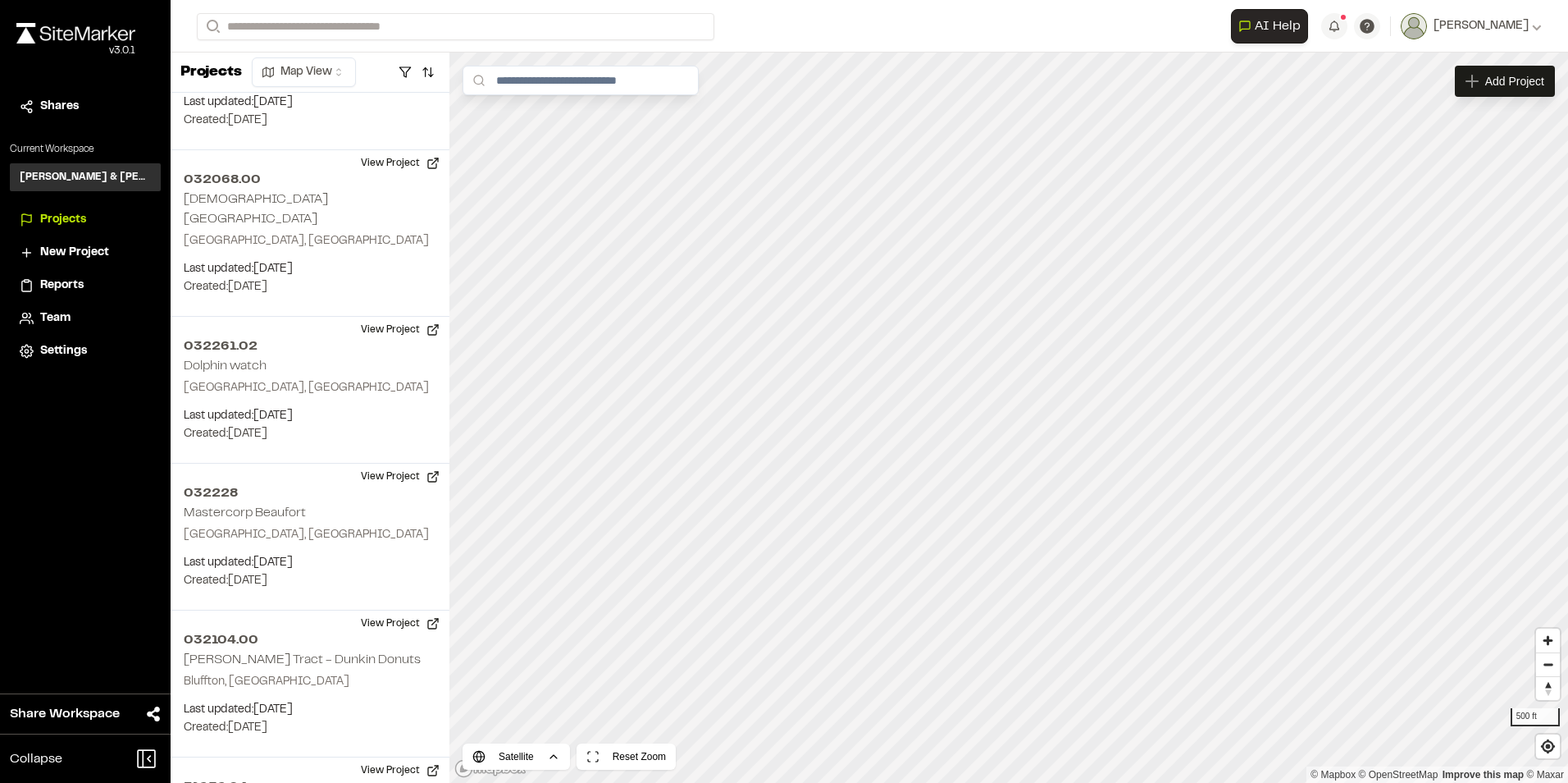
scroll to position [1353, 0]
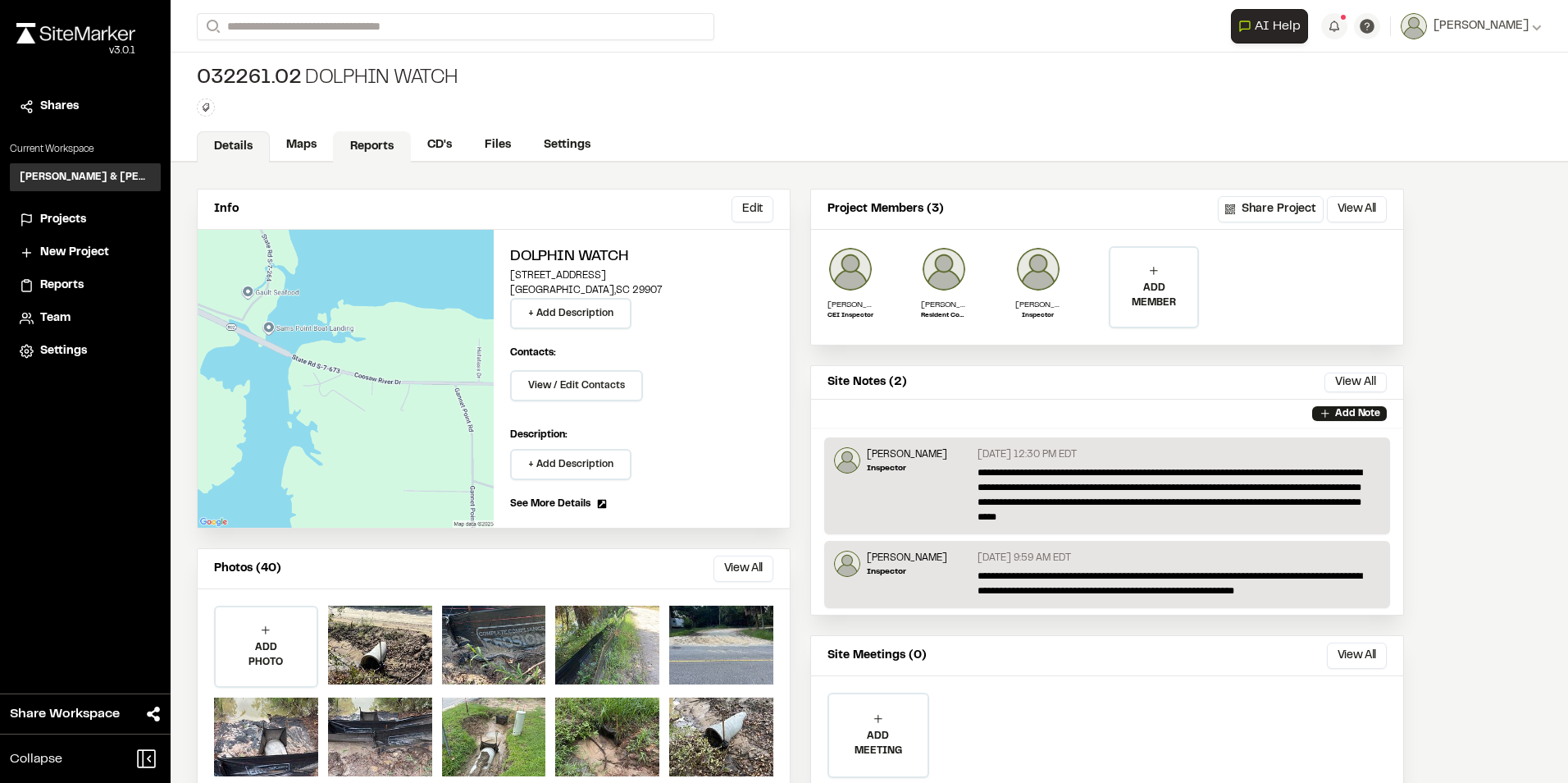
click at [381, 143] on link "Reports" at bounding box center [372, 146] width 78 height 31
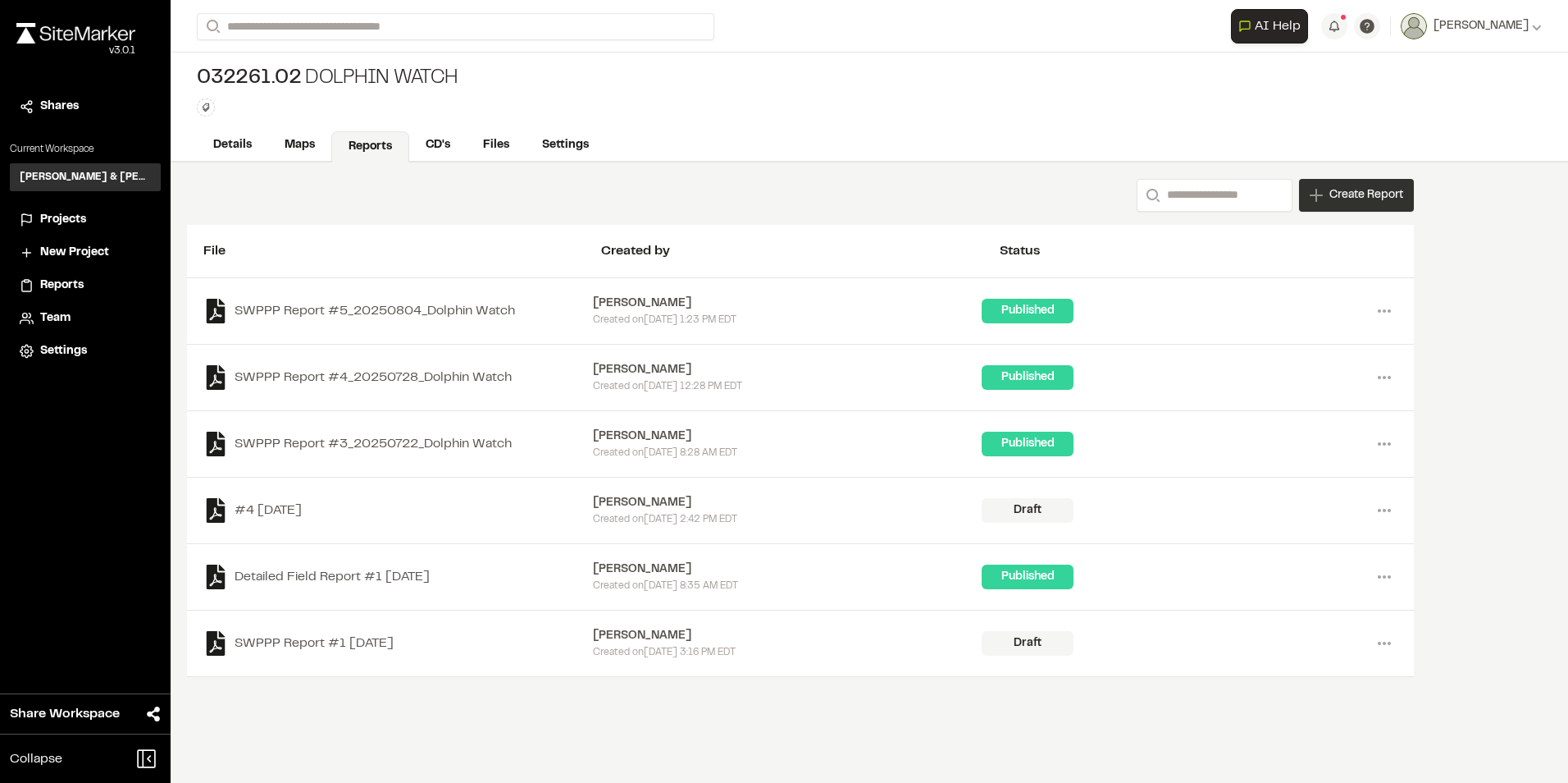
click at [1341, 199] on span "Create Report" at bounding box center [1366, 195] width 74 height 18
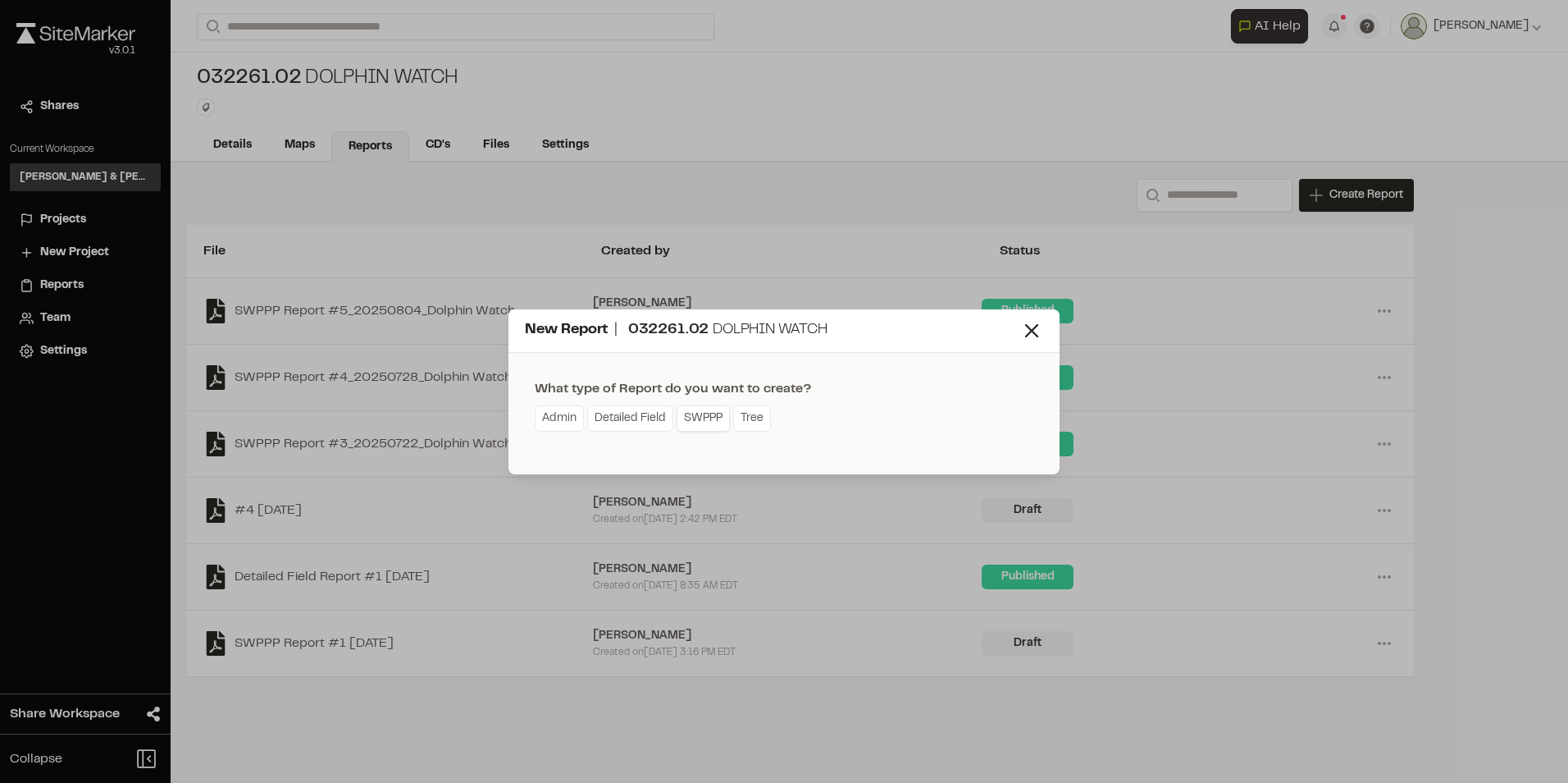
click at [699, 417] on link "SWPPP" at bounding box center [703, 419] width 53 height 26
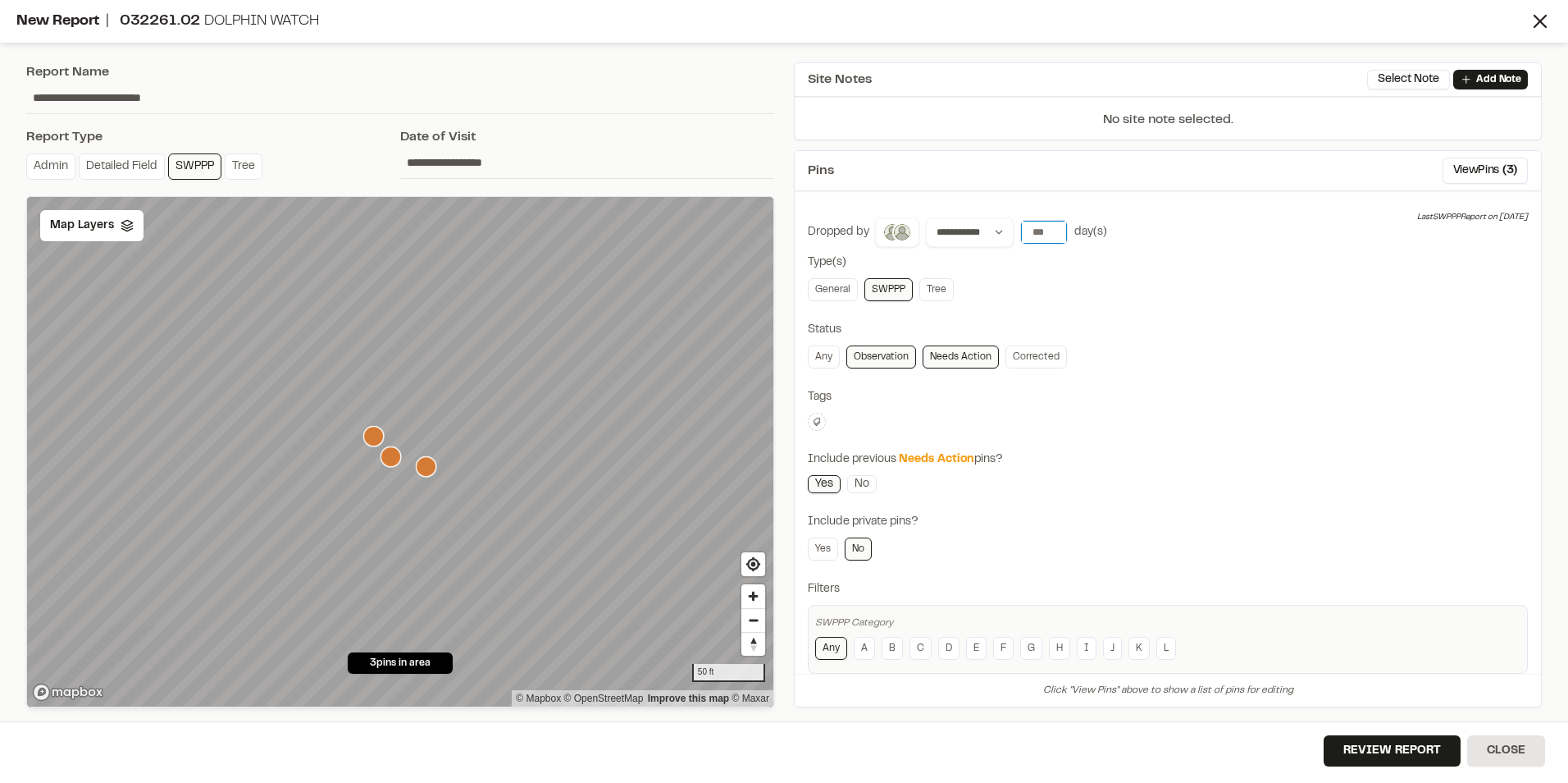
click at [1043, 235] on input "*" at bounding box center [1044, 232] width 46 height 23
type input "*"
click at [835, 292] on link "General" at bounding box center [832, 289] width 50 height 23
click at [807, 422] on div "**********" at bounding box center [1167, 495] width 746 height 581
click at [816, 422] on icon at bounding box center [816, 421] width 10 height 10
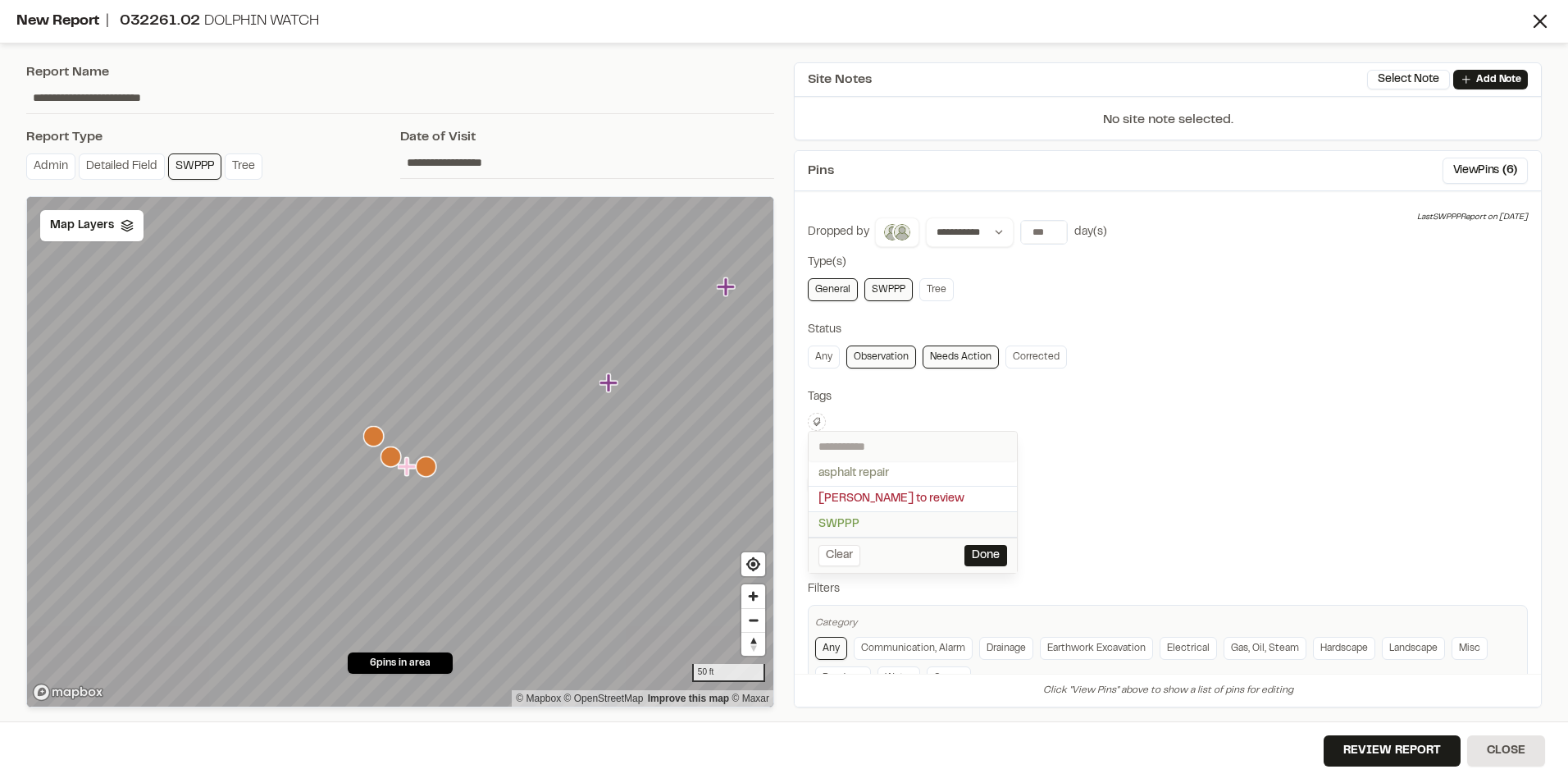
click at [849, 519] on span "SWPPP" at bounding box center [913, 524] width 189 height 18
click at [1249, 450] on div at bounding box center [784, 392] width 1568 height 783
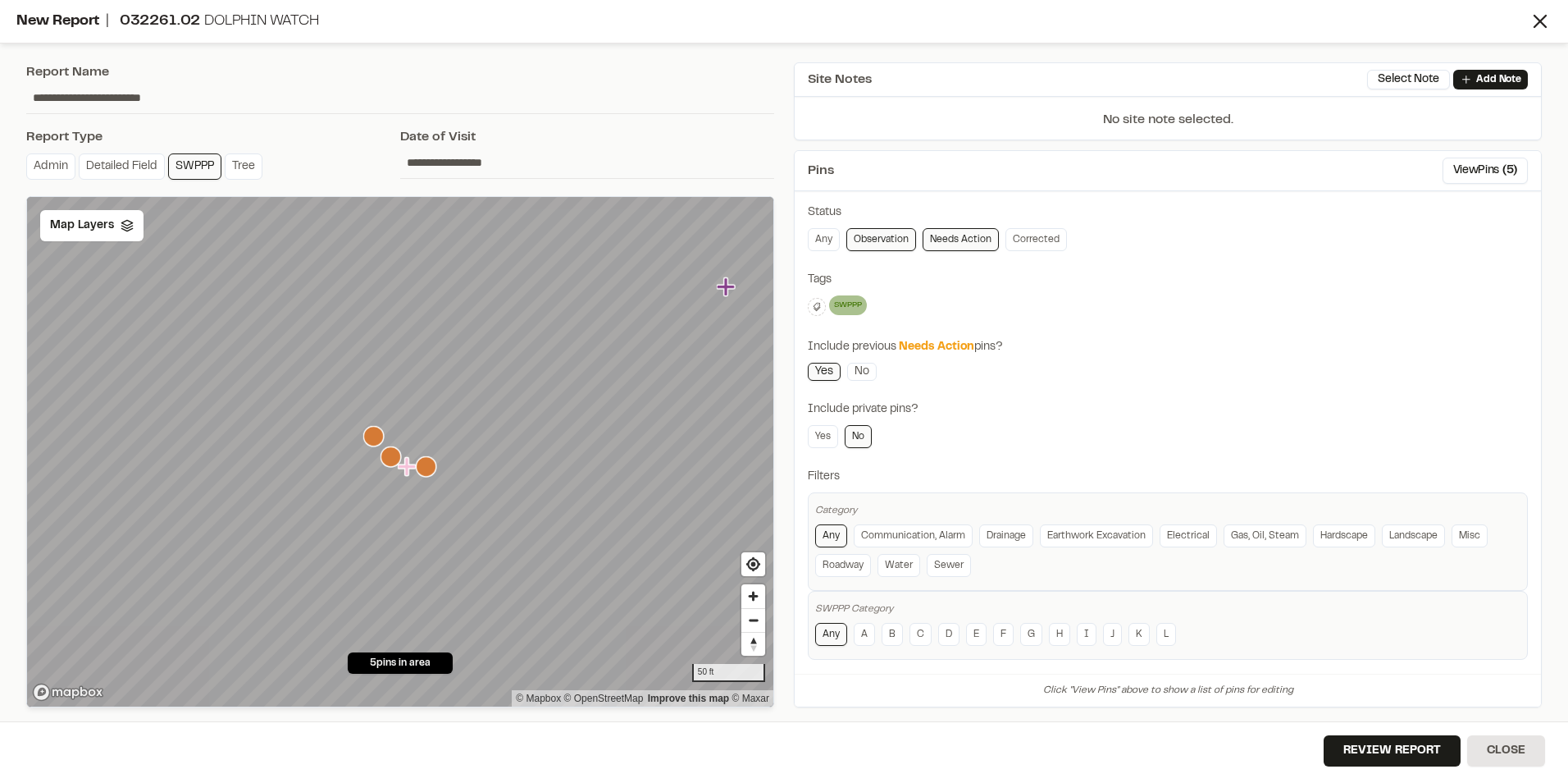
scroll to position [126, 0]
click at [498, 161] on input "**********" at bounding box center [588, 162] width 374 height 31
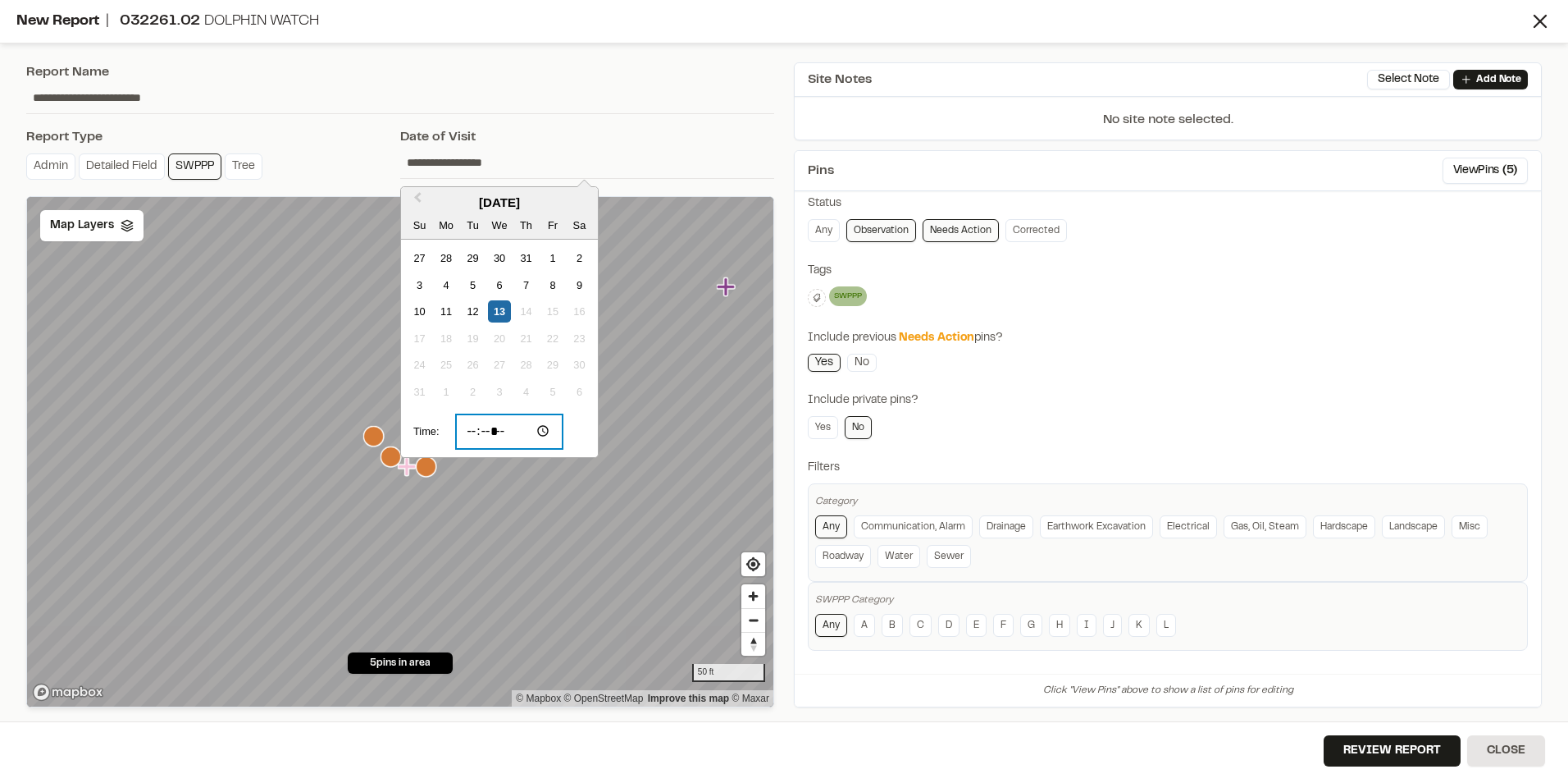
click at [544, 430] on input "*****" at bounding box center [509, 431] width 108 height 35
click at [509, 428] on input "*****" at bounding box center [509, 431] width 108 height 35
click at [495, 431] on input "*****" at bounding box center [509, 431] width 108 height 35
click at [523, 432] on input "*****" at bounding box center [509, 431] width 108 height 35
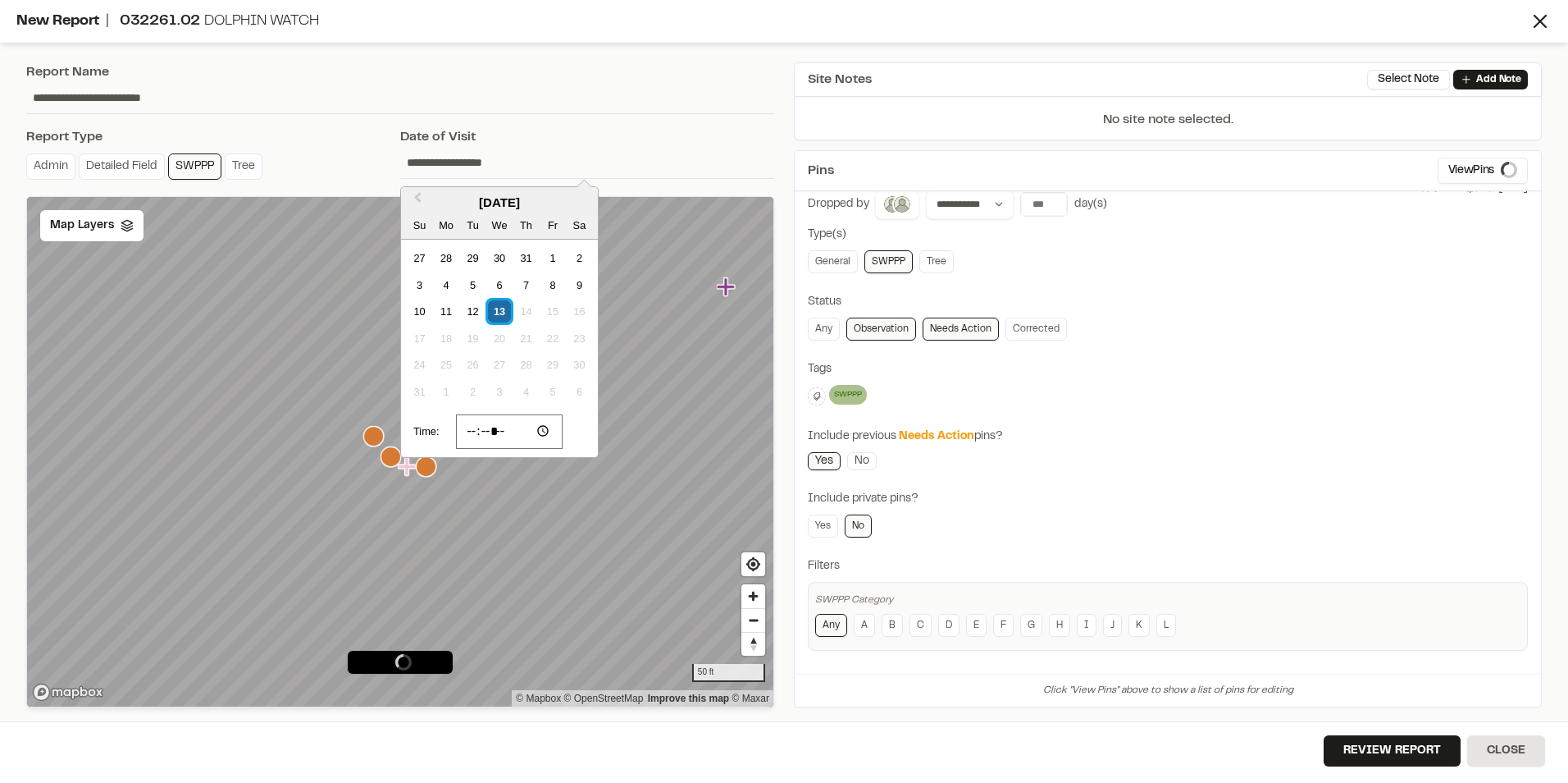
scroll to position [28, 0]
click at [500, 426] on input "*****" at bounding box center [509, 431] width 108 height 35
click at [496, 428] on input "*****" at bounding box center [509, 431] width 108 height 35
click at [475, 427] on input "*****" at bounding box center [509, 431] width 108 height 35
click at [476, 427] on input "*****" at bounding box center [509, 431] width 108 height 35
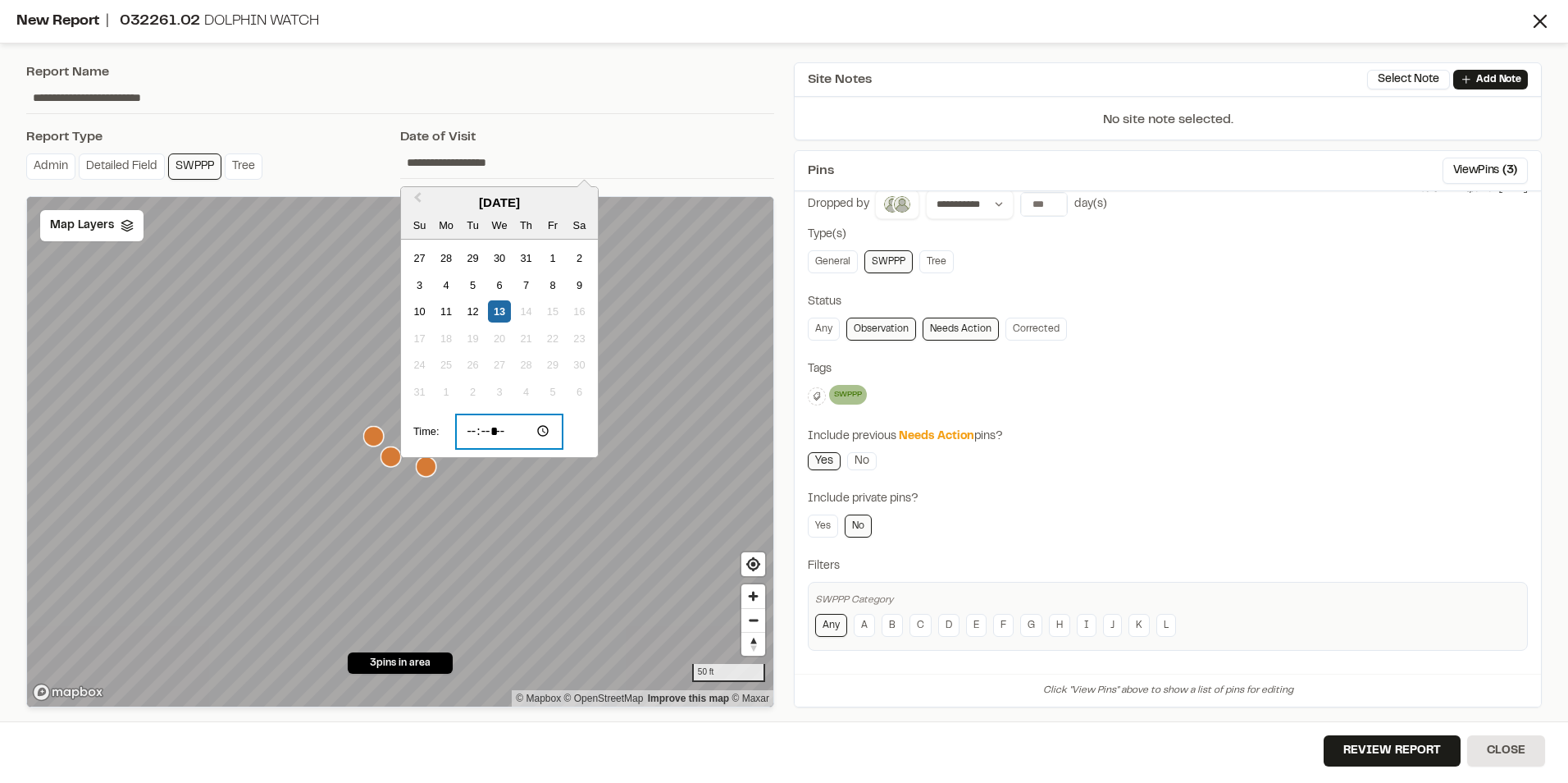
click at [474, 429] on input "*****" at bounding box center [509, 431] width 108 height 35
click at [475, 422] on input "*****" at bounding box center [509, 431] width 108 height 35
click at [478, 429] on input "*****" at bounding box center [509, 431] width 108 height 35
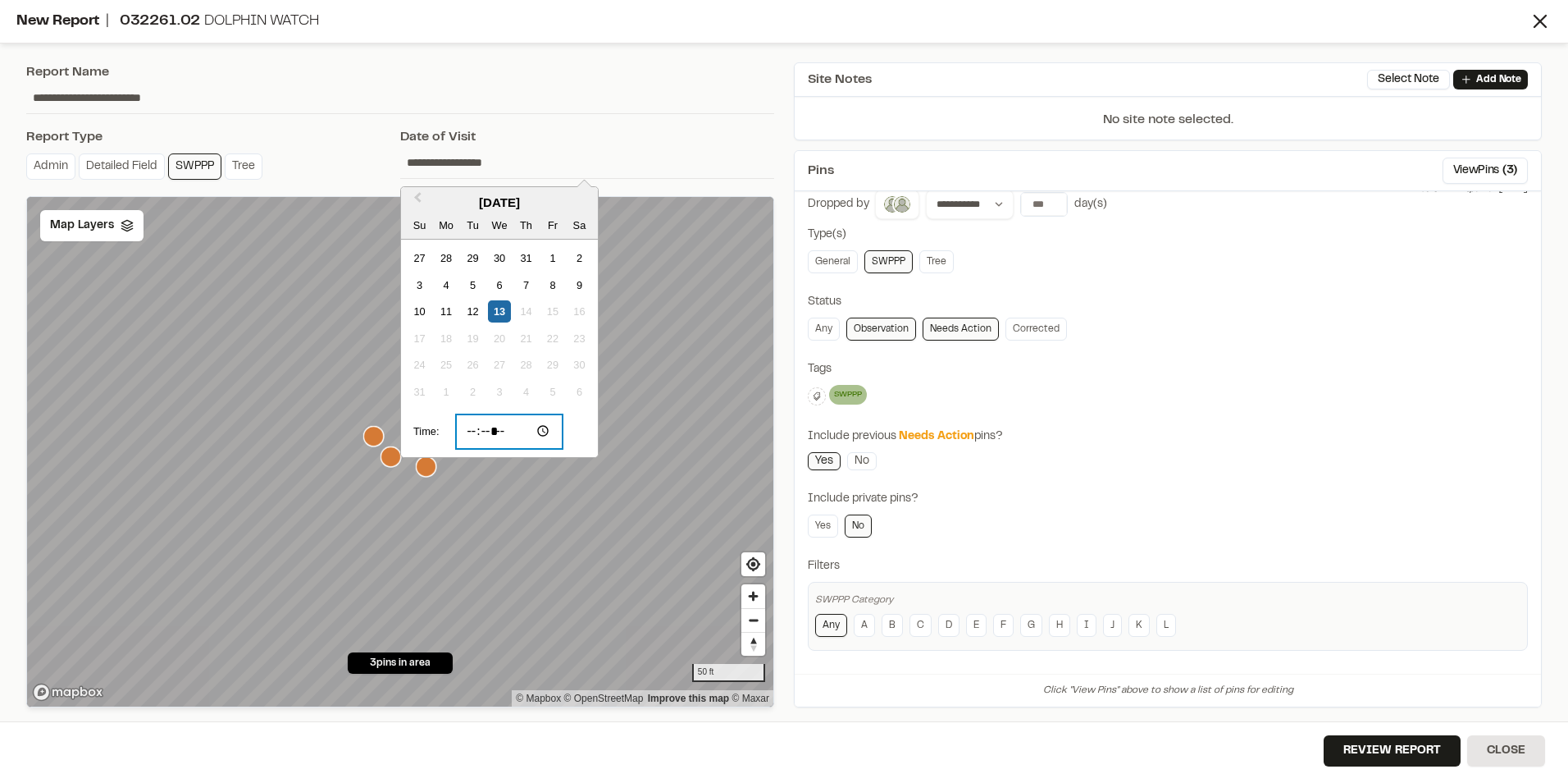
type input "*****"
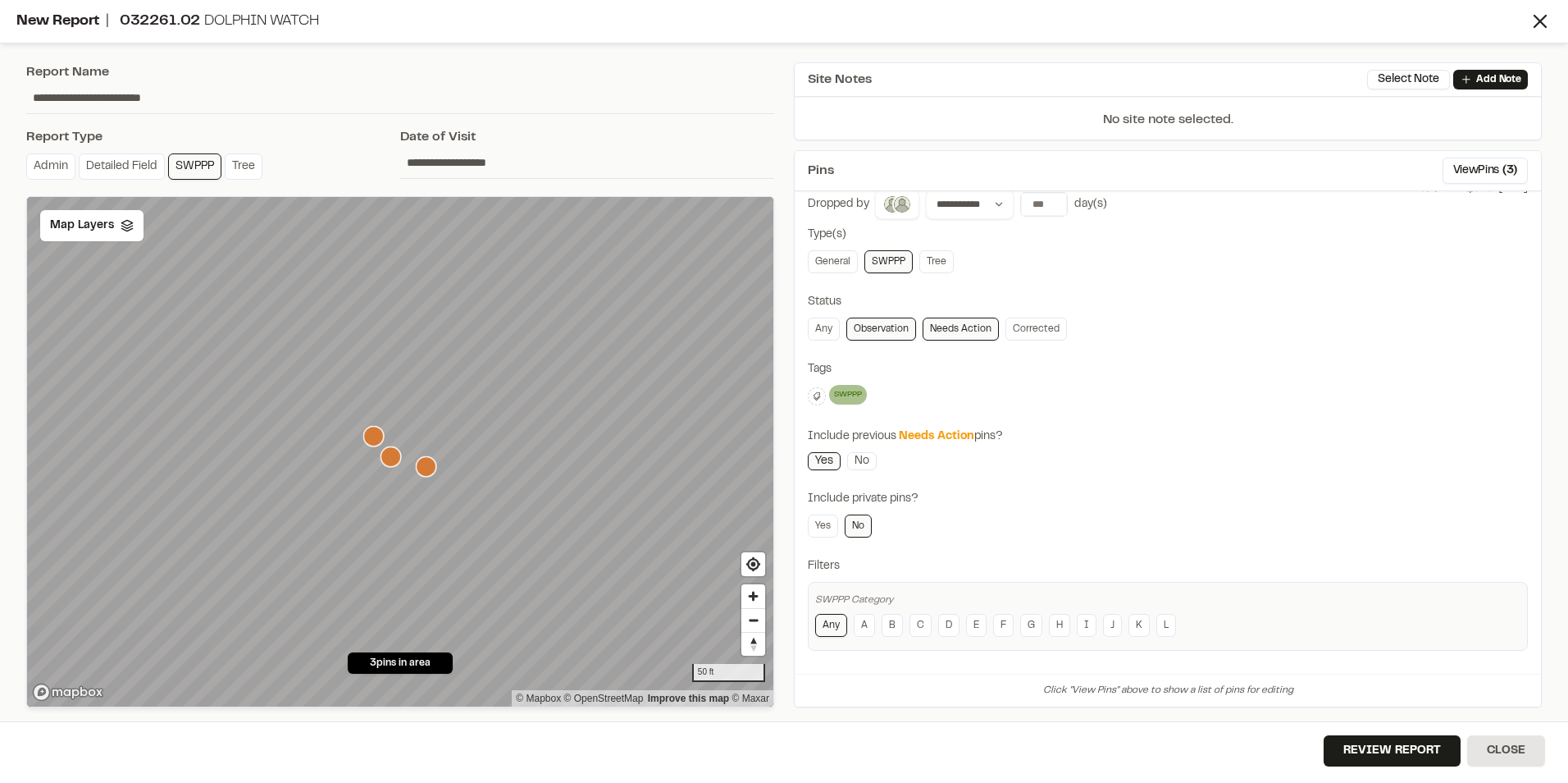
scroll to position [0, 0]
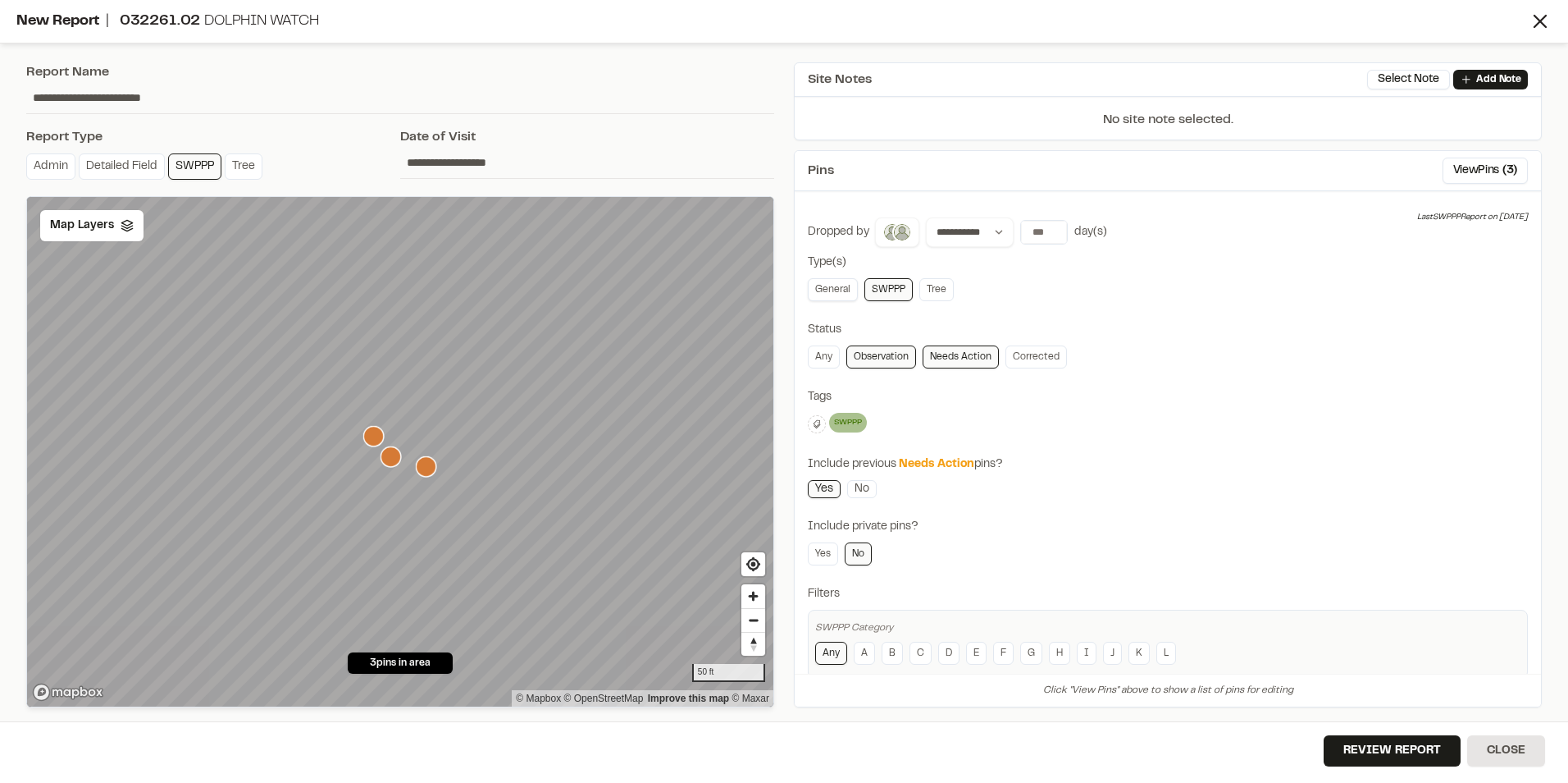
click at [833, 288] on link "General" at bounding box center [832, 289] width 50 height 23
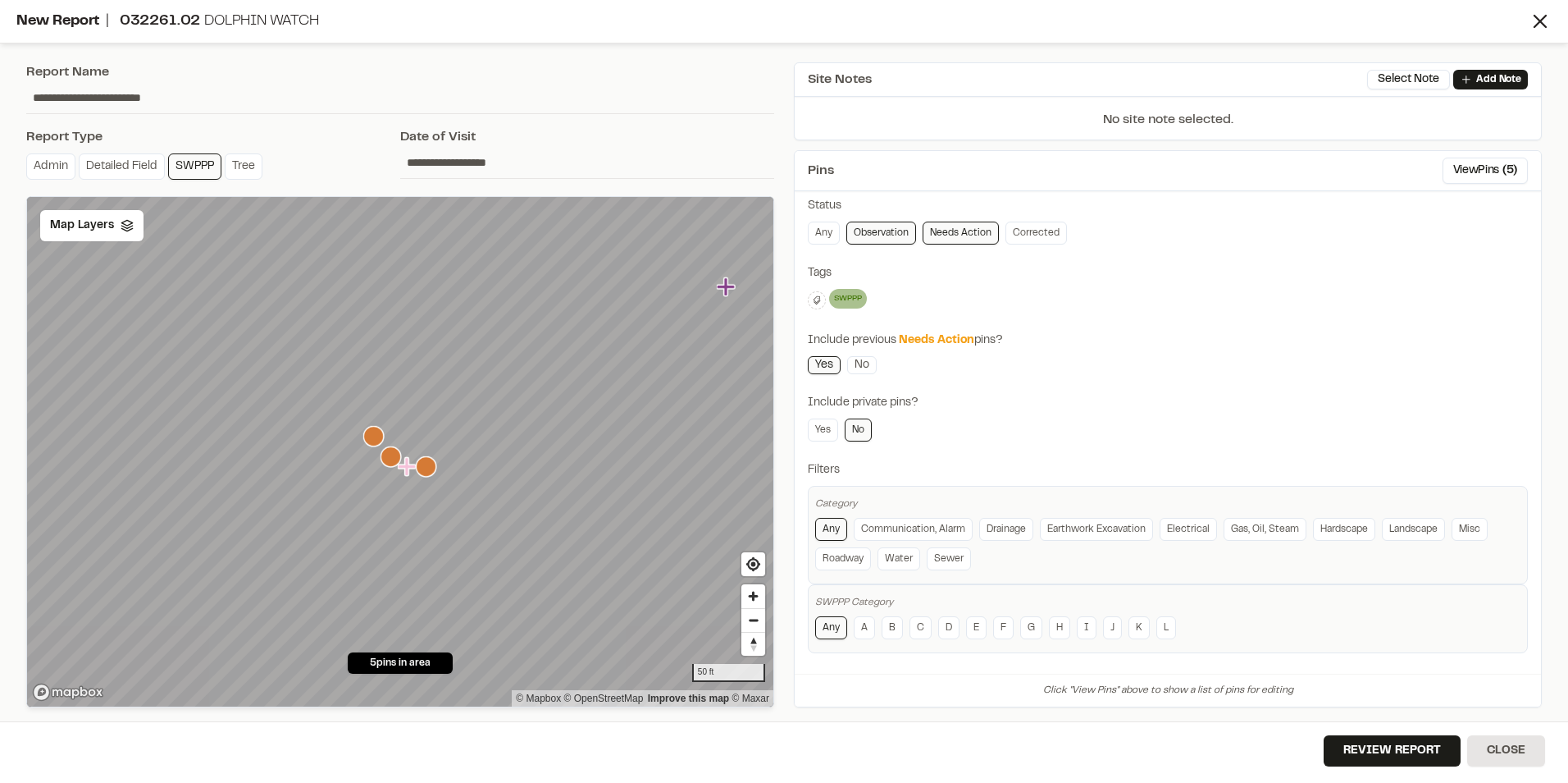
scroll to position [126, 0]
click at [1410, 753] on button "Review Report" at bounding box center [1392, 750] width 137 height 31
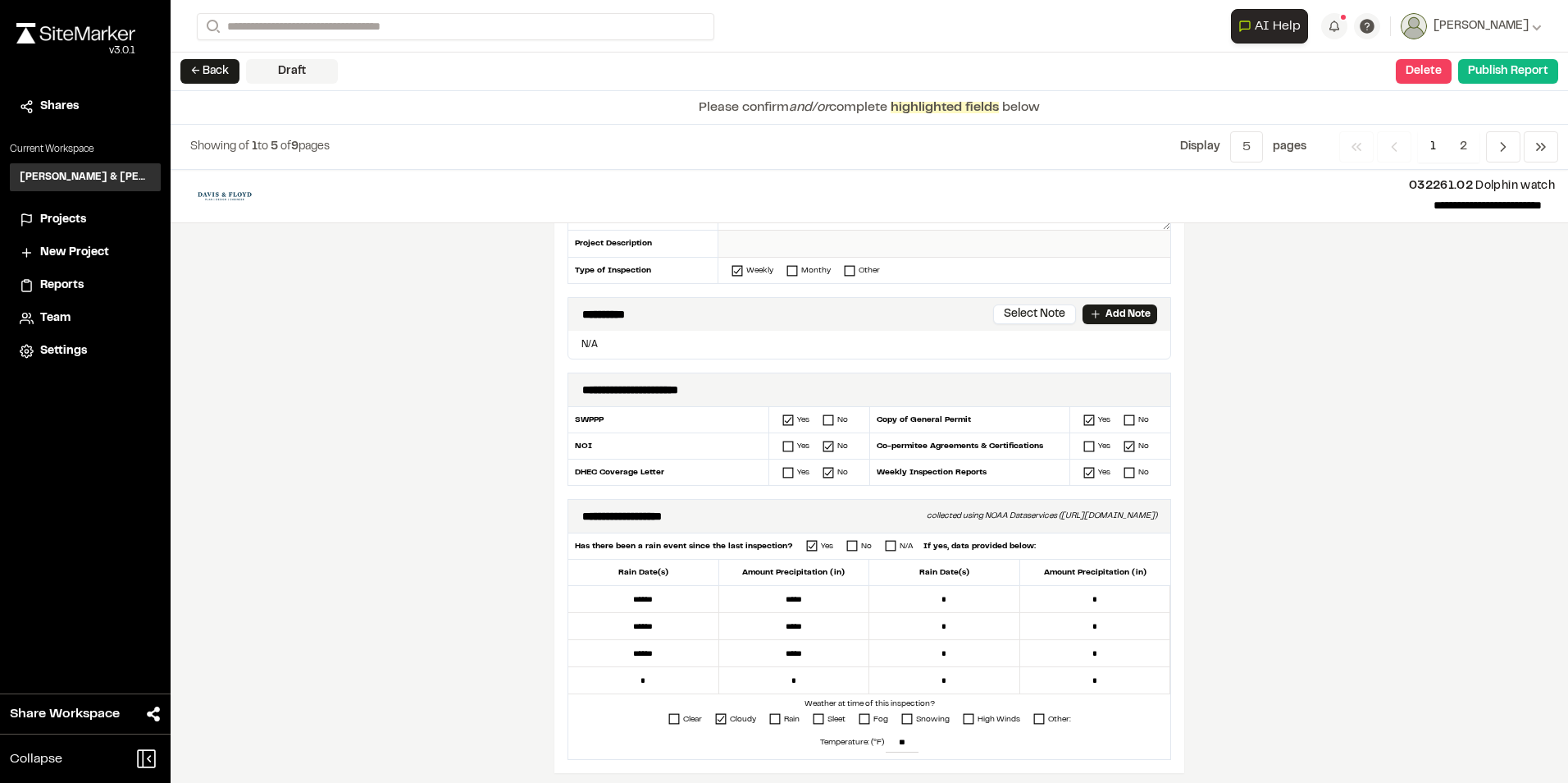
scroll to position [246, 0]
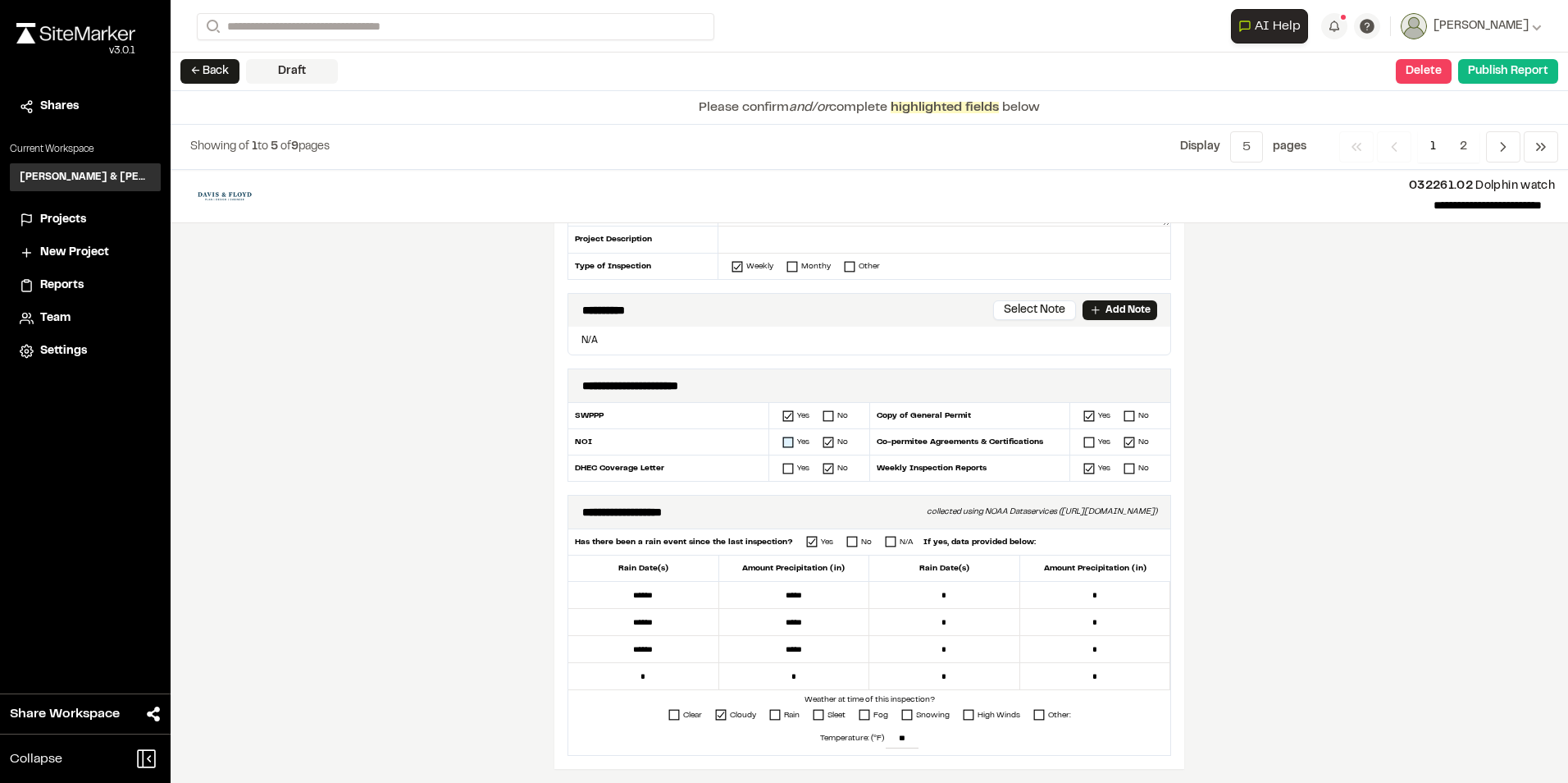
click at [784, 437] on rect at bounding box center [788, 442] width 10 height 10
click at [783, 461] on div "Yes No" at bounding box center [819, 467] width 100 height 25
click at [783, 438] on icon at bounding box center [788, 442] width 11 height 11
click at [784, 464] on rect at bounding box center [788, 468] width 10 height 10
click at [1083, 440] on icon at bounding box center [1089, 442] width 11 height 11
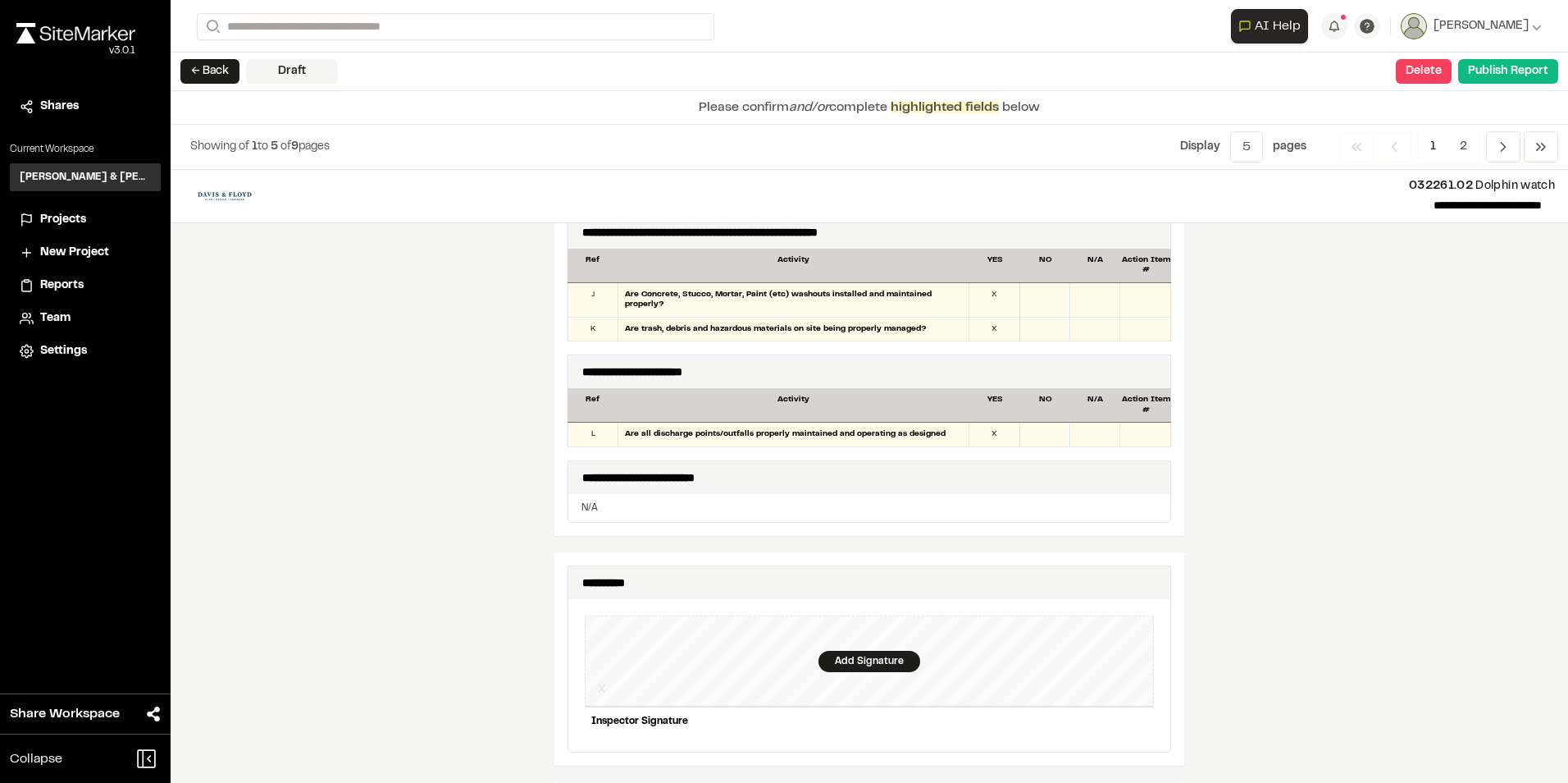
scroll to position [1313, 0]
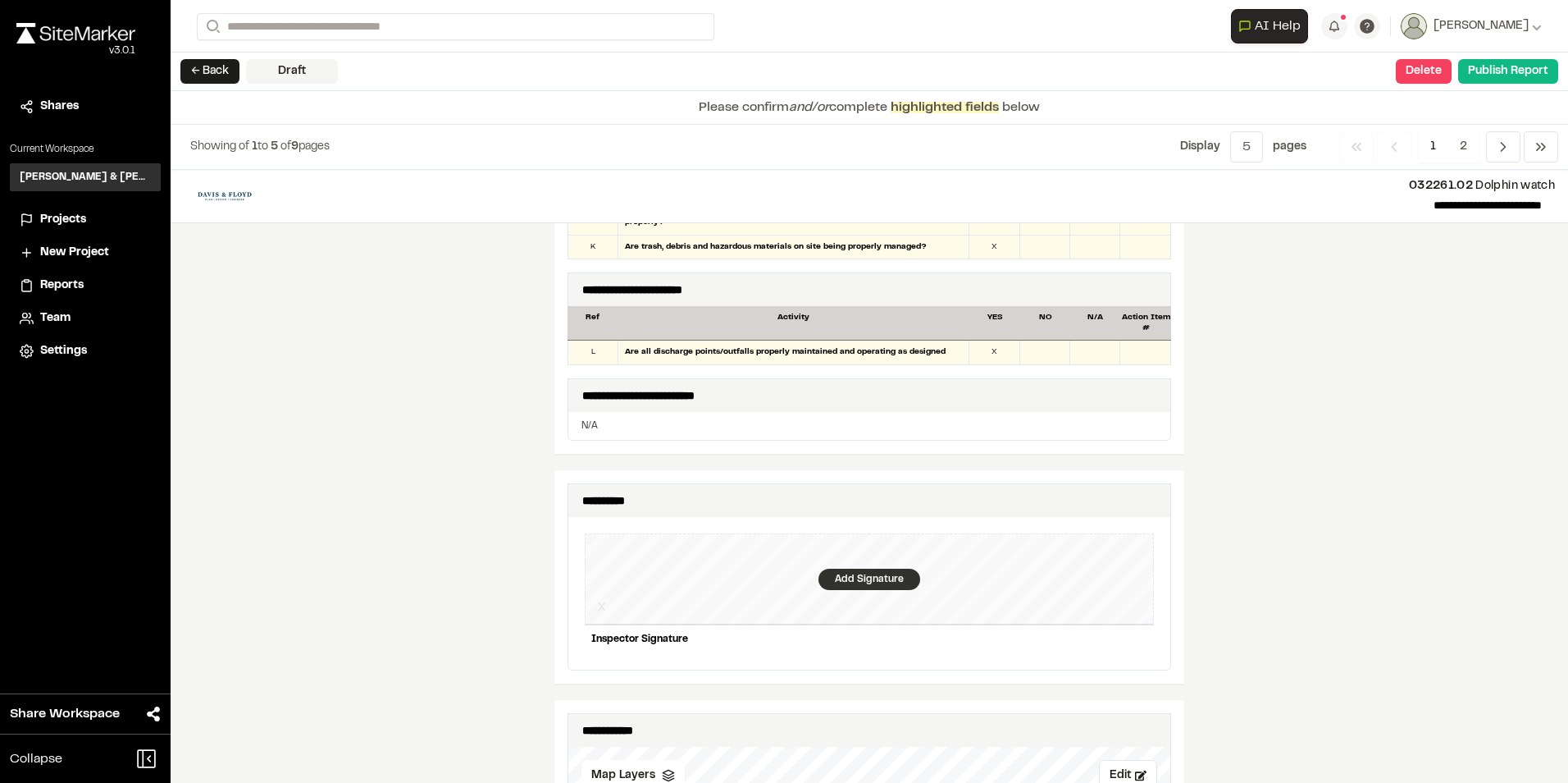
click at [857, 569] on div "Add Signature" at bounding box center [869, 579] width 102 height 22
click at [895, 545] on div "Clear X Inspector Signature Cancel Save" at bounding box center [870, 607] width 569 height 181
click at [1127, 661] on div "Save" at bounding box center [1122, 667] width 63 height 28
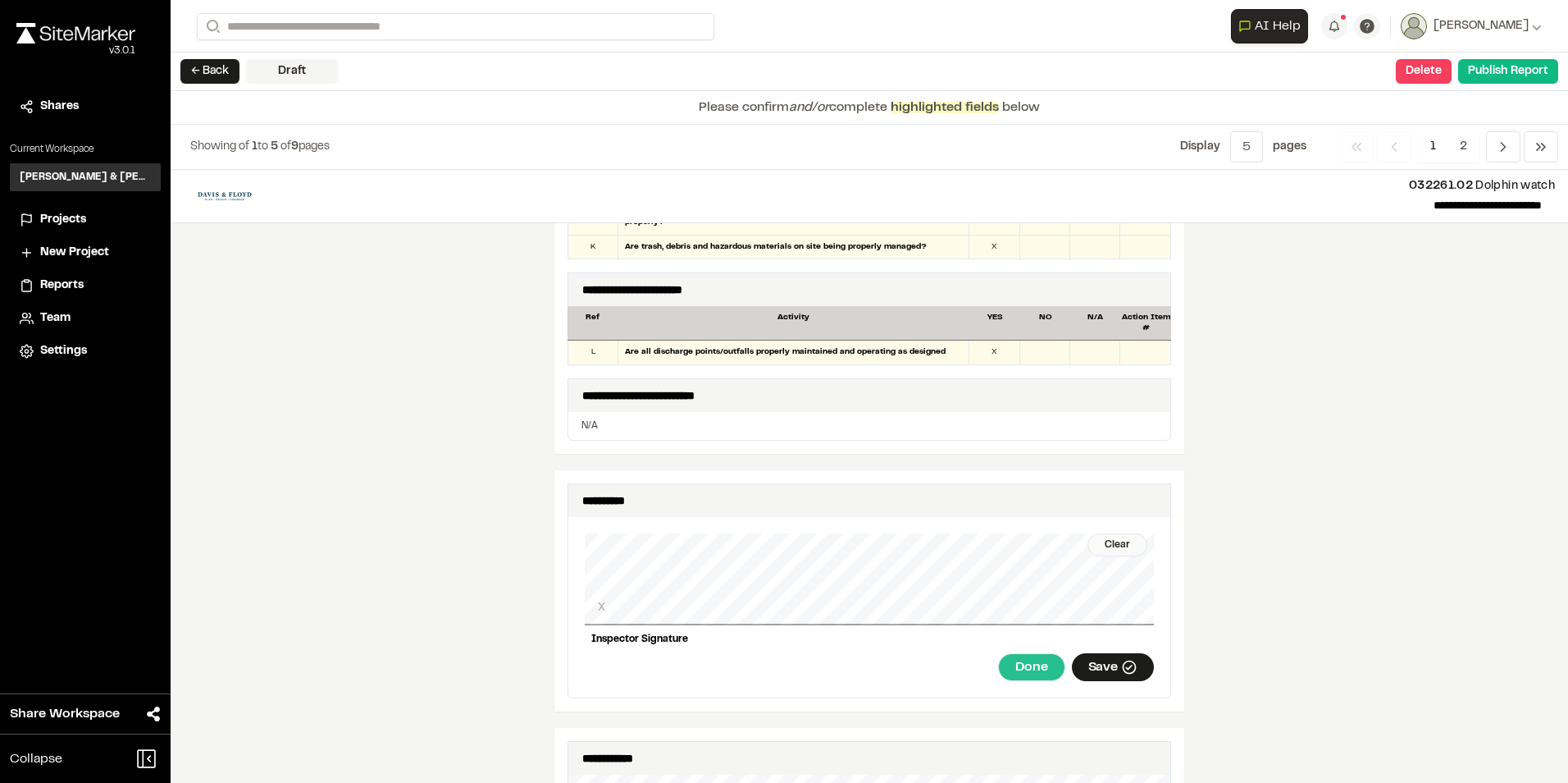
click at [1029, 663] on div "Done" at bounding box center [1031, 667] width 66 height 28
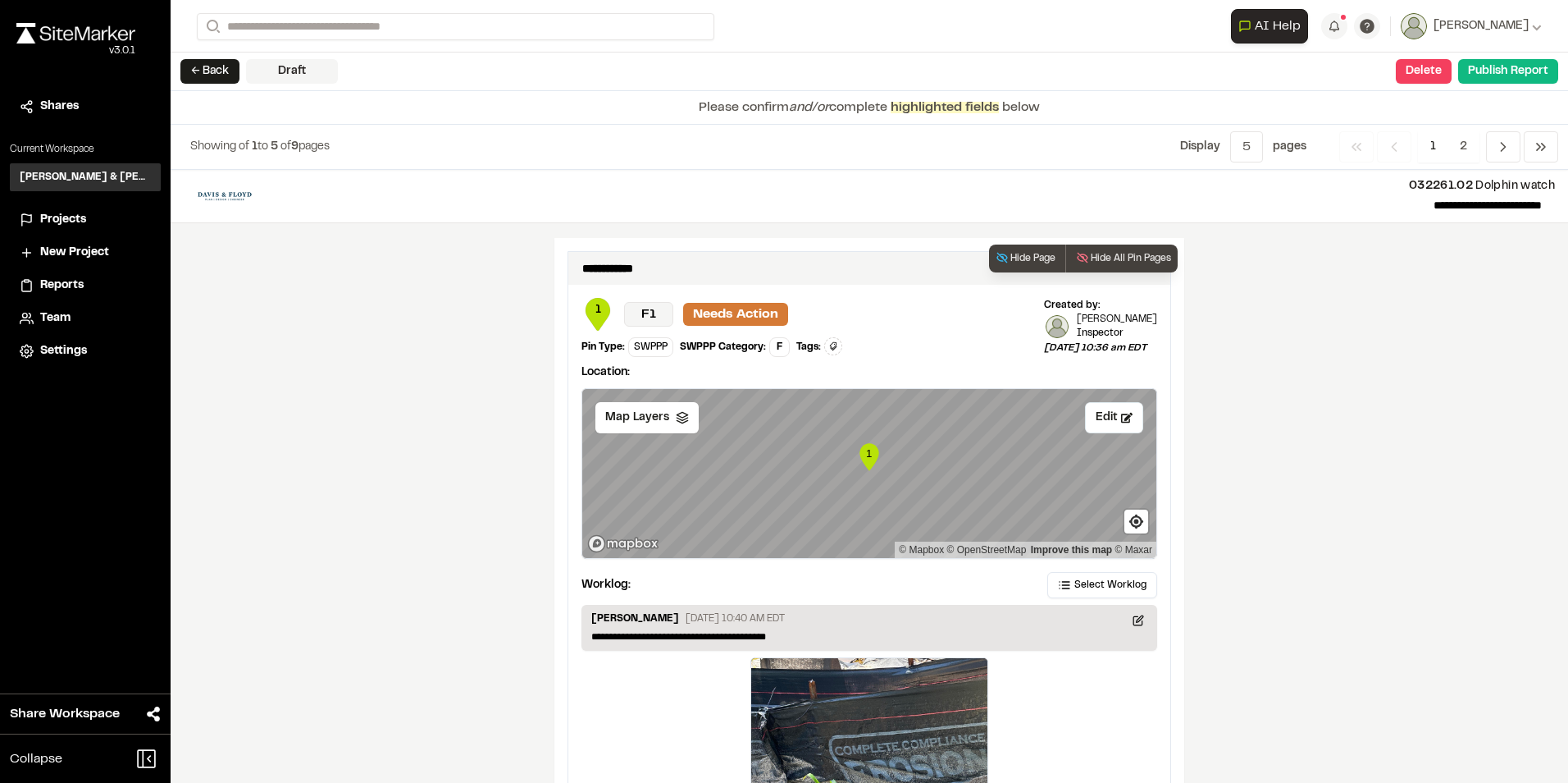
scroll to position [2722, 0]
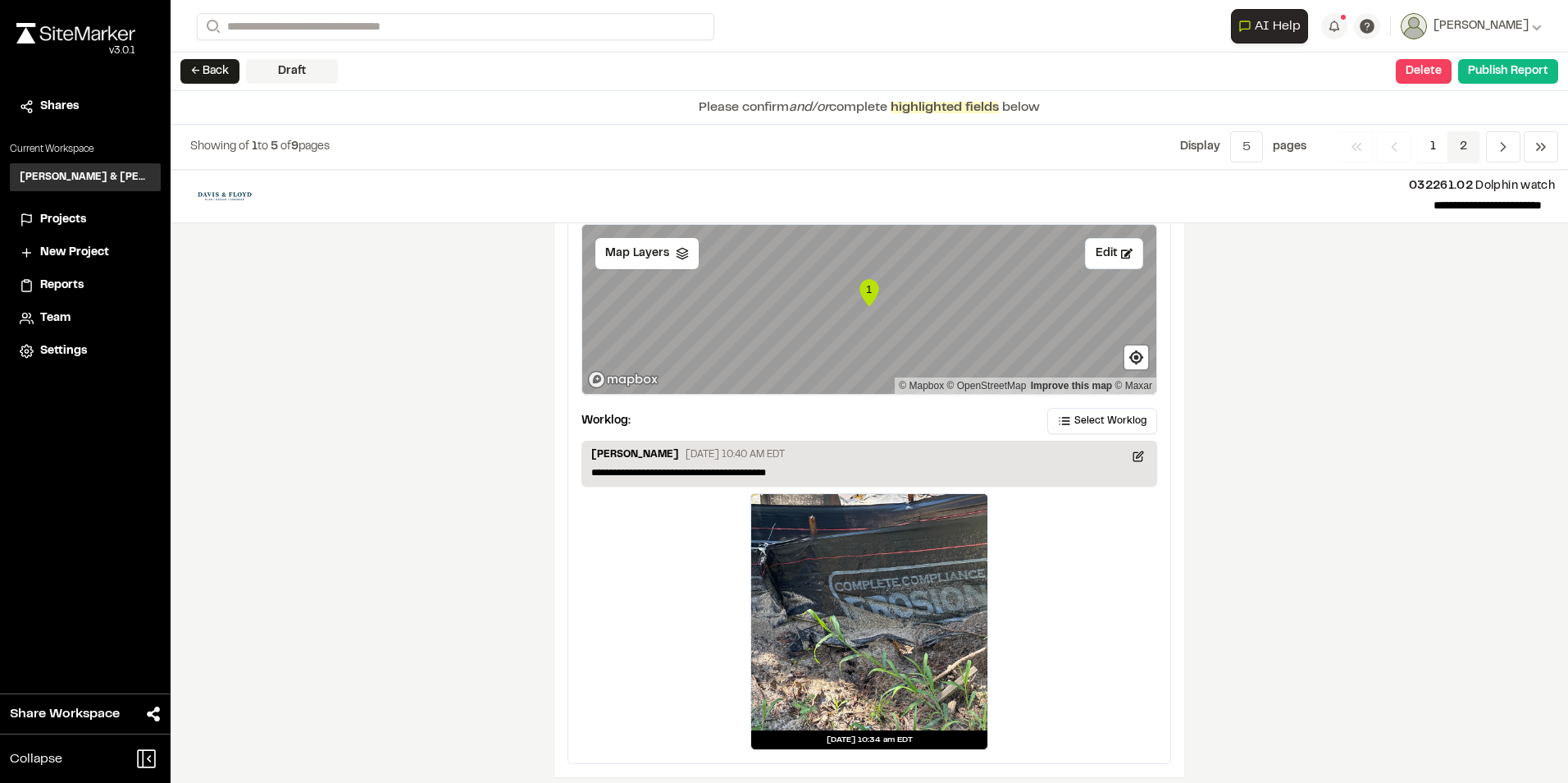
click at [1473, 139] on span "2" at bounding box center [1463, 146] width 32 height 31
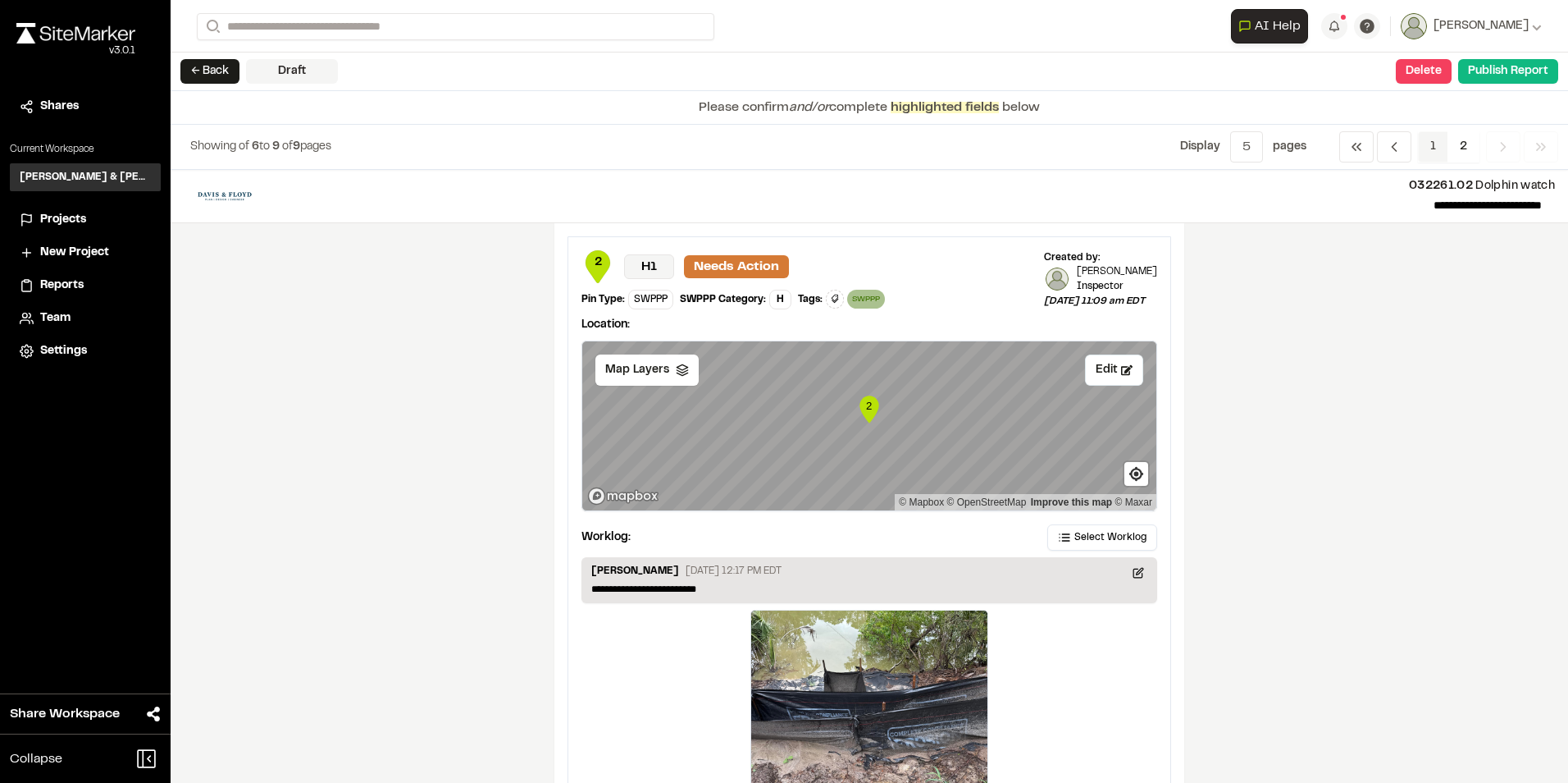
click at [1433, 142] on span "1" at bounding box center [1433, 146] width 30 height 31
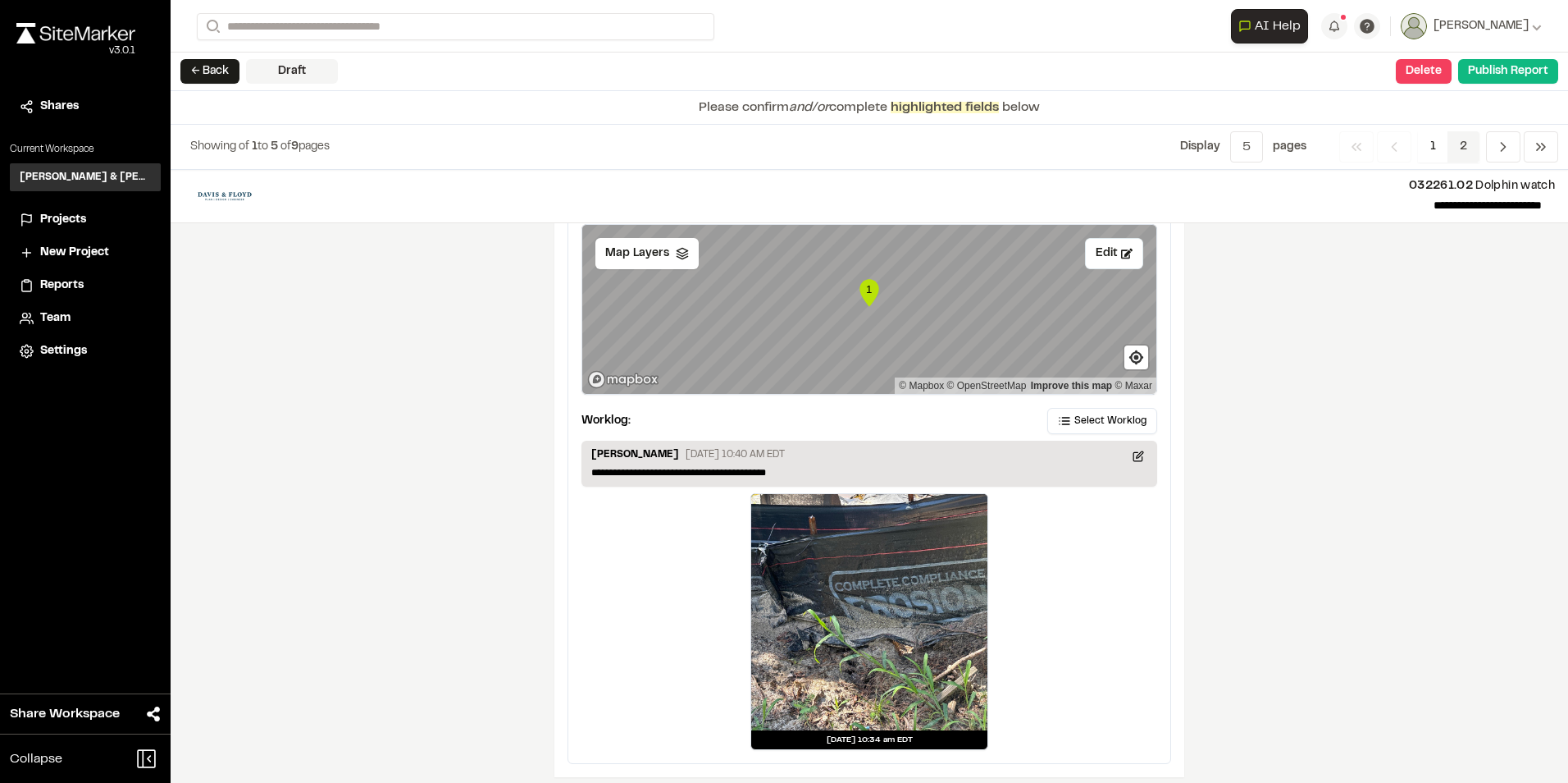
click at [1472, 145] on span "2" at bounding box center [1463, 146] width 32 height 31
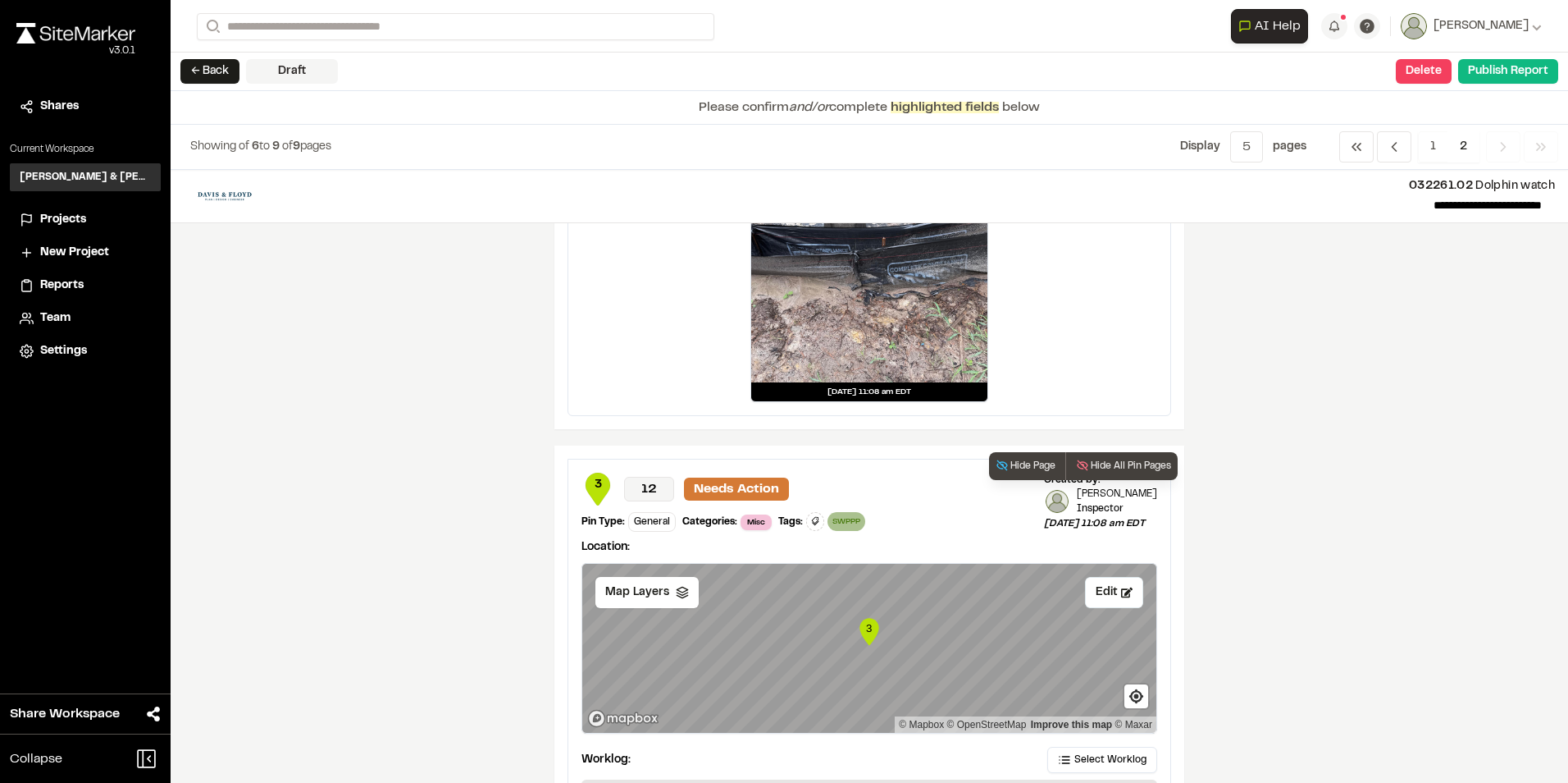
scroll to position [0, 0]
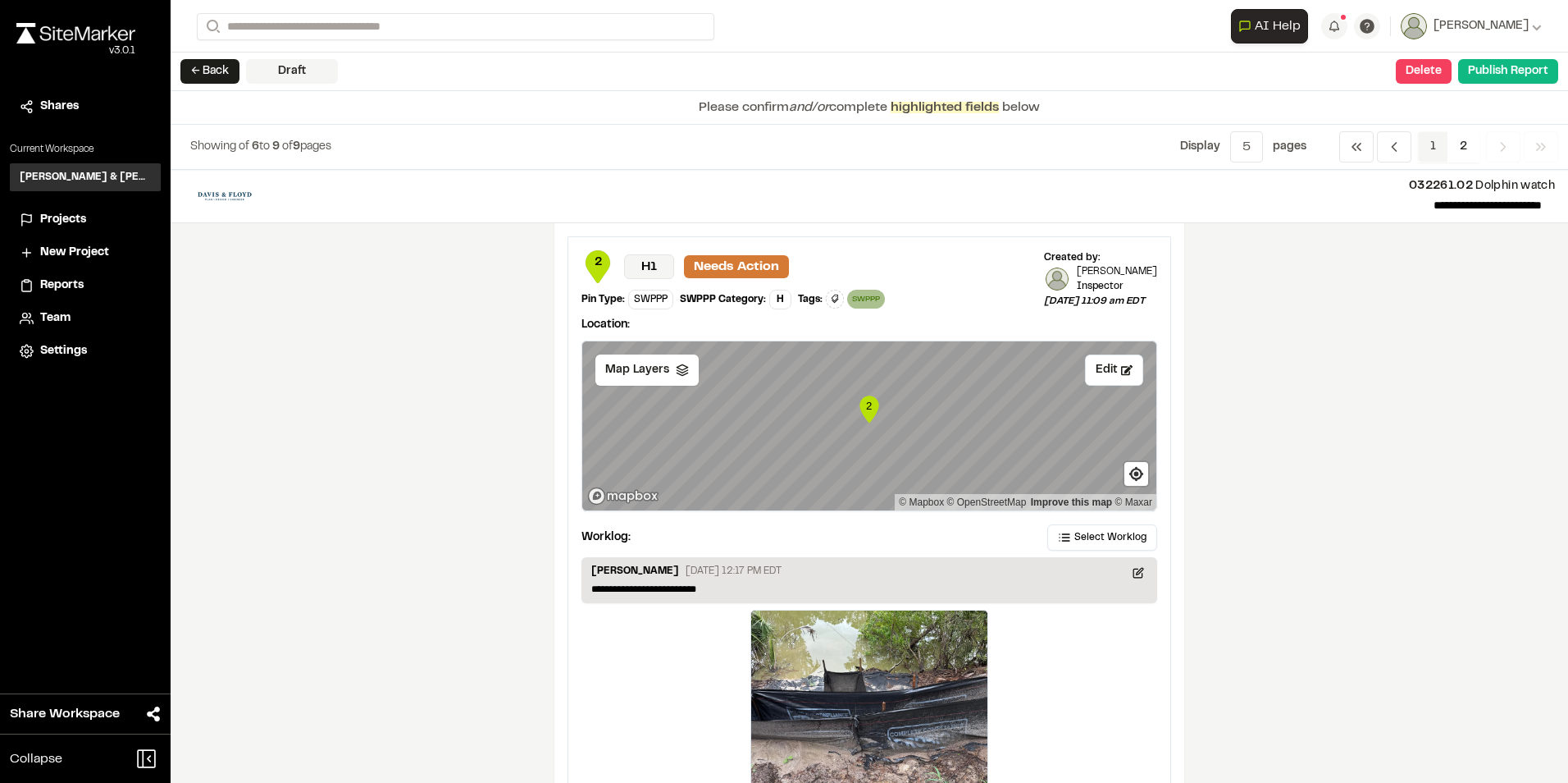
click at [1432, 139] on span "1" at bounding box center [1433, 146] width 30 height 31
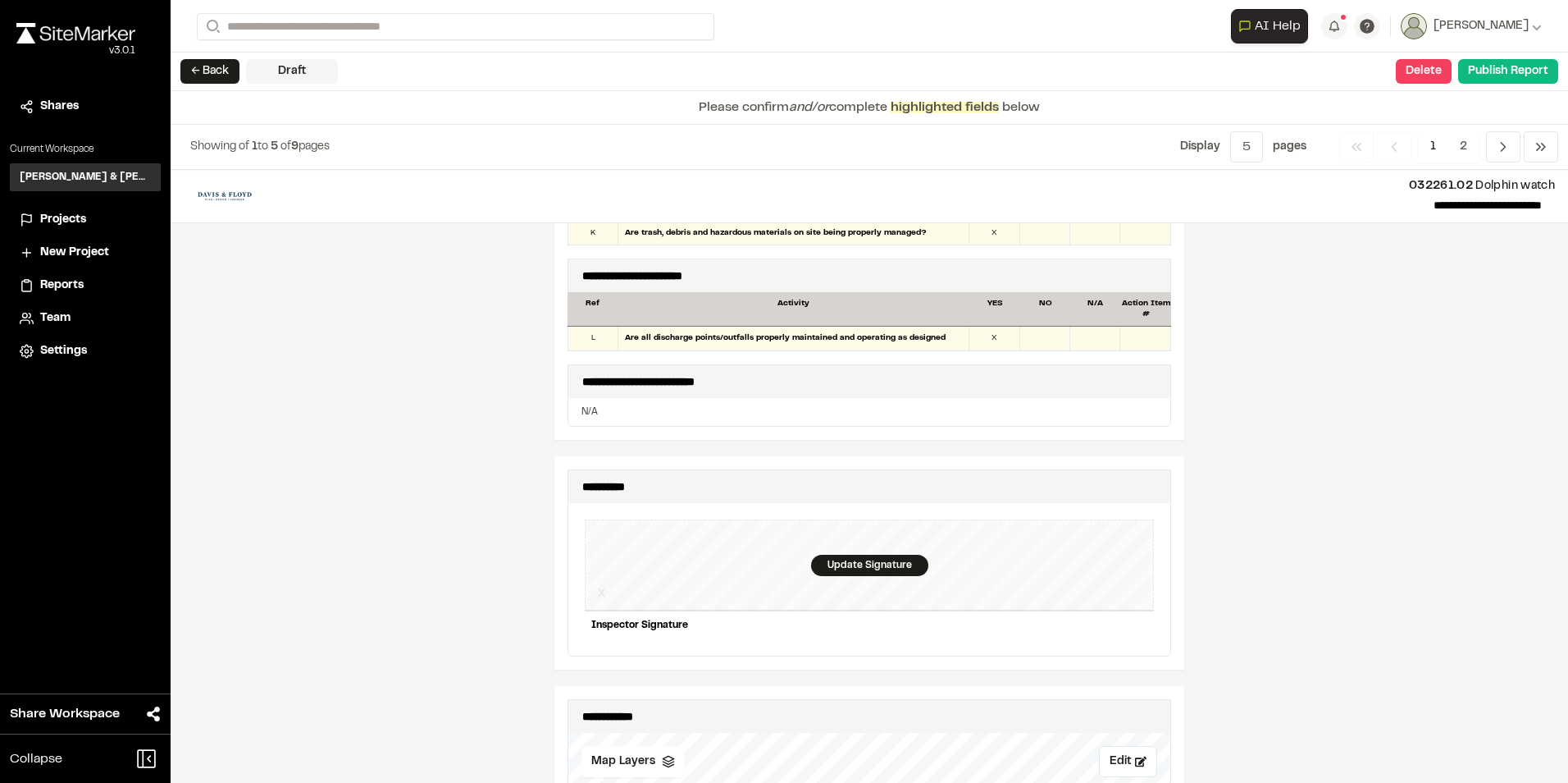
scroll to position [835, 0]
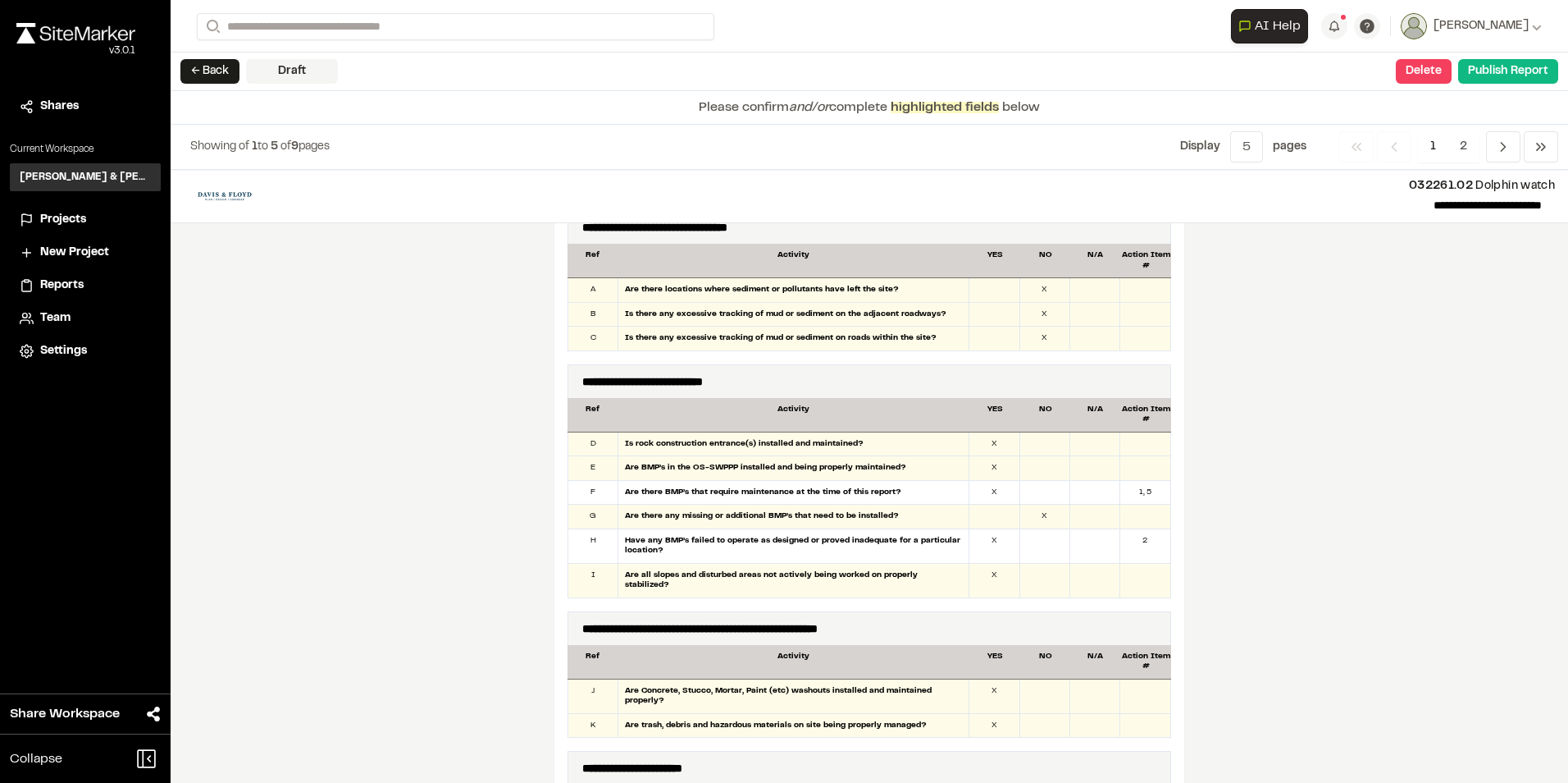
click at [1437, 140] on span "1" at bounding box center [1433, 146] width 30 height 31
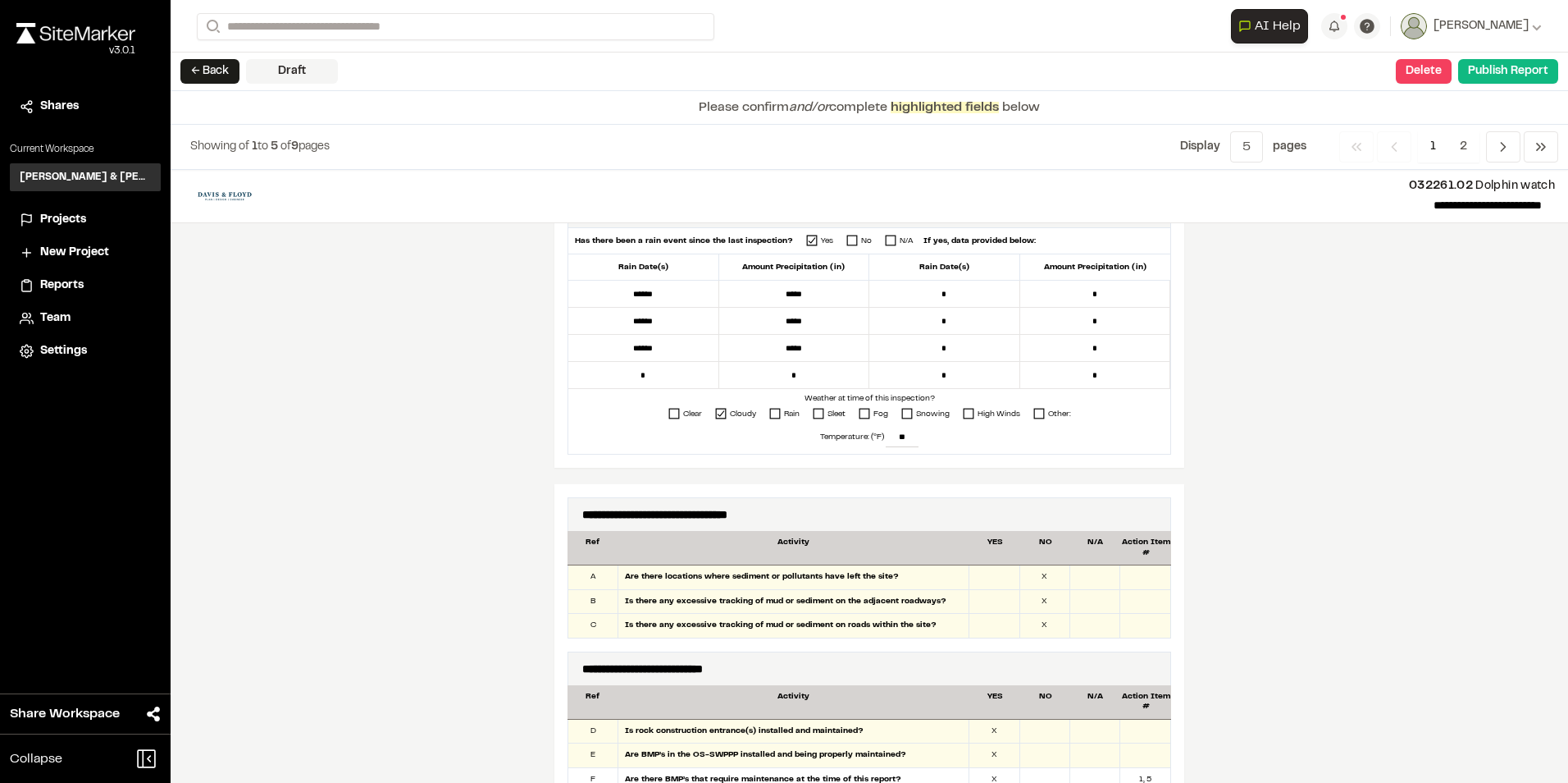
scroll to position [574, 0]
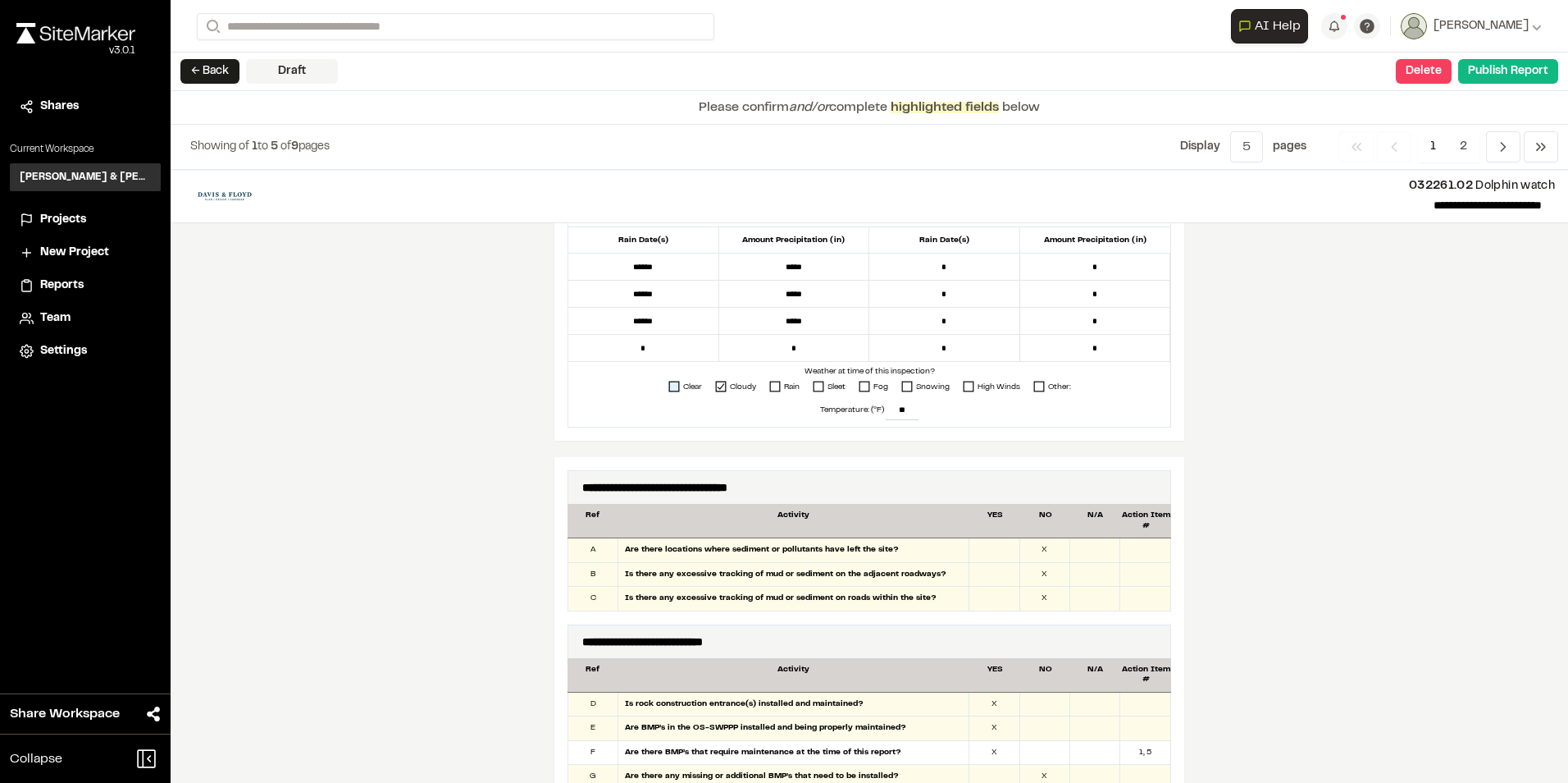
click at [672, 388] on rect at bounding box center [674, 386] width 10 height 10
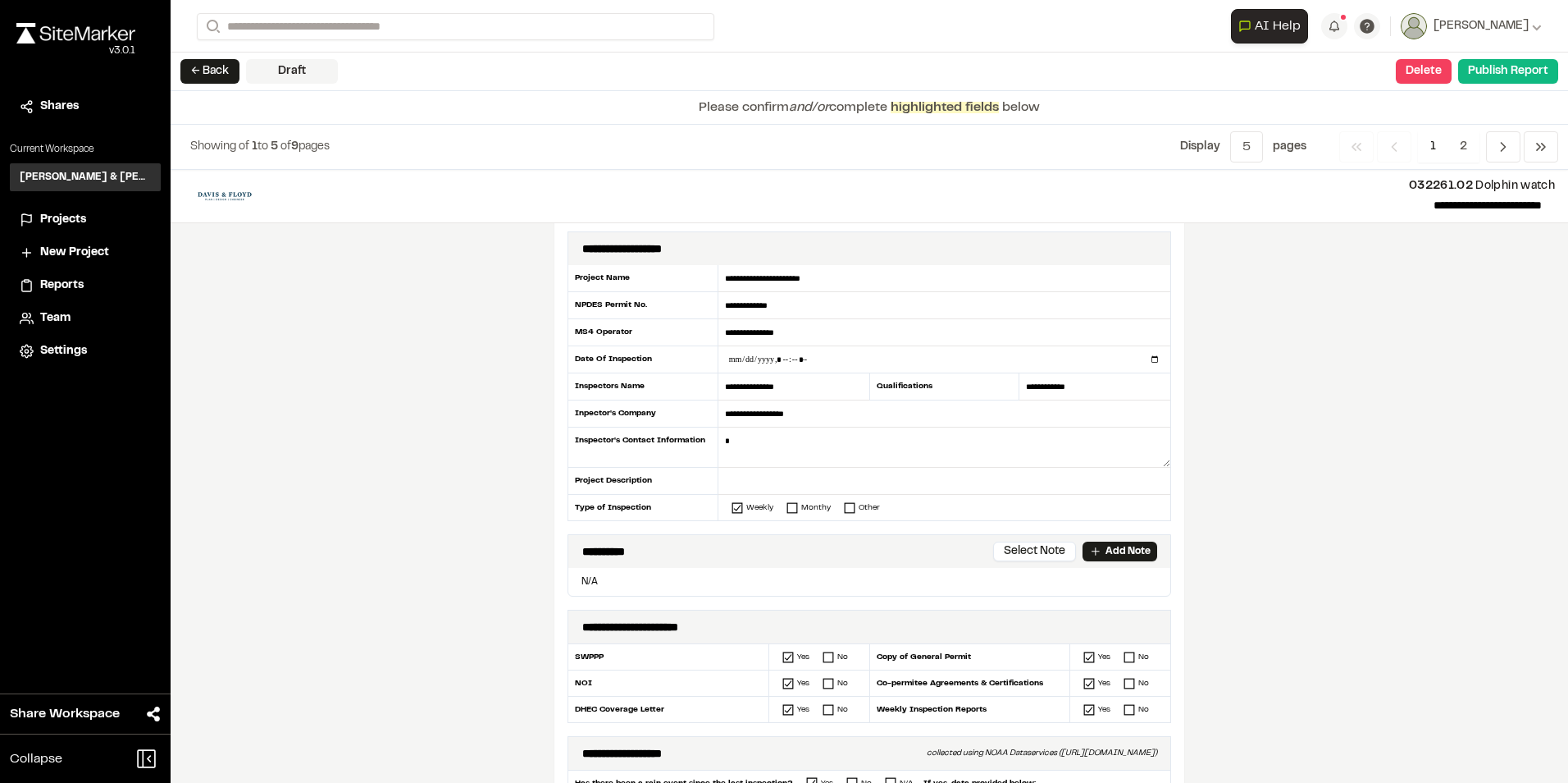
scroll to position [0, 0]
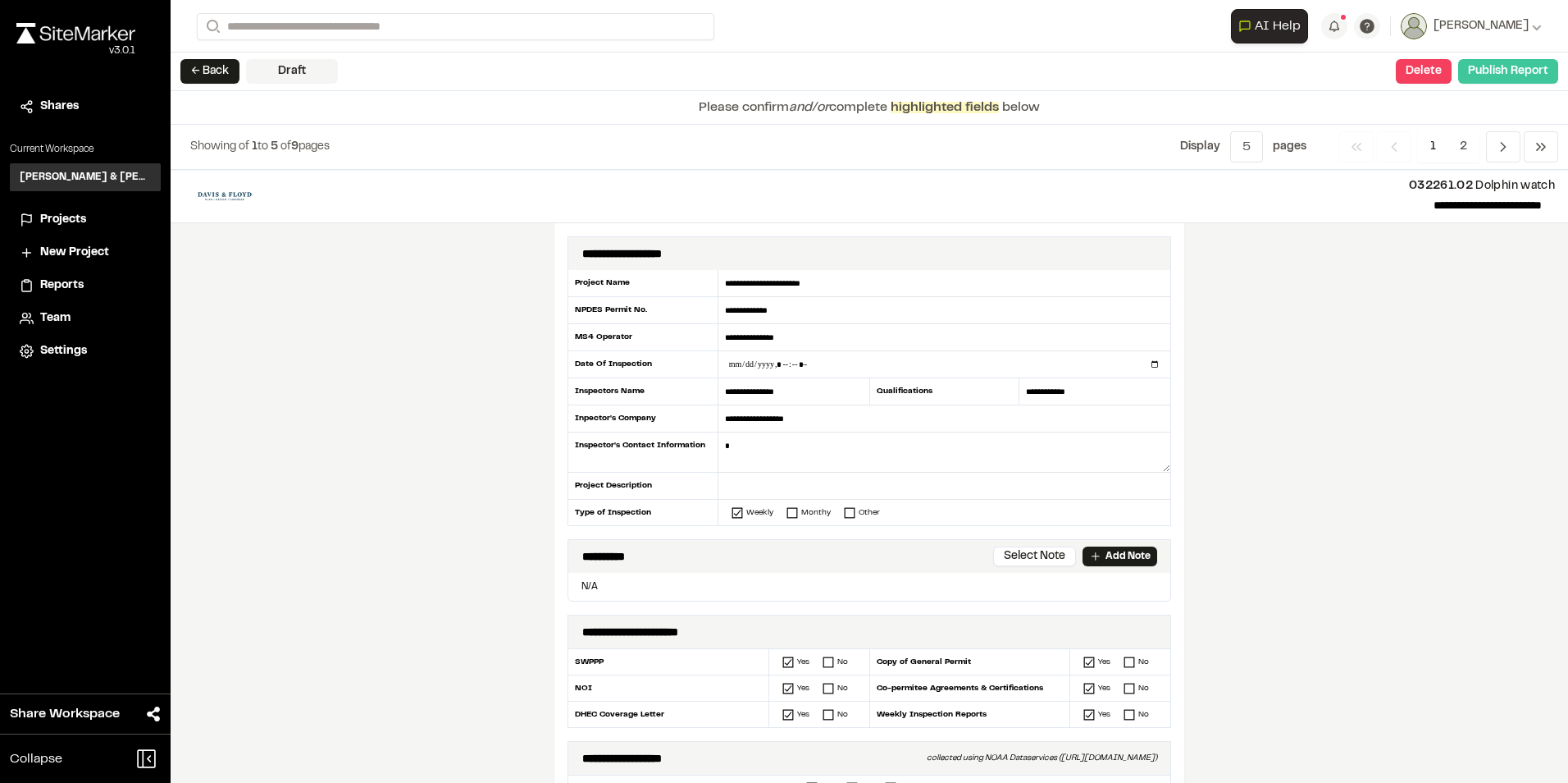
click at [1512, 74] on button "Publish Report" at bounding box center [1508, 71] width 100 height 24
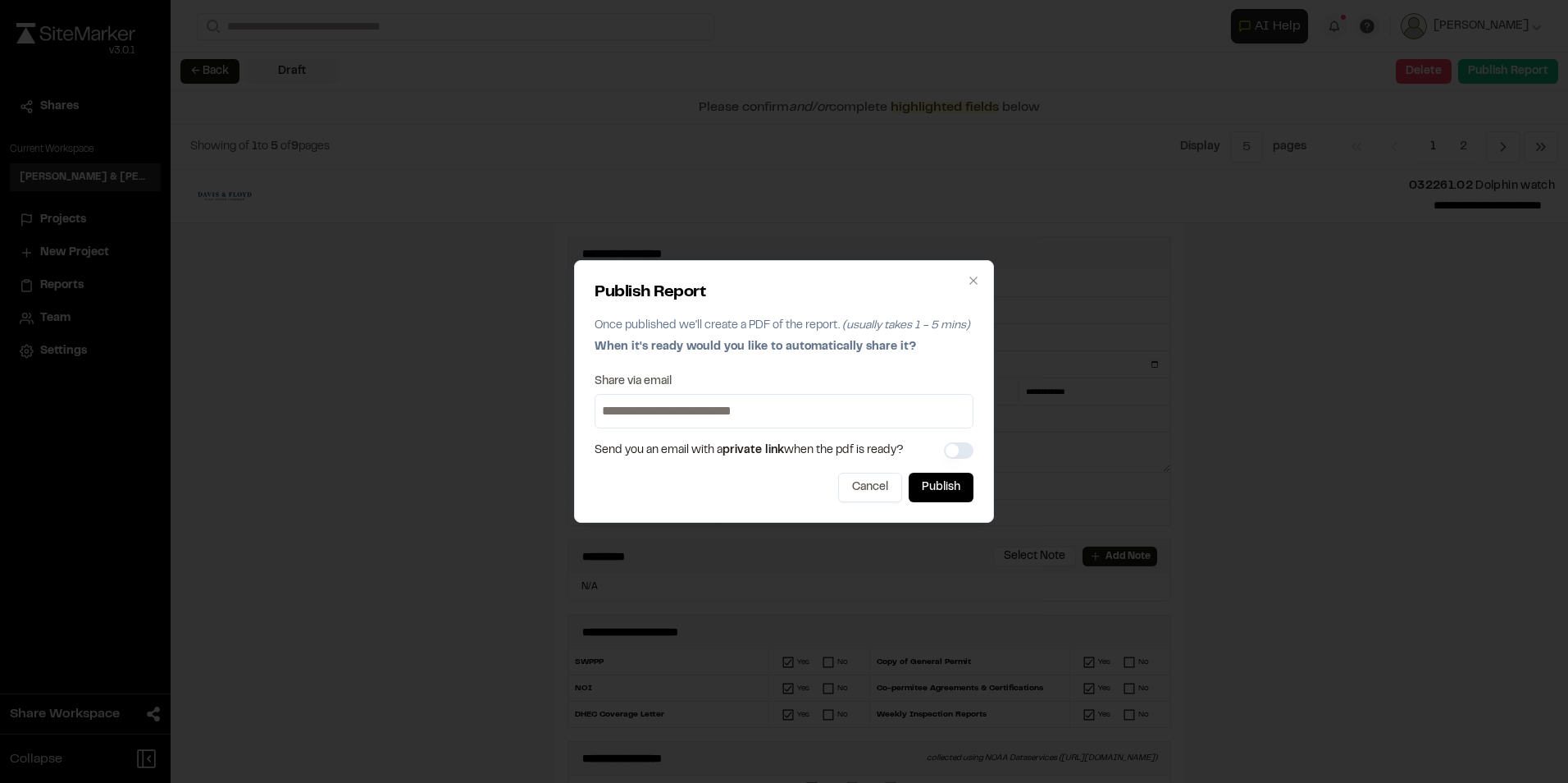
click at [761, 411] on input at bounding box center [784, 411] width 371 height 26
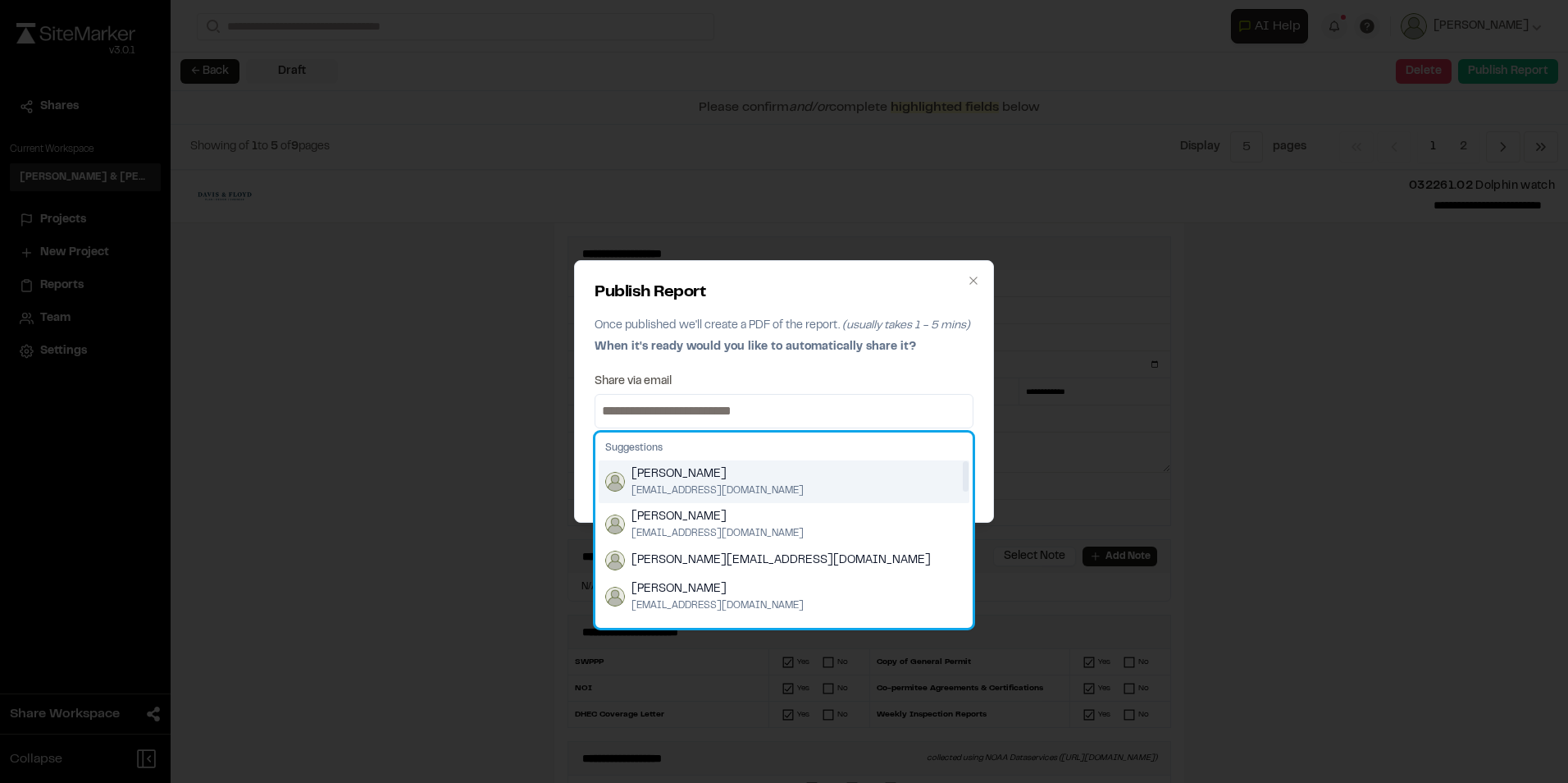
click at [679, 467] on span "[PERSON_NAME]" at bounding box center [718, 474] width 172 height 18
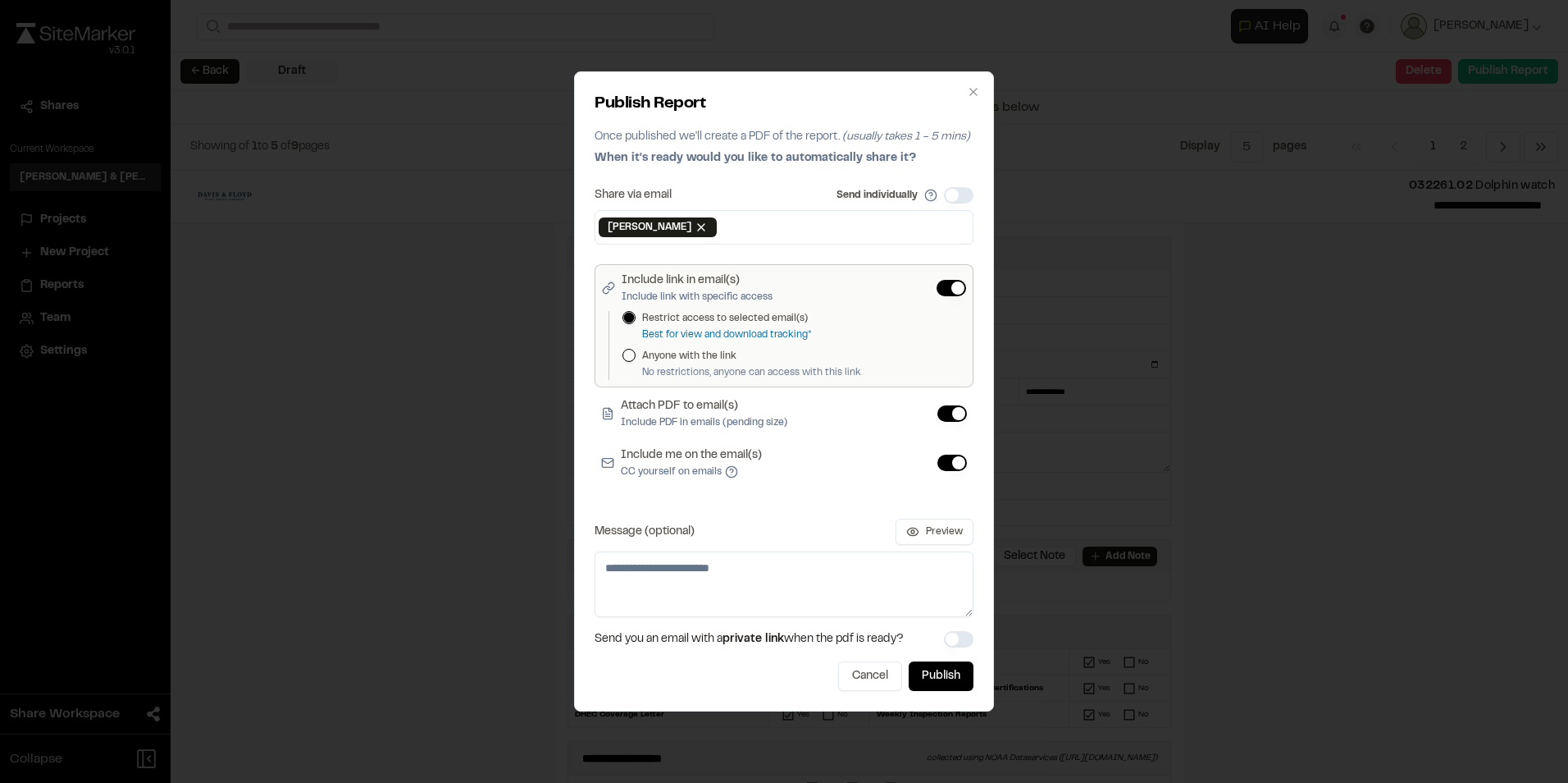
click at [957, 465] on button "Include me on the email(s) CC yourself on emails" at bounding box center [952, 463] width 30 height 17
click at [958, 411] on button "Attach PDF to email(s) Include PDF in emails (pending size)" at bounding box center [952, 414] width 30 height 17
click at [944, 673] on button "Publish" at bounding box center [941, 676] width 65 height 30
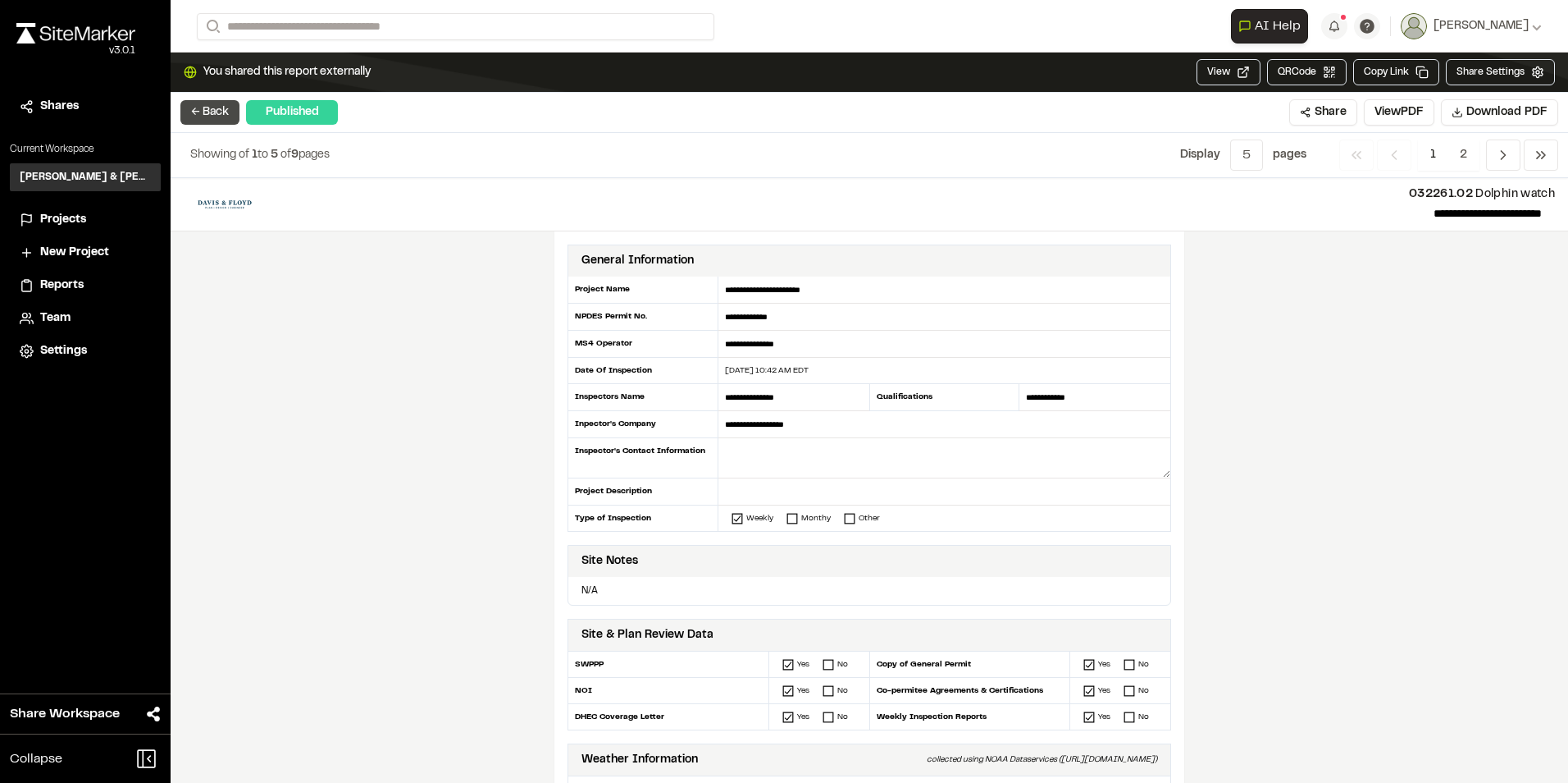
click at [232, 114] on button "← Back" at bounding box center [210, 112] width 59 height 24
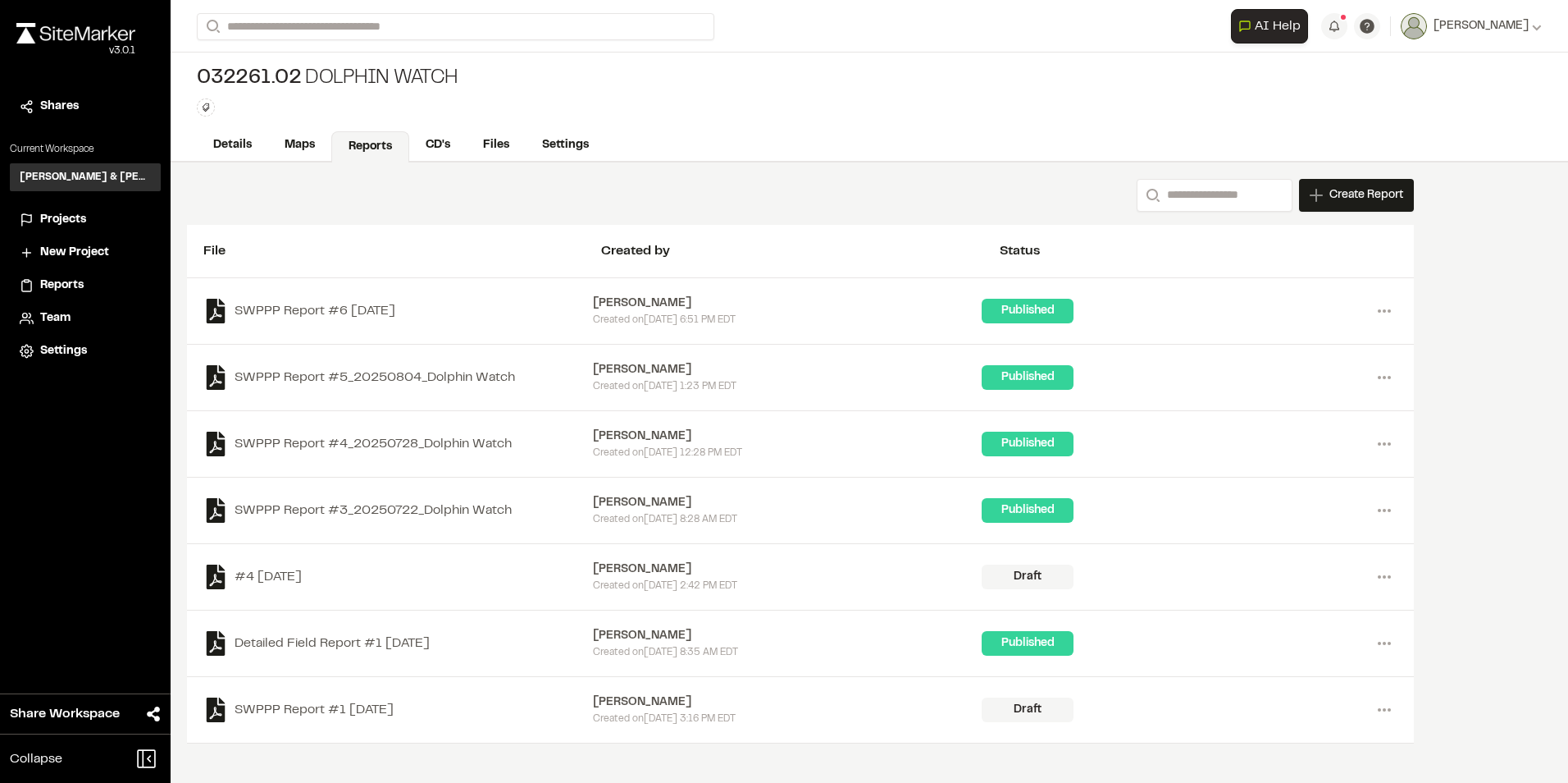
click at [69, 285] on span "Reports" at bounding box center [62, 285] width 43 height 18
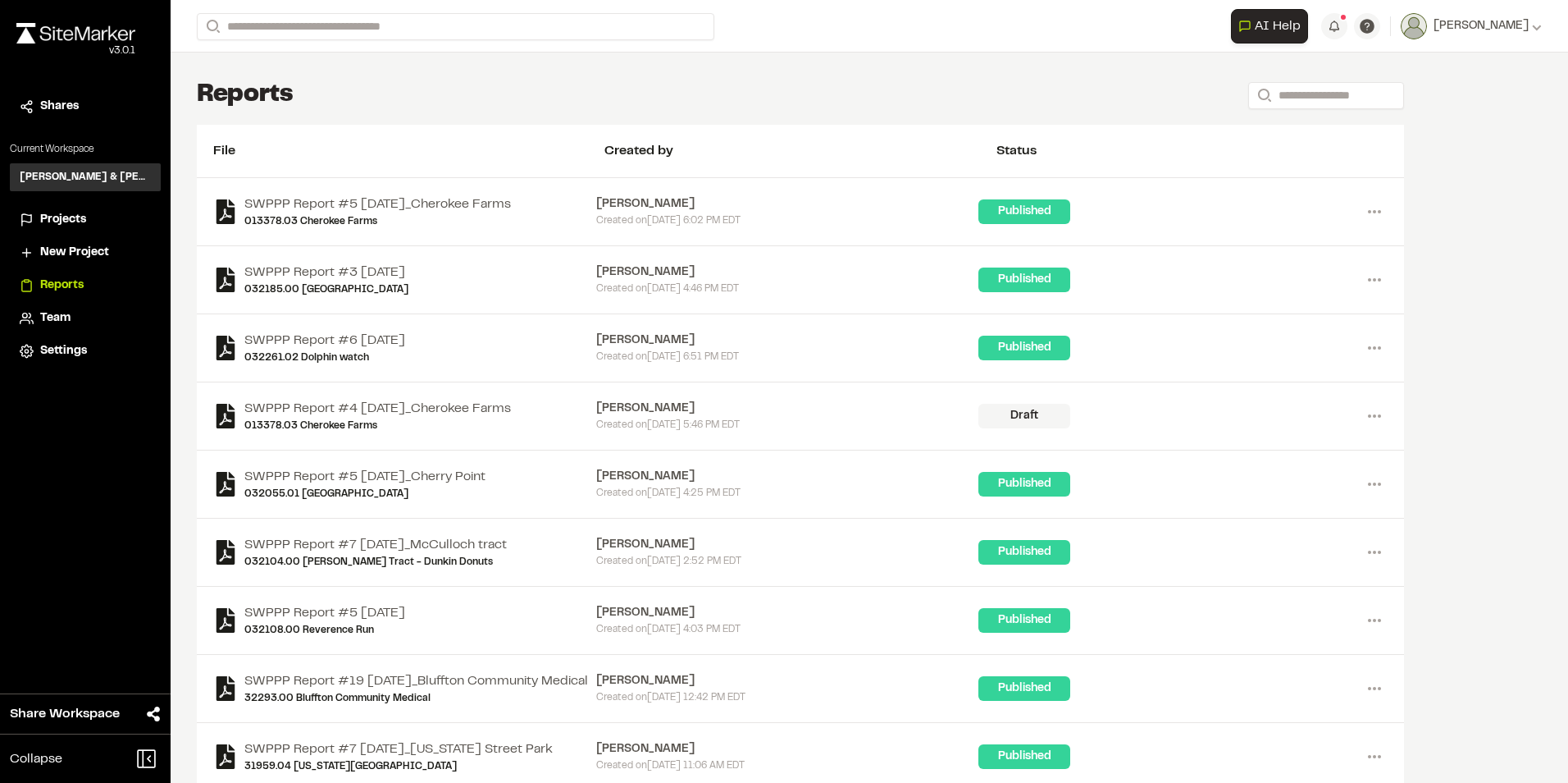
drag, startPoint x: 427, startPoint y: 341, endPoint x: 493, endPoint y: 325, distance: 67.9
click at [493, 325] on div "SWPPP Report #6 [DATE] 032261.02 Dolphin watch [PERSON_NAME] Created [DATE][DAT…" at bounding box center [800, 348] width 1208 height 68
click at [629, 349] on div "Created [DATE][DATE] 6:51 PM EDT" at bounding box center [787, 357] width 383 height 15
click at [455, 344] on div "SWPPP Report #6 [DATE] 032261.02 Dolphin watch" at bounding box center [404, 347] width 383 height 35
drag, startPoint x: 428, startPoint y: 338, endPoint x: 474, endPoint y: 333, distance: 46.3
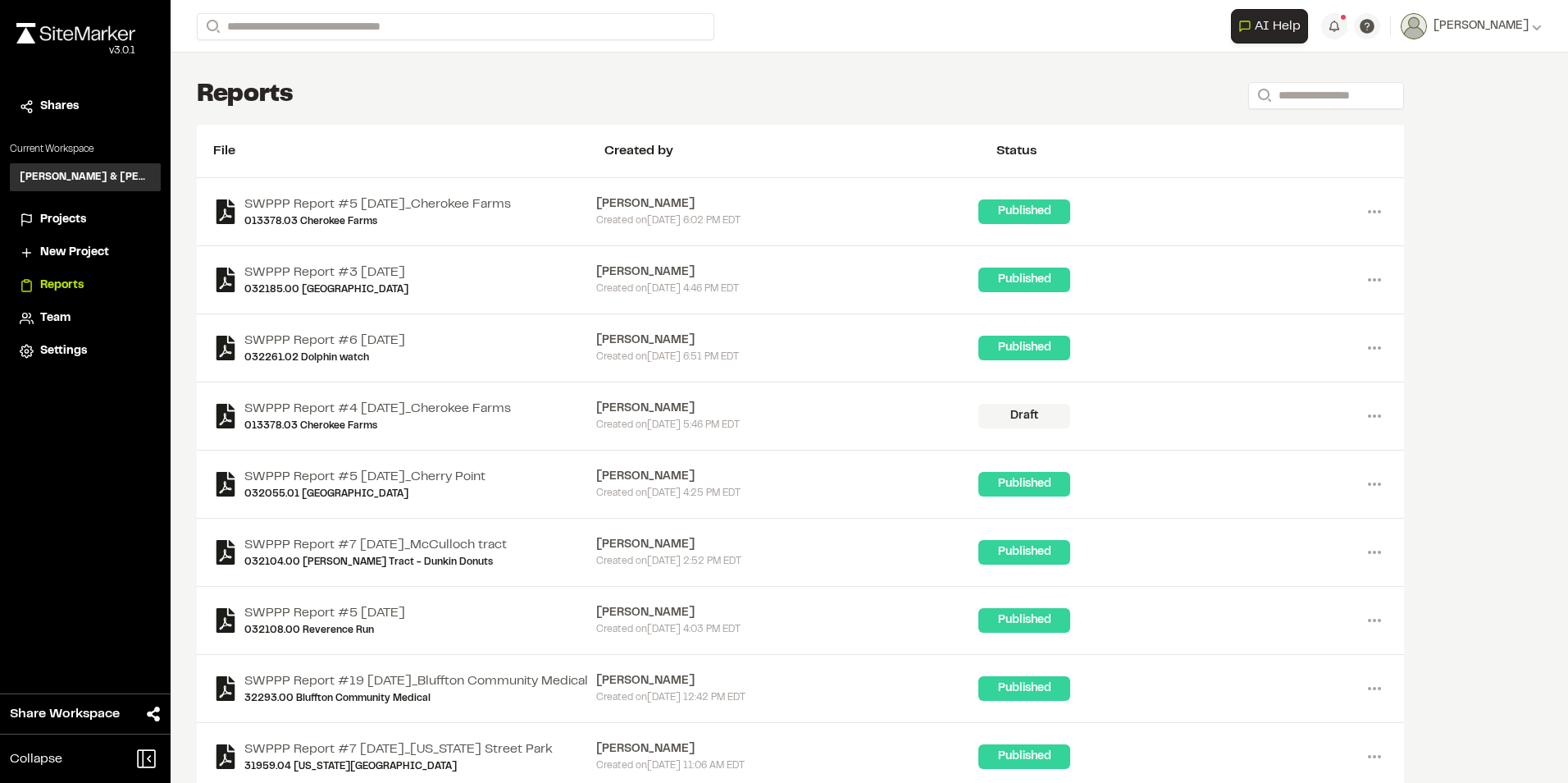
click at [474, 333] on div "SWPPP Report #6 [DATE] 032261.02 Dolphin watch" at bounding box center [404, 347] width 383 height 35
click at [1370, 414] on icon at bounding box center [1374, 416] width 26 height 26
click at [1272, 496] on link "Delete" at bounding box center [1315, 499] width 142 height 24
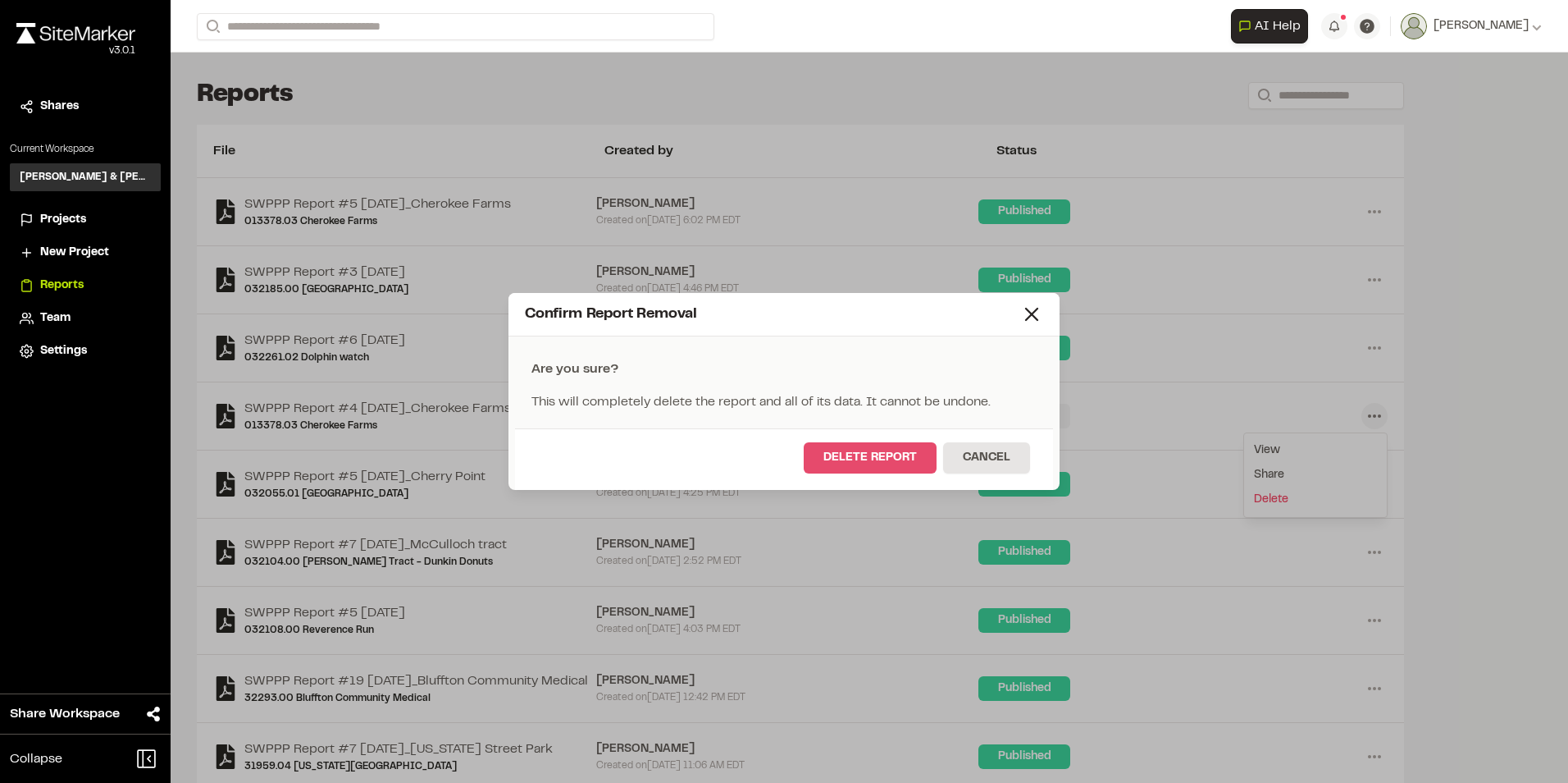
click at [911, 465] on button "Delete Report" at bounding box center [871, 457] width 133 height 31
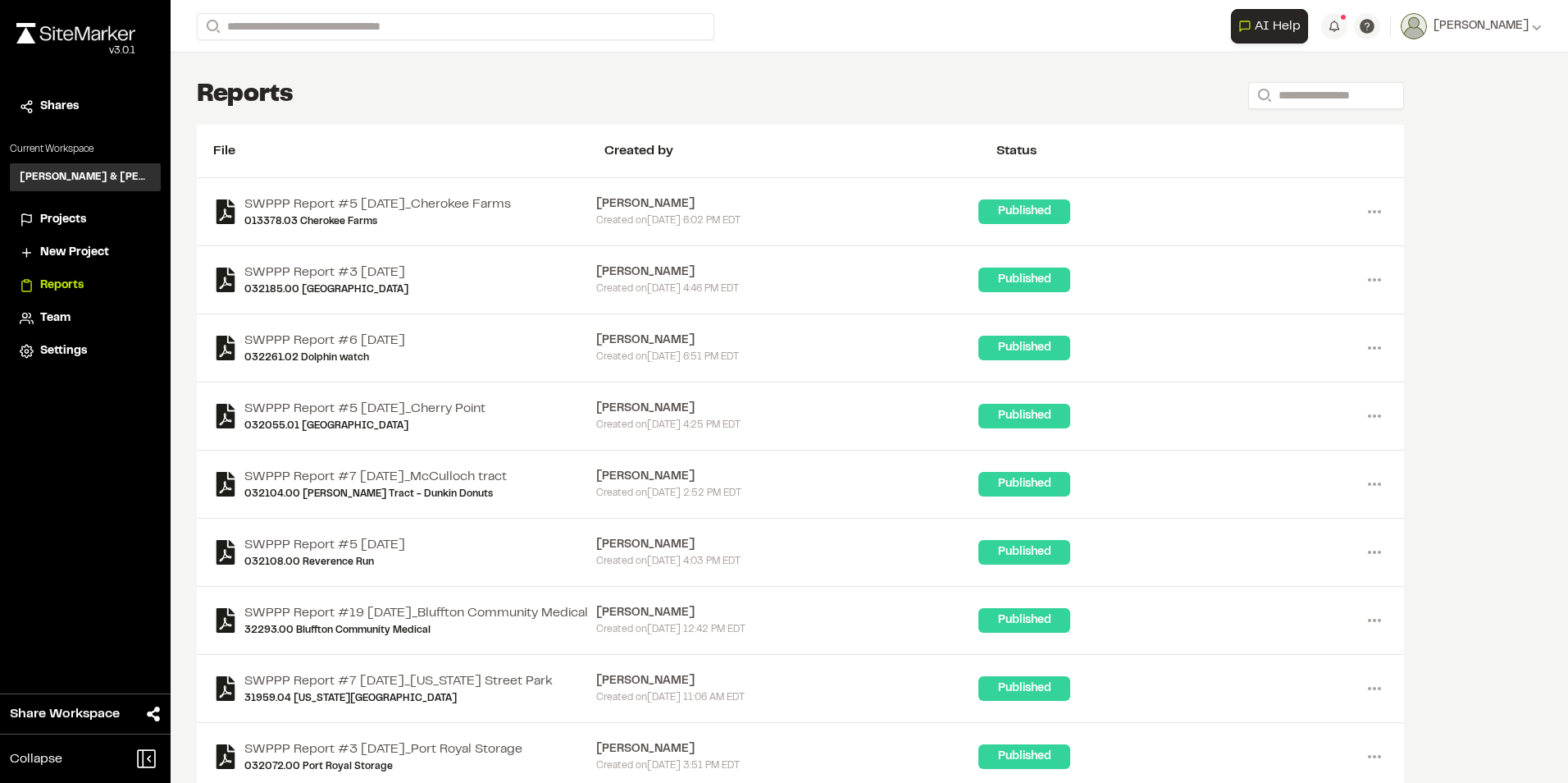
drag, startPoint x: 413, startPoint y: 341, endPoint x: 1228, endPoint y: 348, distance: 815.0
click at [1228, 348] on div "Published" at bounding box center [1169, 347] width 383 height 24
